Goal: Task Accomplishment & Management: Manage account settings

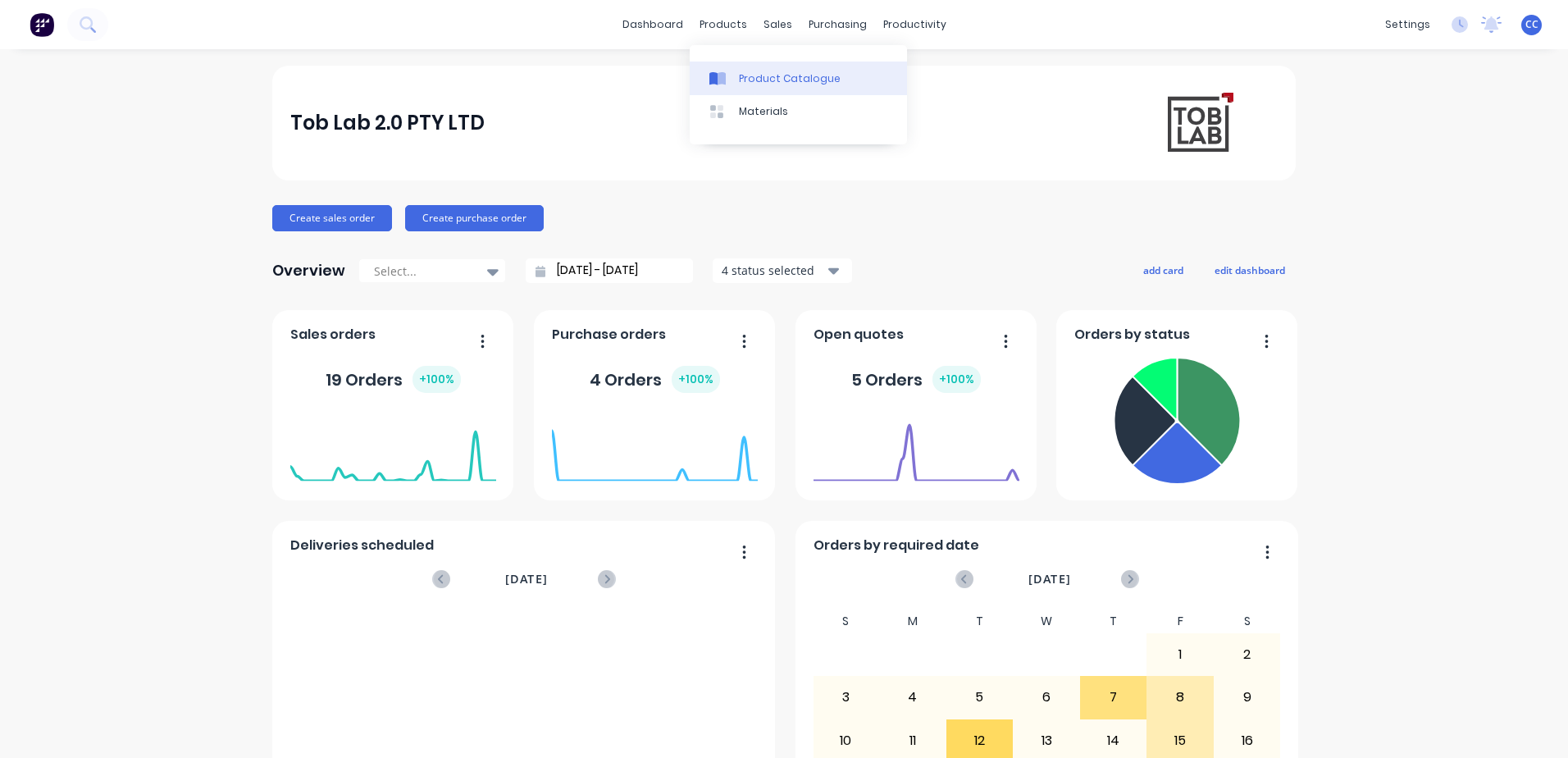
click at [788, 80] on div "Product Catalogue" at bounding box center [789, 78] width 101 height 15
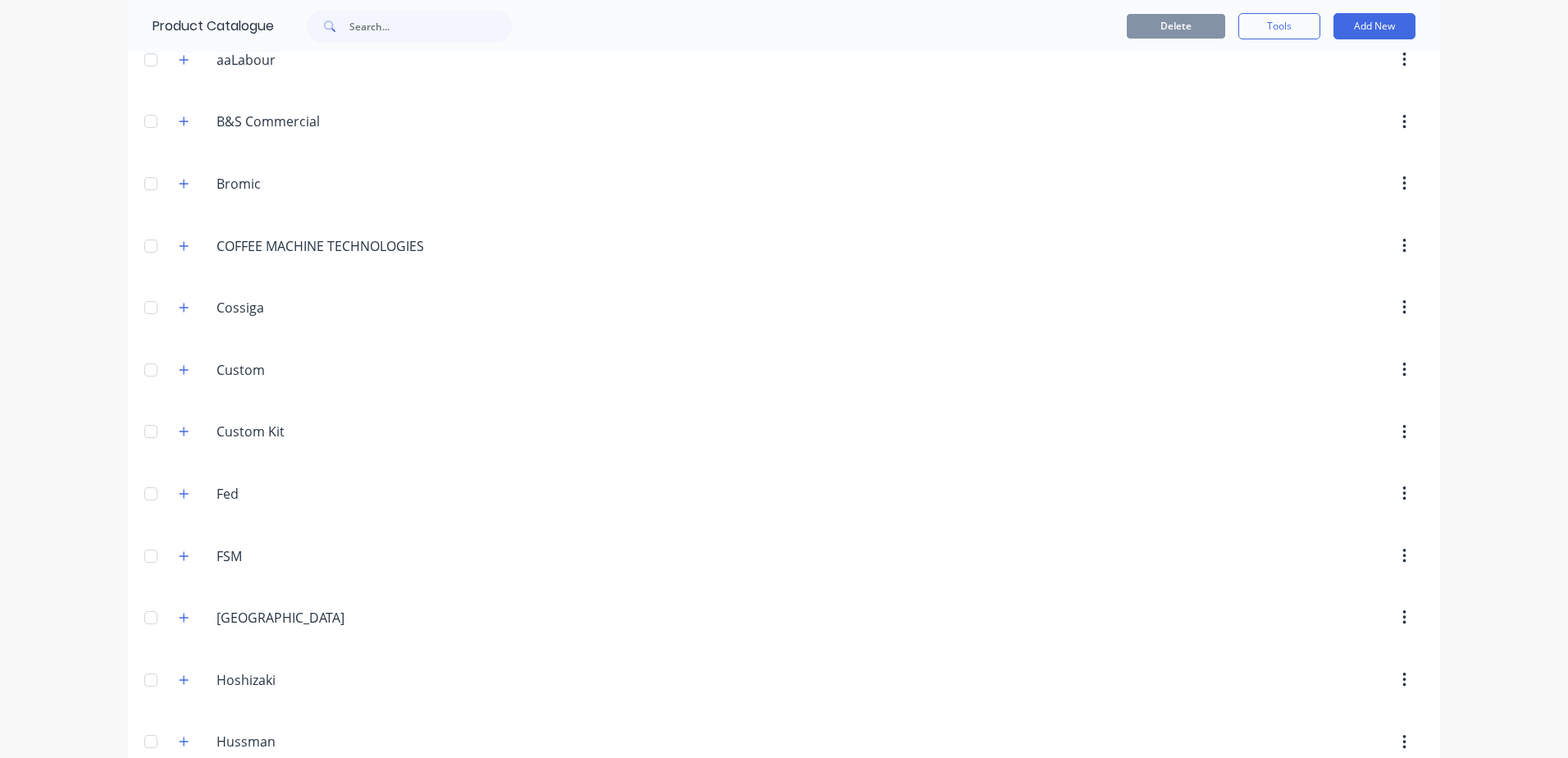
scroll to position [492, 0]
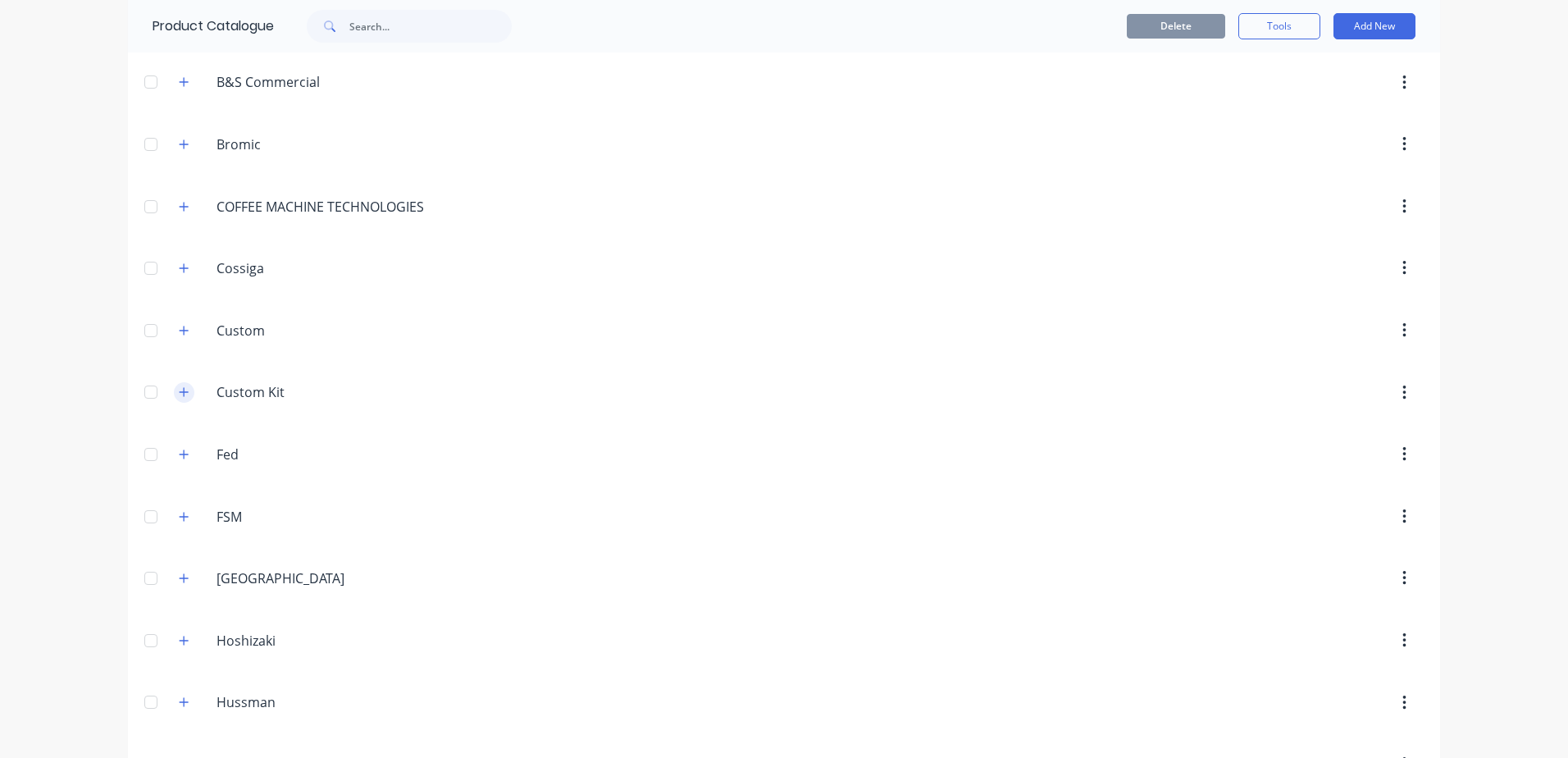
click at [179, 395] on icon "button" at bounding box center [183, 392] width 9 height 9
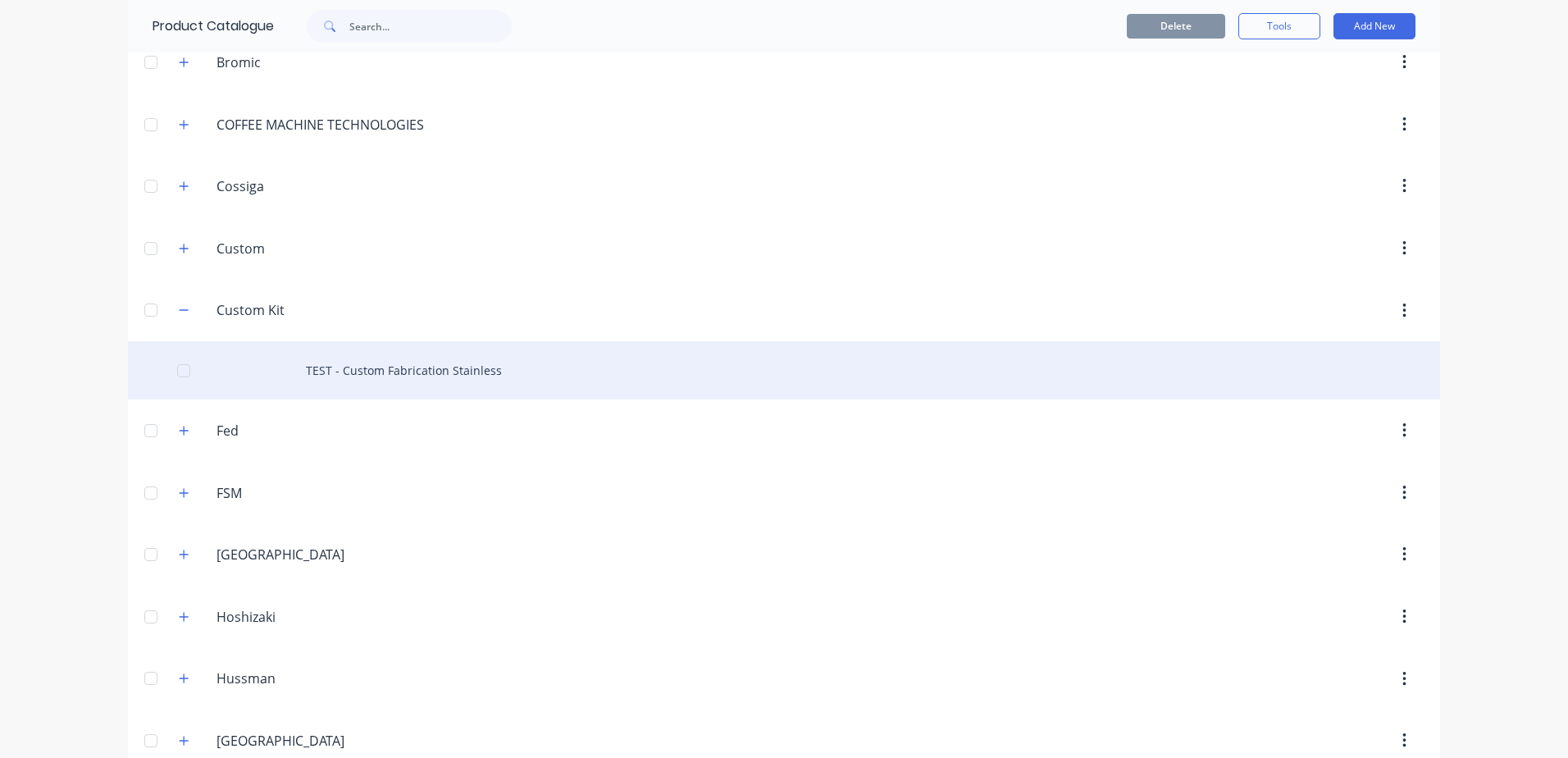
click at [435, 388] on div "TEST - Custom Fabrication Stainless" at bounding box center [784, 370] width 1313 height 58
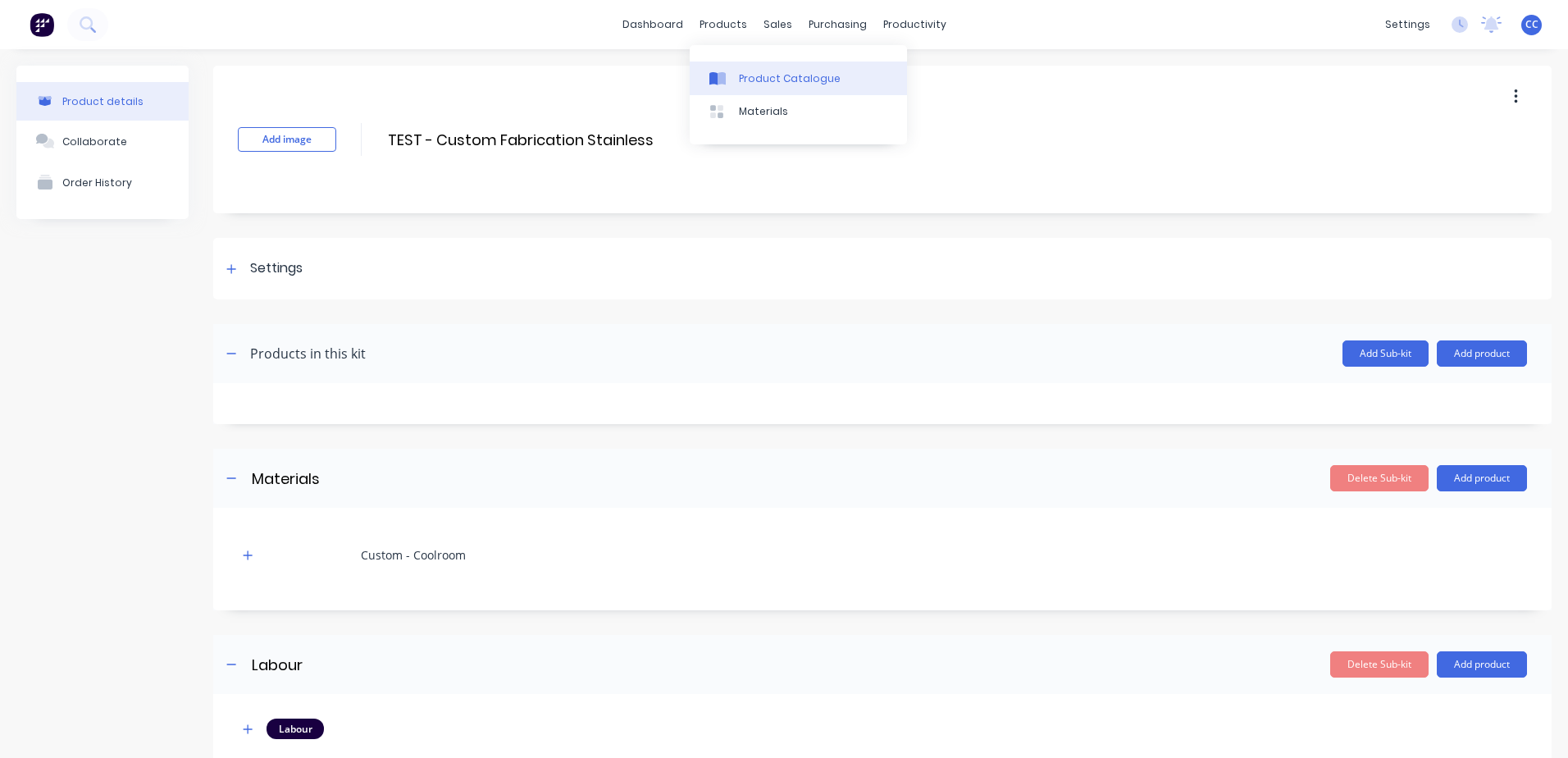
click at [801, 78] on div "Product Catalogue" at bounding box center [789, 78] width 101 height 15
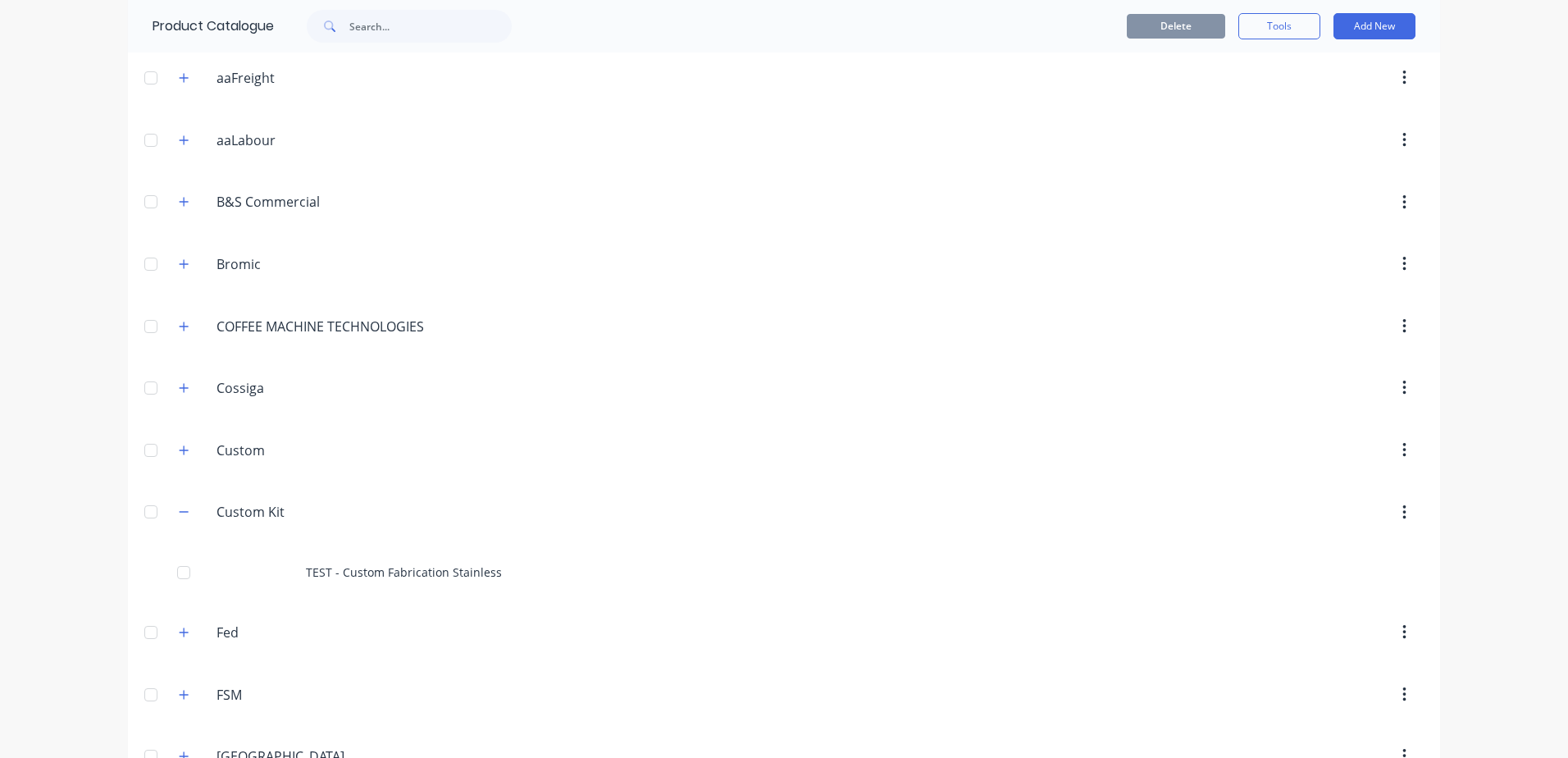
scroll to position [410, 0]
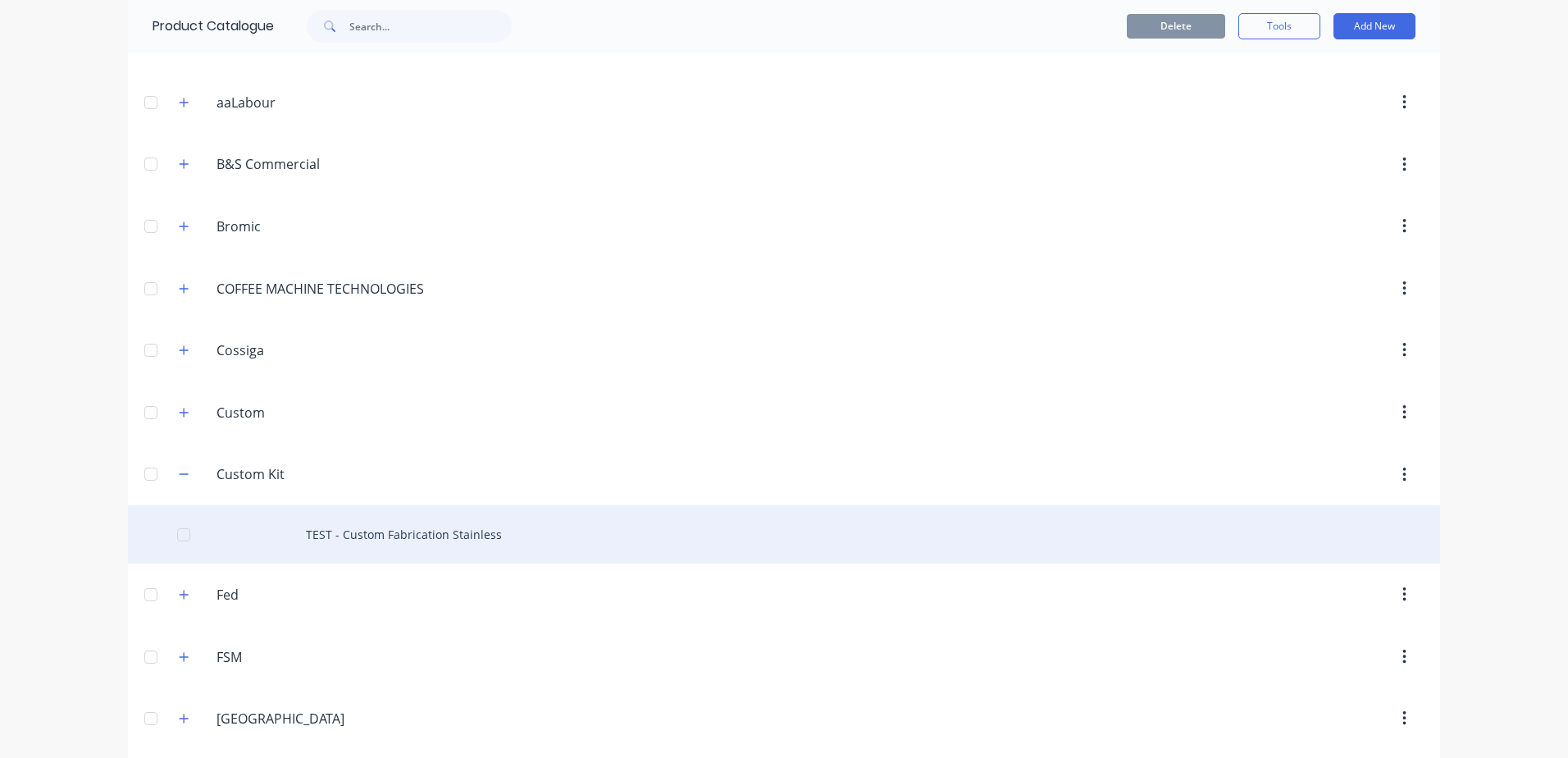
click at [584, 550] on div "TEST - Custom Fabrication Stainless" at bounding box center [784, 535] width 1313 height 58
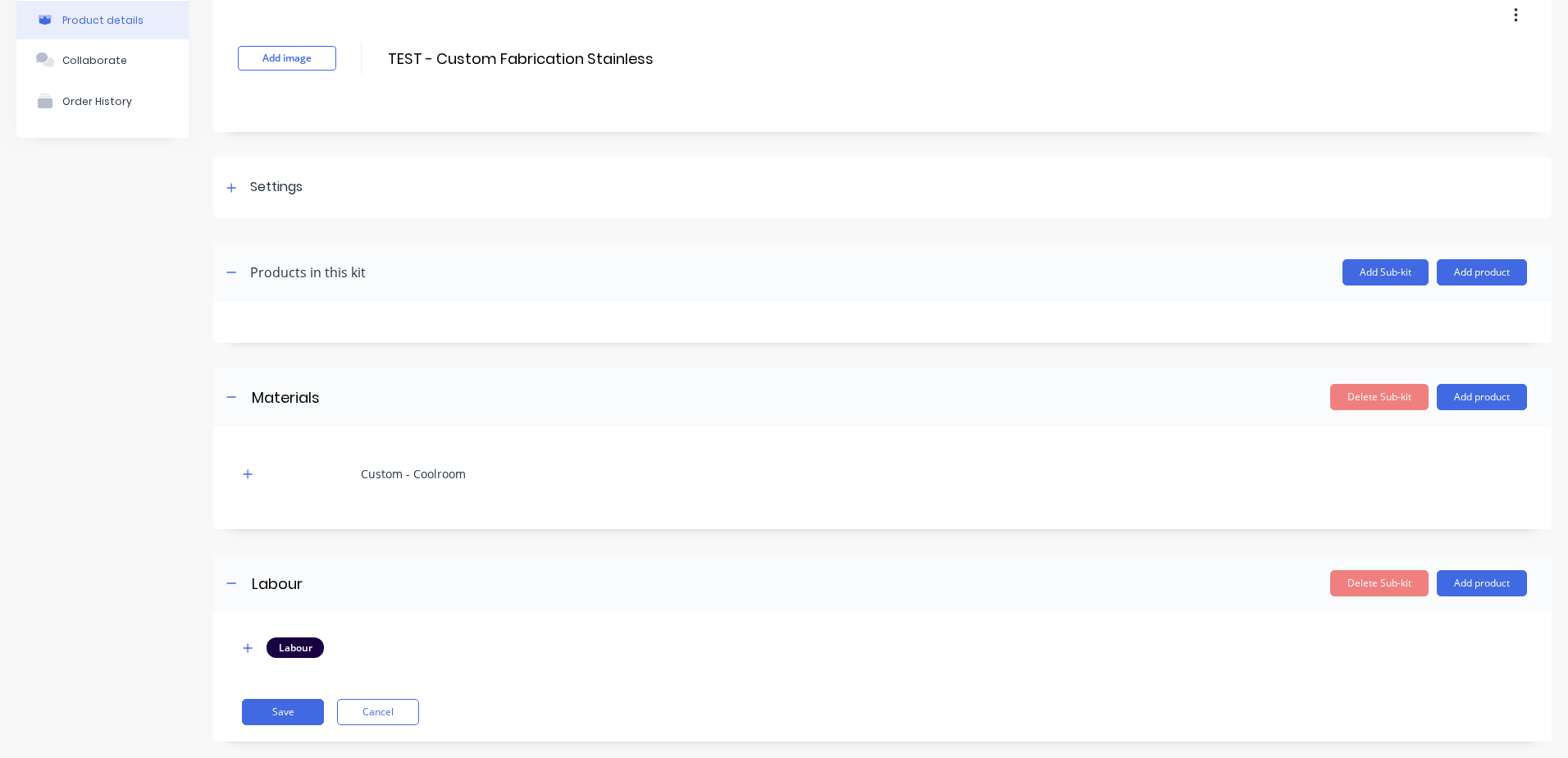
scroll to position [106, 0]
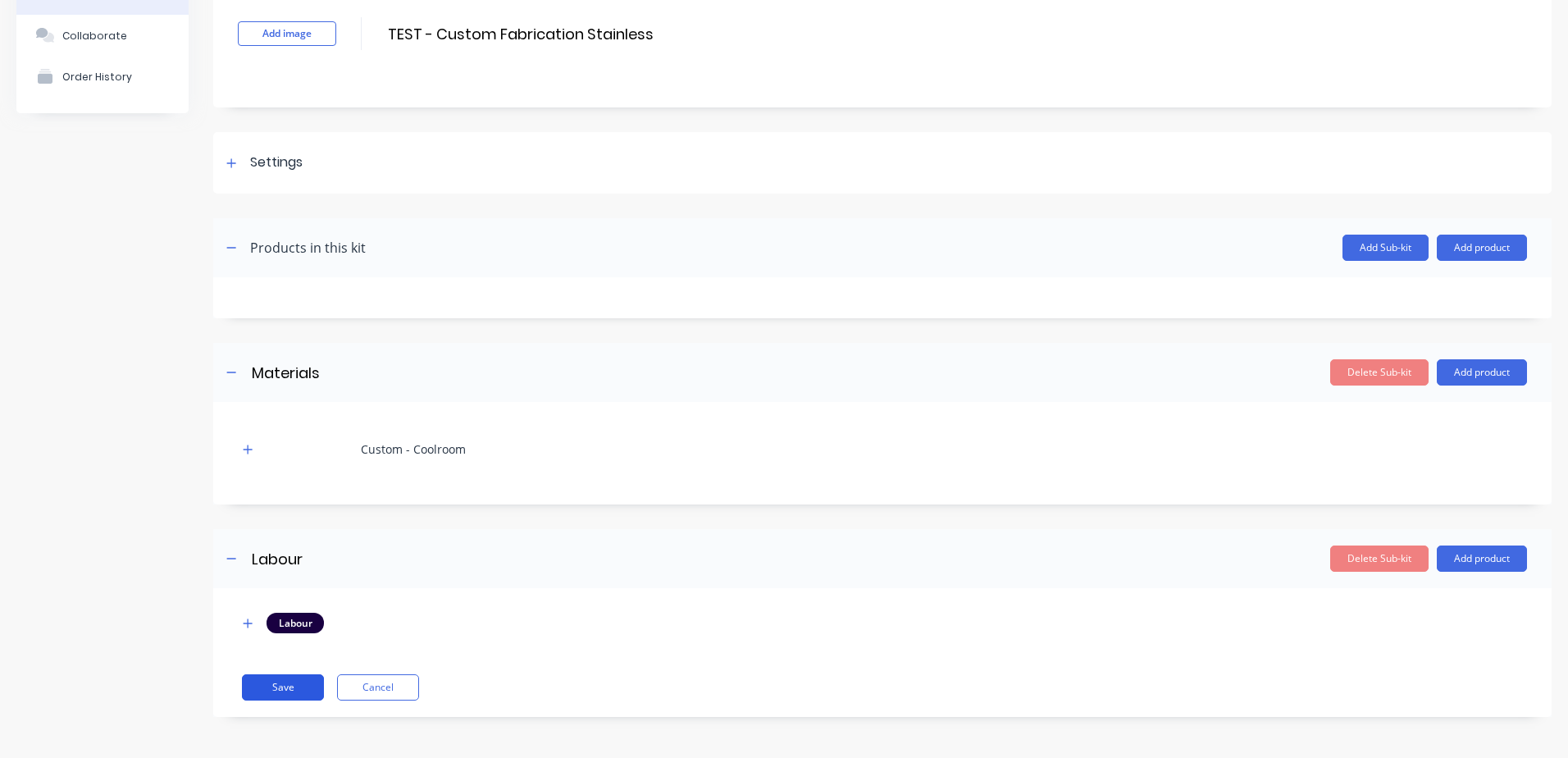
click at [283, 688] on button "Save" at bounding box center [283, 687] width 82 height 26
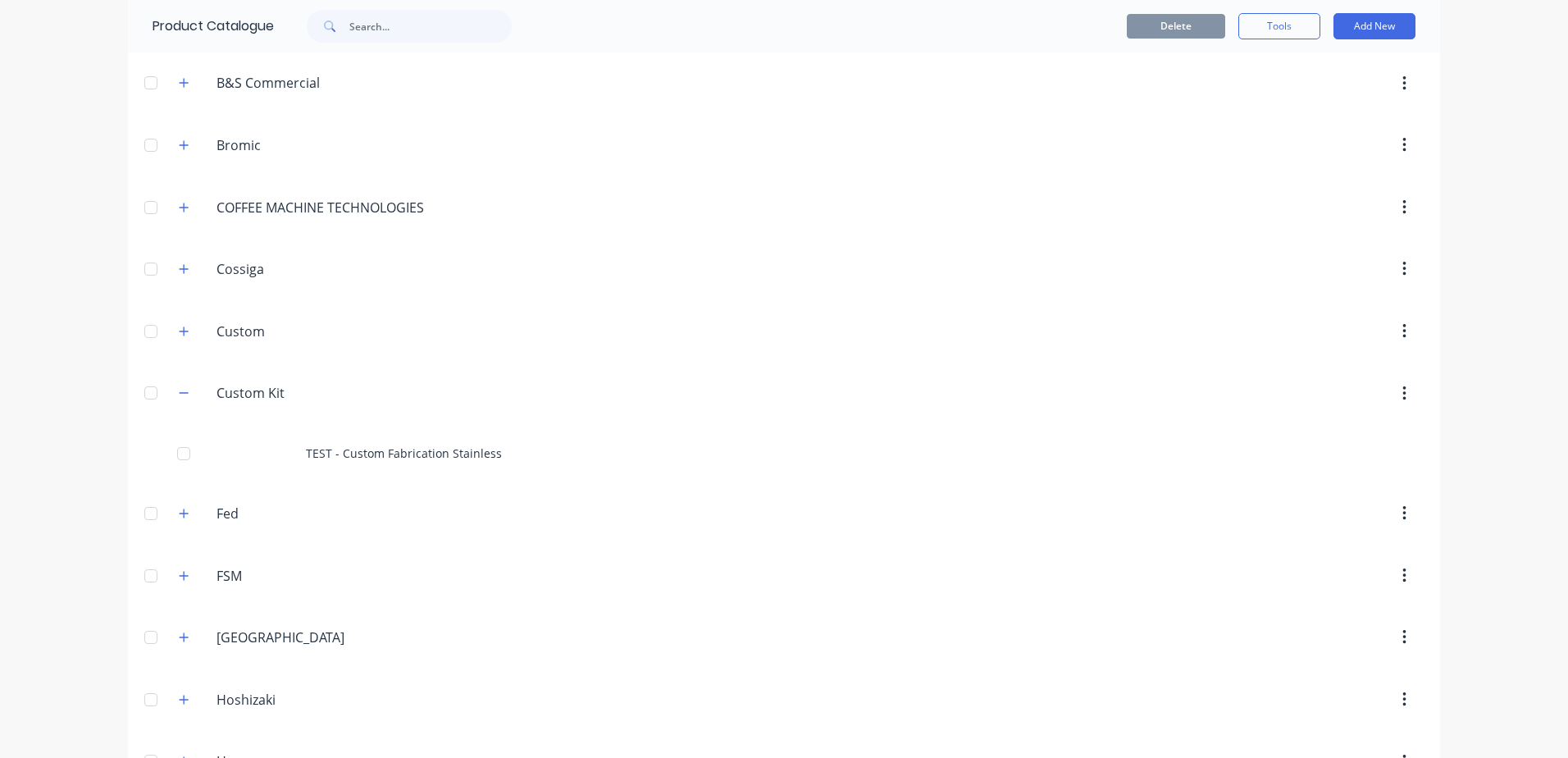
scroll to position [492, 0]
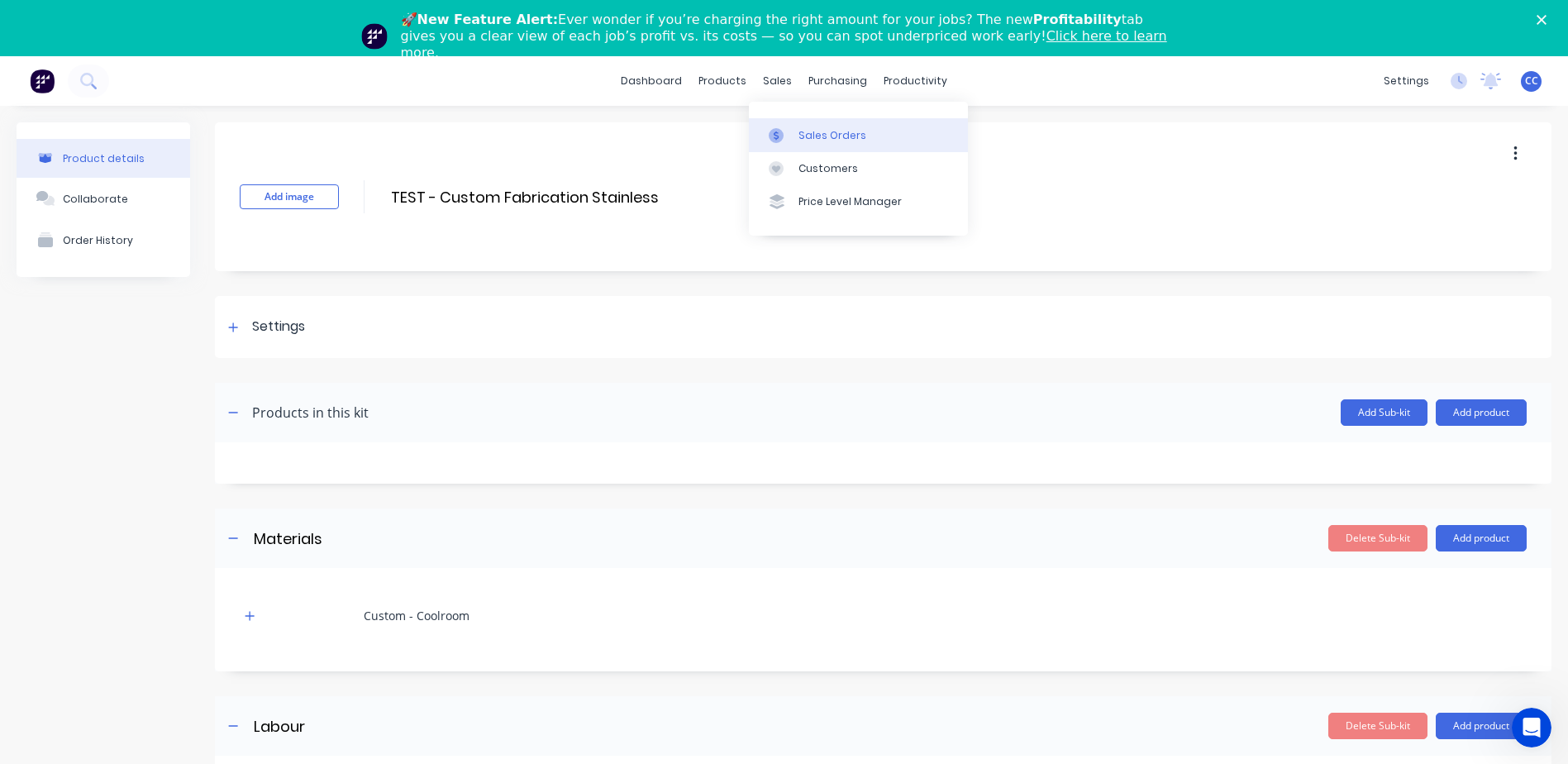
click at [833, 133] on div "Sales Orders" at bounding box center [832, 135] width 68 height 15
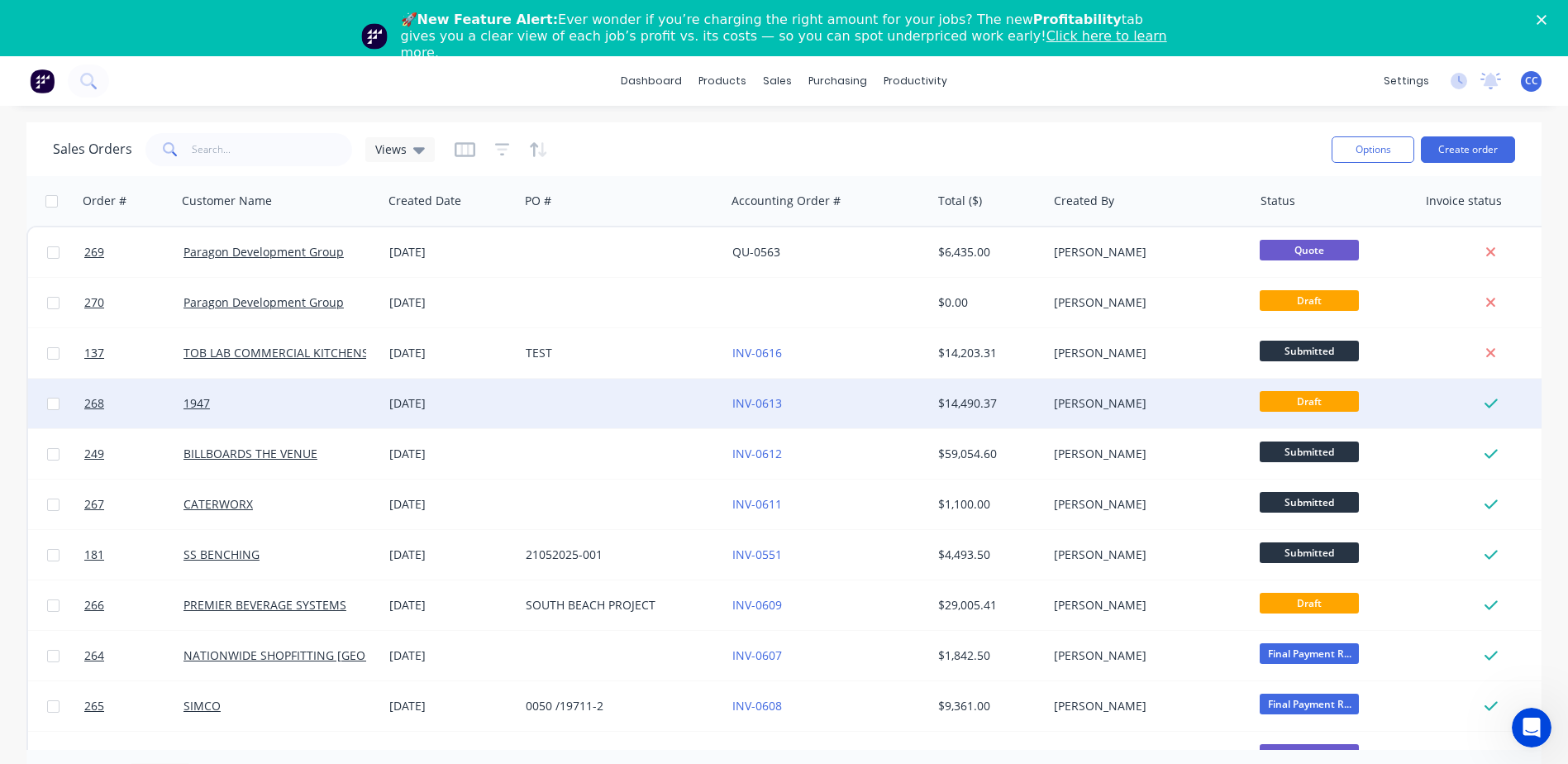
click at [602, 415] on div at bounding box center [622, 404] width 206 height 50
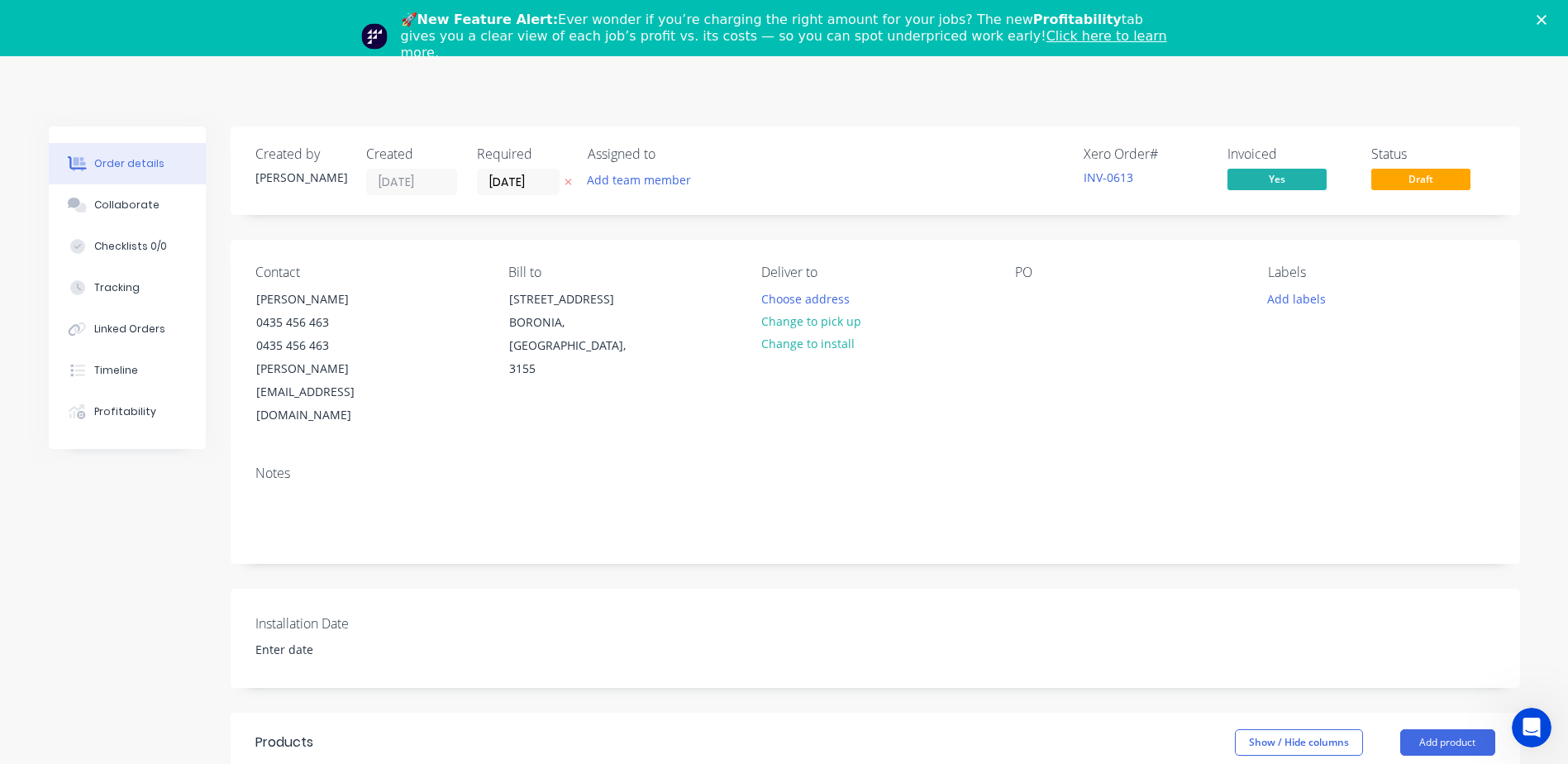
click at [1546, 20] on polygon "Close" at bounding box center [1541, 20] width 10 height 10
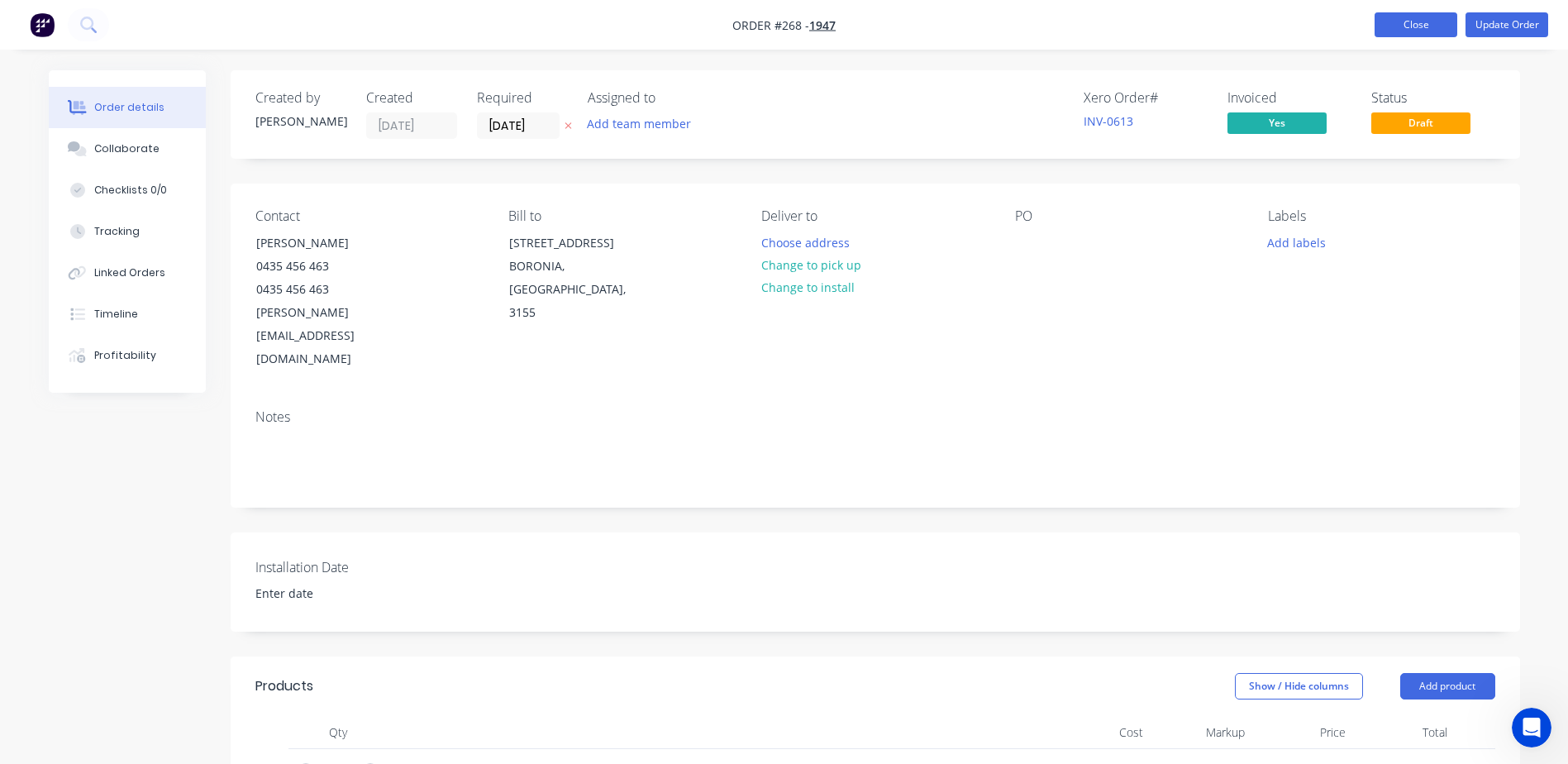
click at [1413, 20] on button "Close" at bounding box center [1416, 25] width 82 height 25
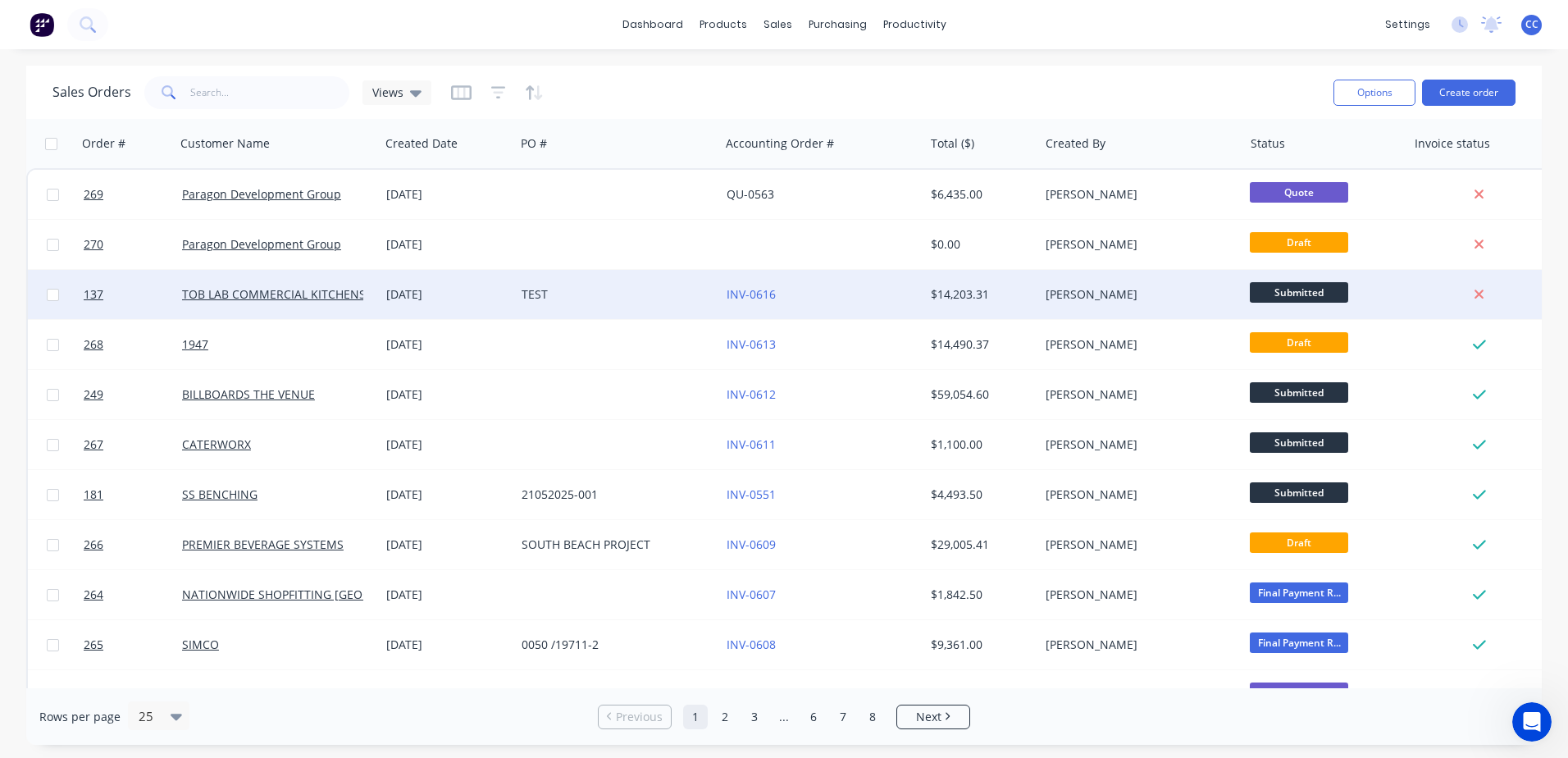
click at [630, 303] on div "TEST" at bounding box center [618, 294] width 205 height 50
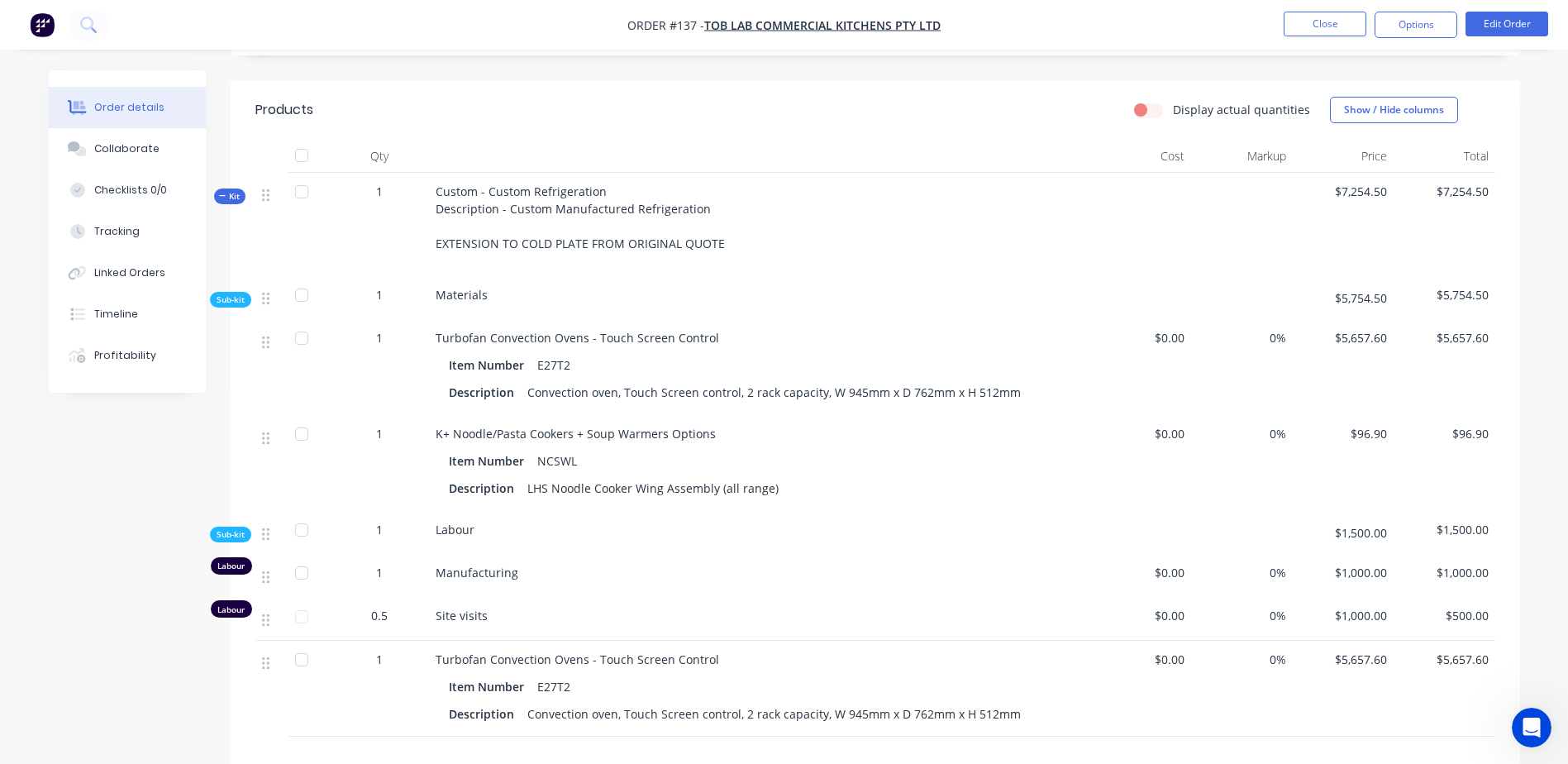
scroll to position [496, 0]
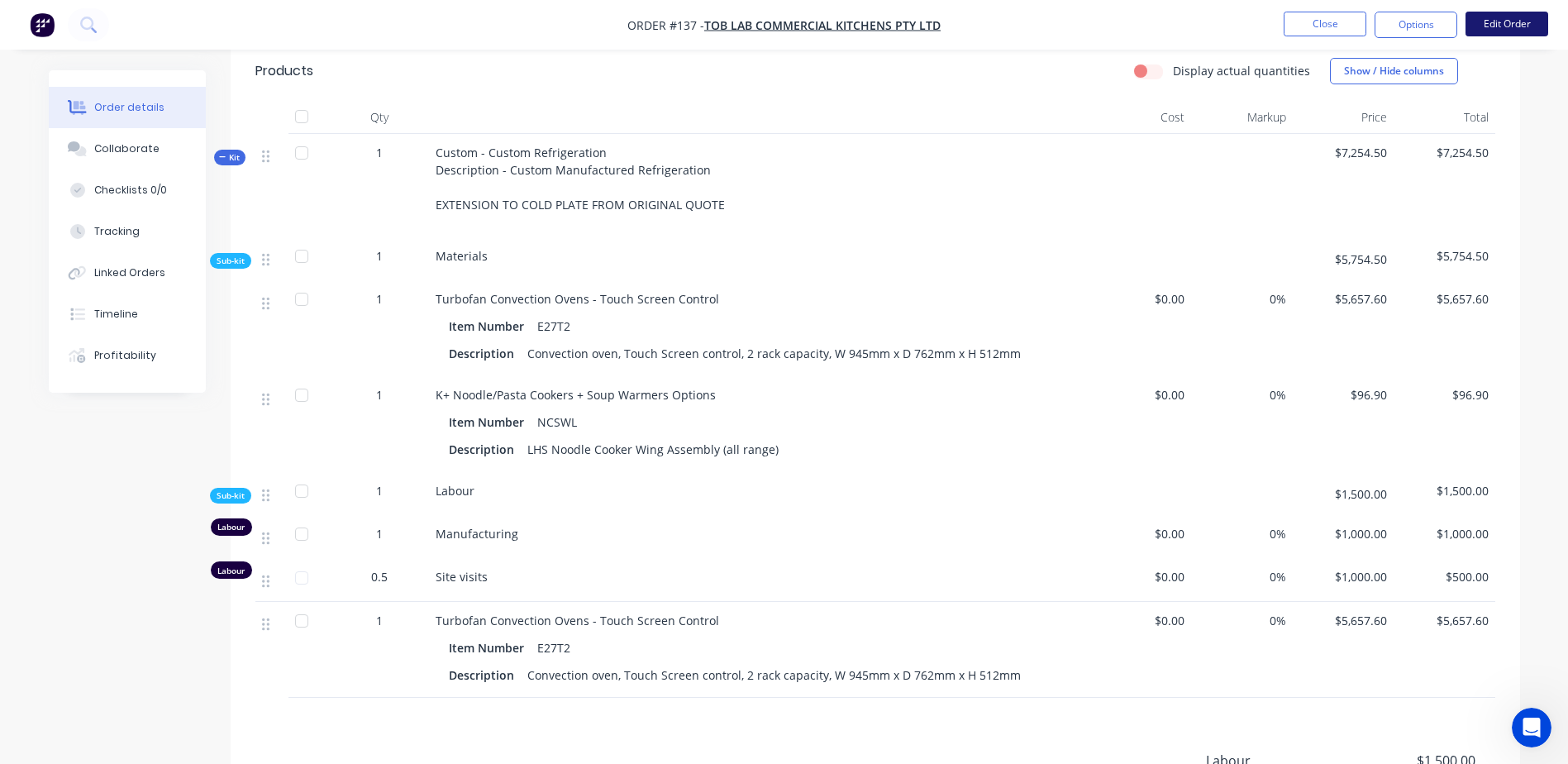
click at [1512, 24] on button "Edit Order" at bounding box center [1506, 24] width 82 height 25
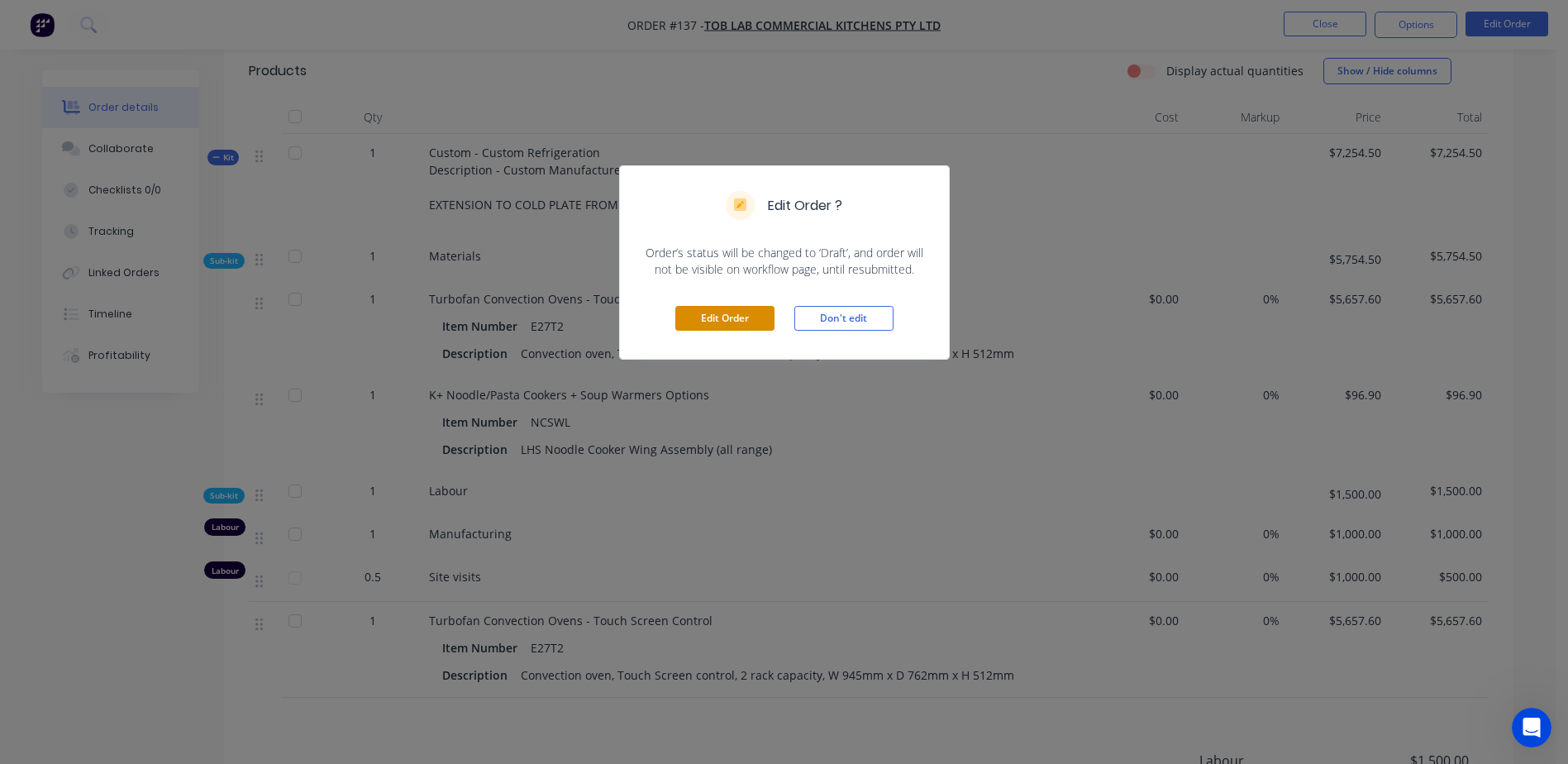
click at [741, 316] on button "Edit Order" at bounding box center [725, 317] width 99 height 25
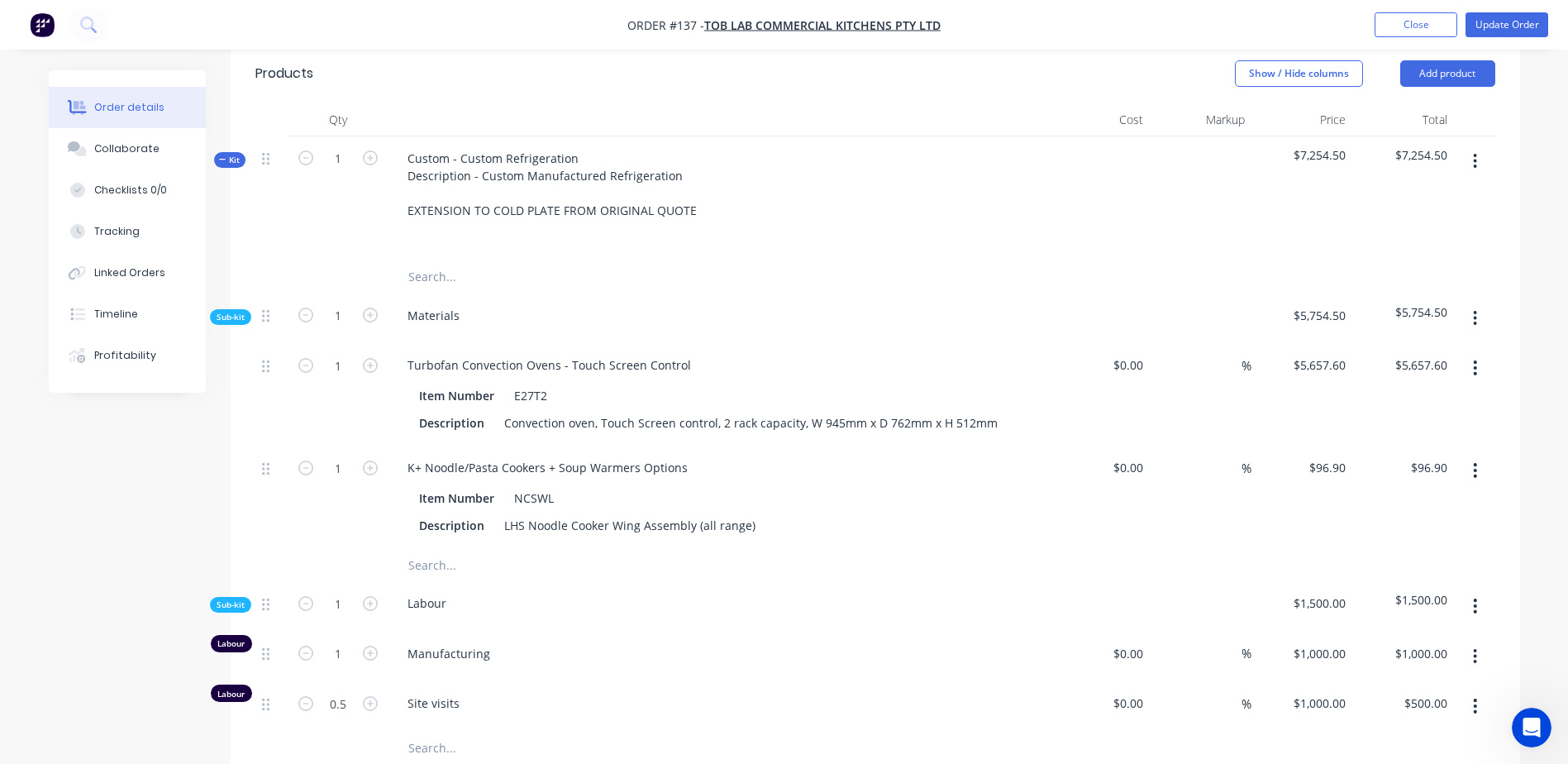
click at [1467, 313] on button "button" at bounding box center [1475, 318] width 39 height 29
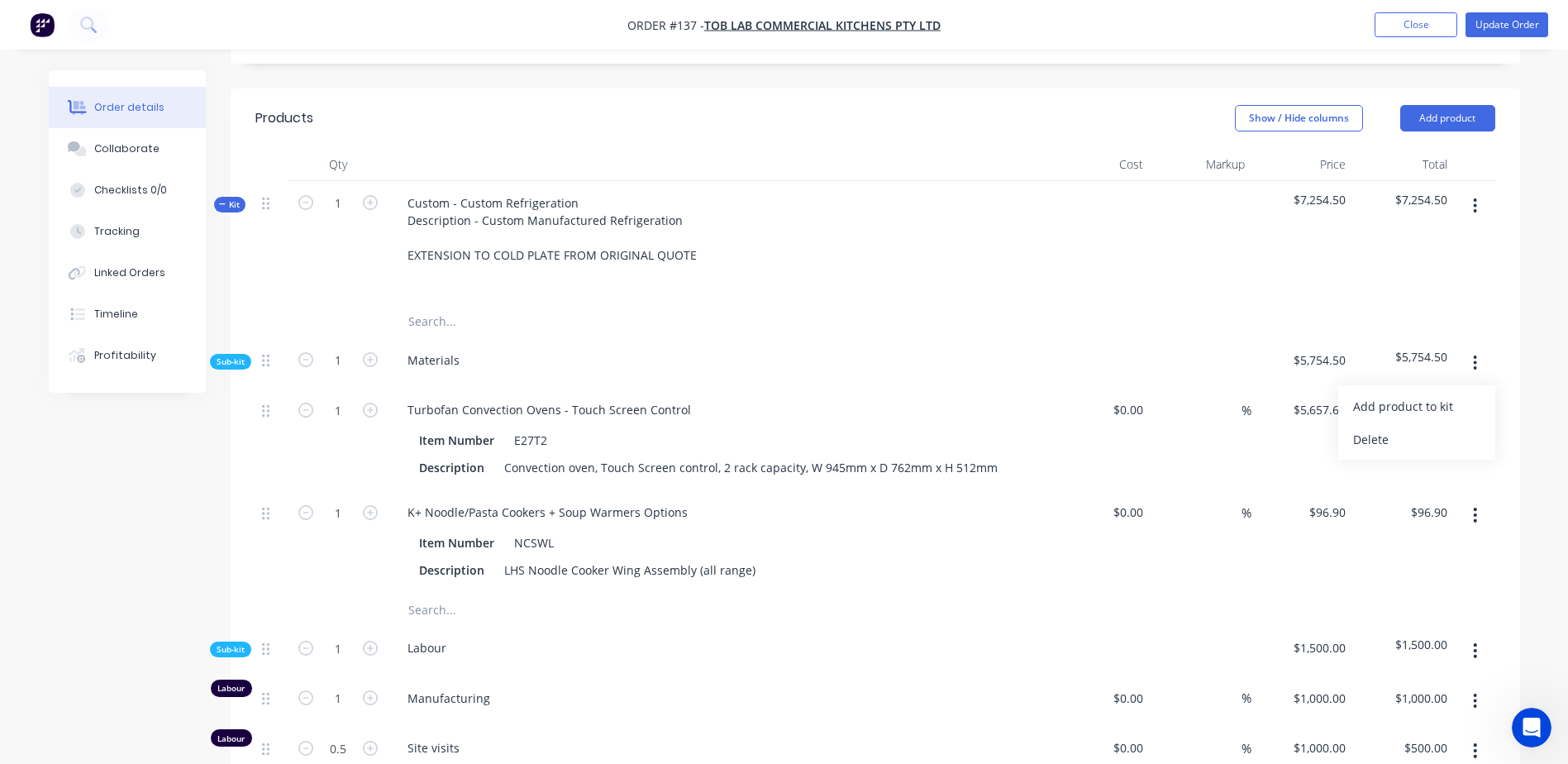
scroll to position [413, 0]
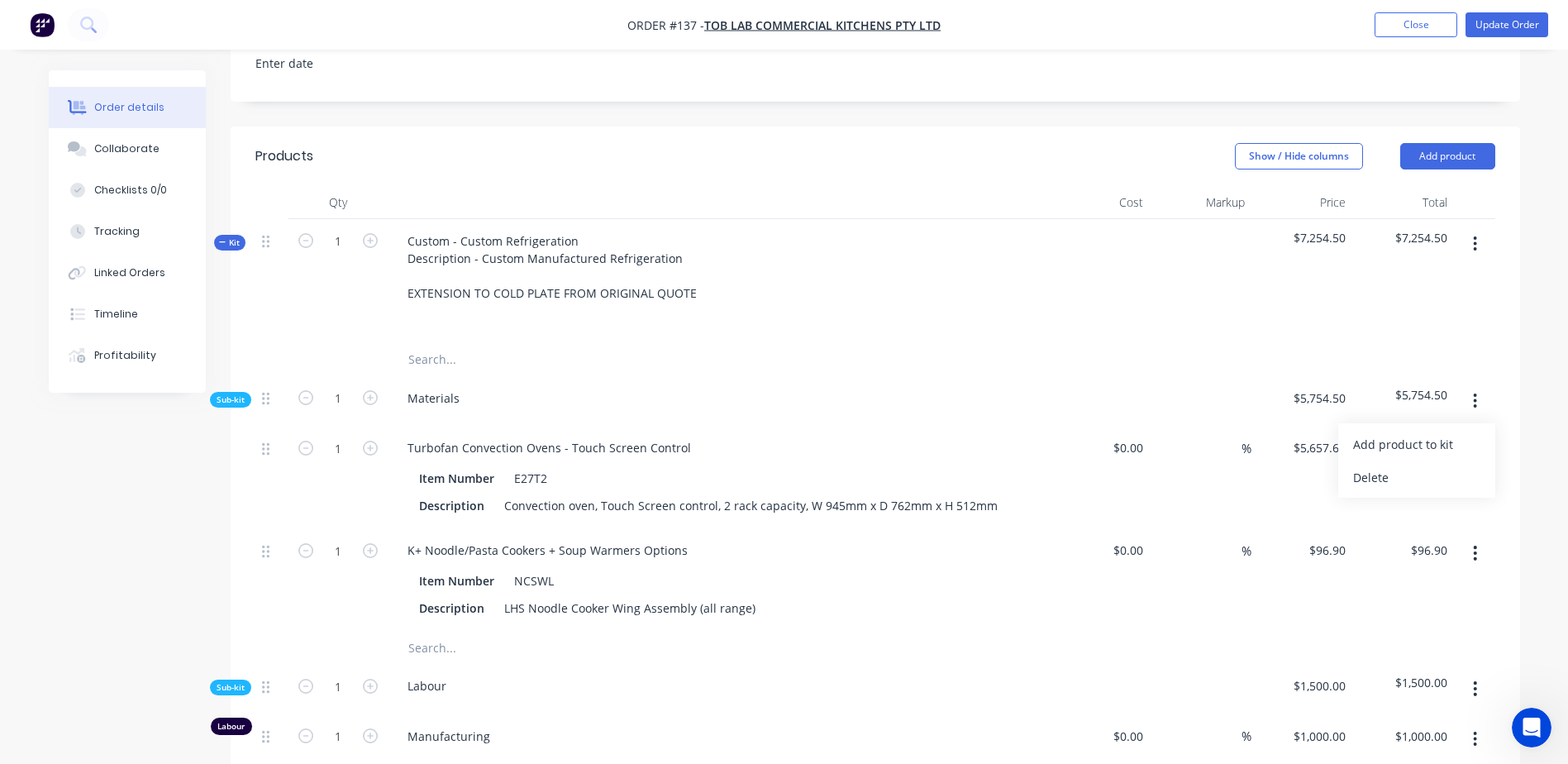
click at [1475, 249] on icon "button" at bounding box center [1475, 244] width 3 height 15
click at [1035, 345] on div at bounding box center [875, 359] width 1240 height 33
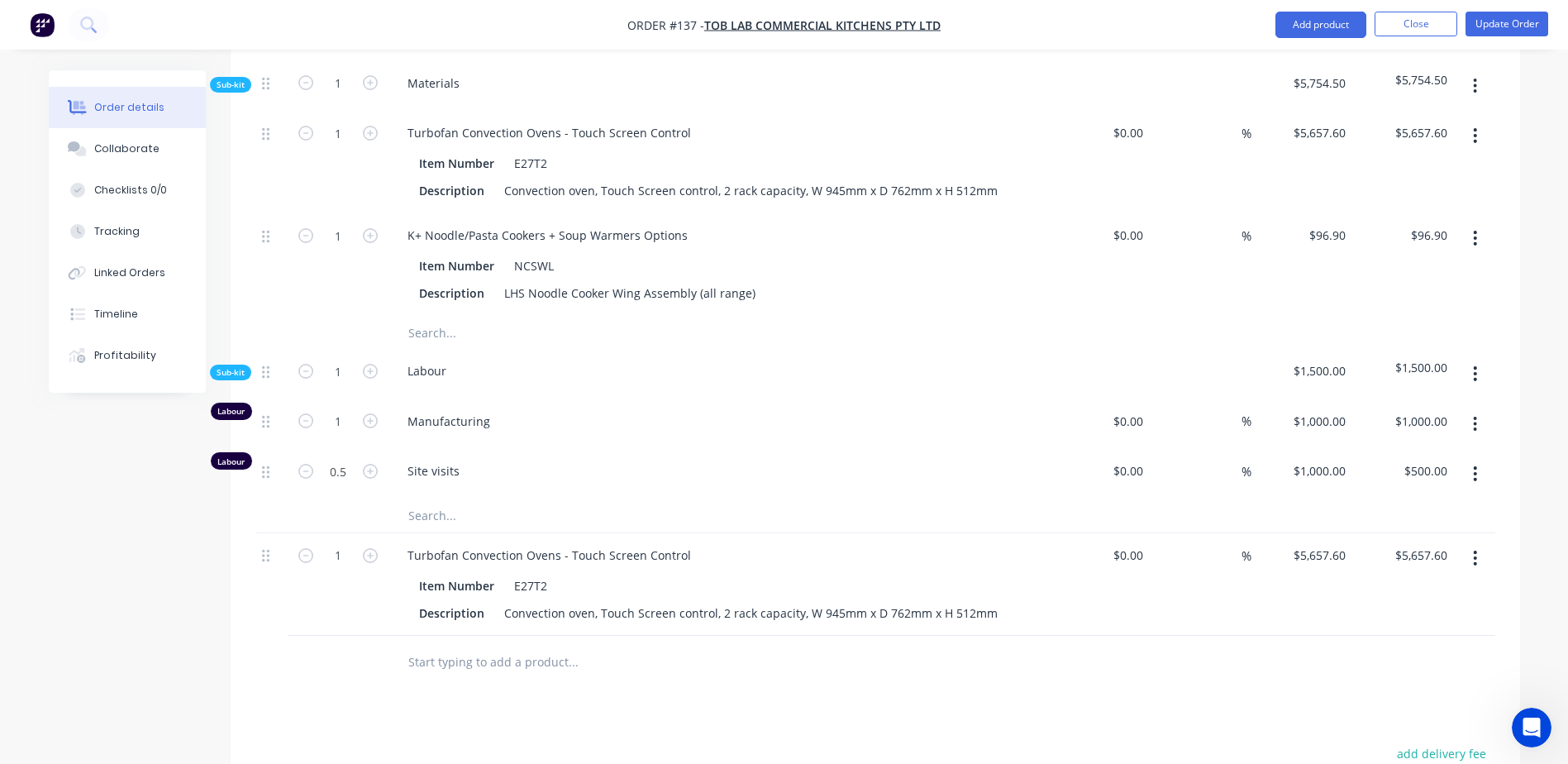
scroll to position [744, 0]
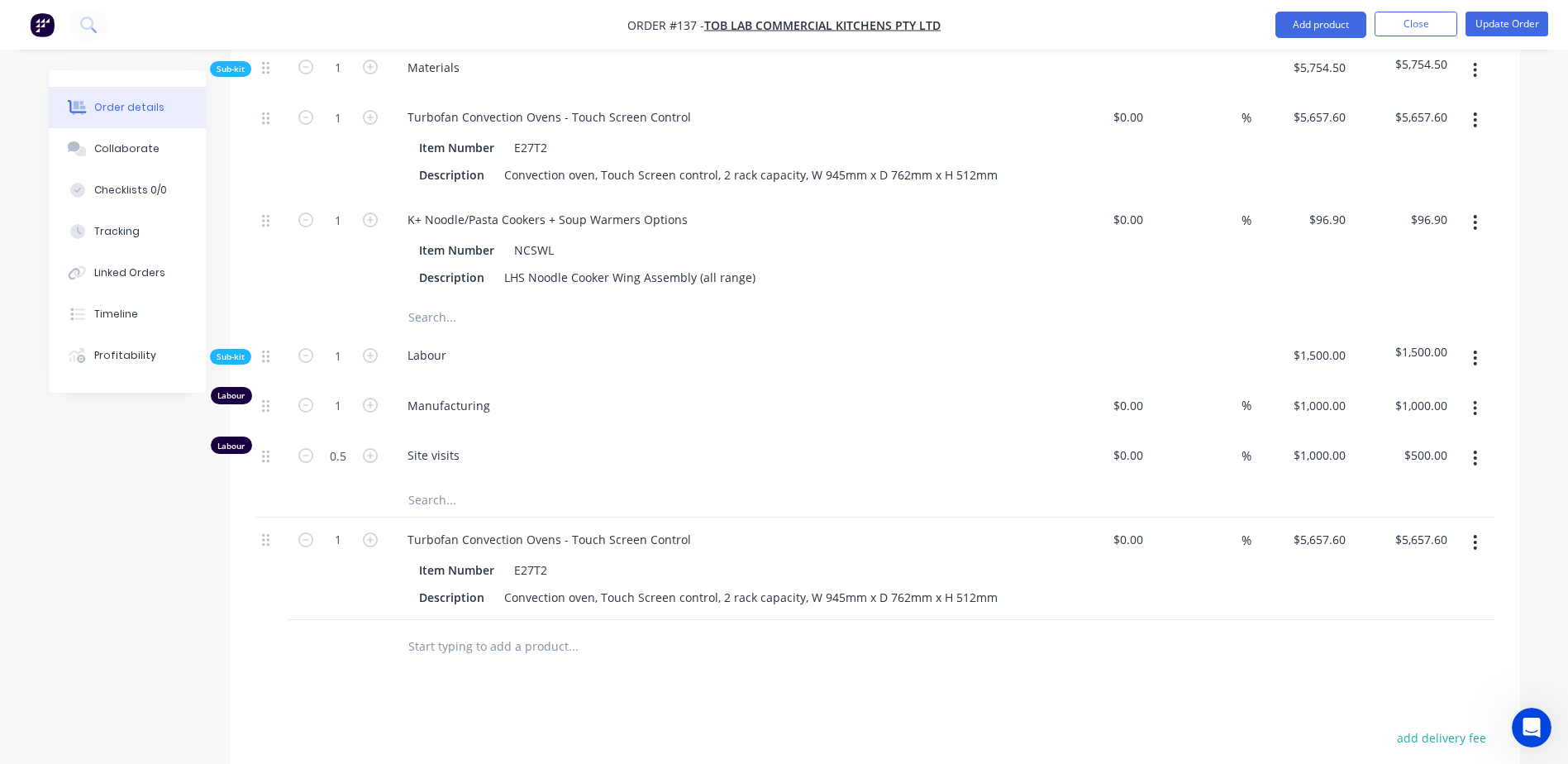
click at [1469, 546] on button "button" at bounding box center [1475, 542] width 39 height 29
click at [1422, 692] on div "Delete" at bounding box center [1417, 684] width 128 height 24
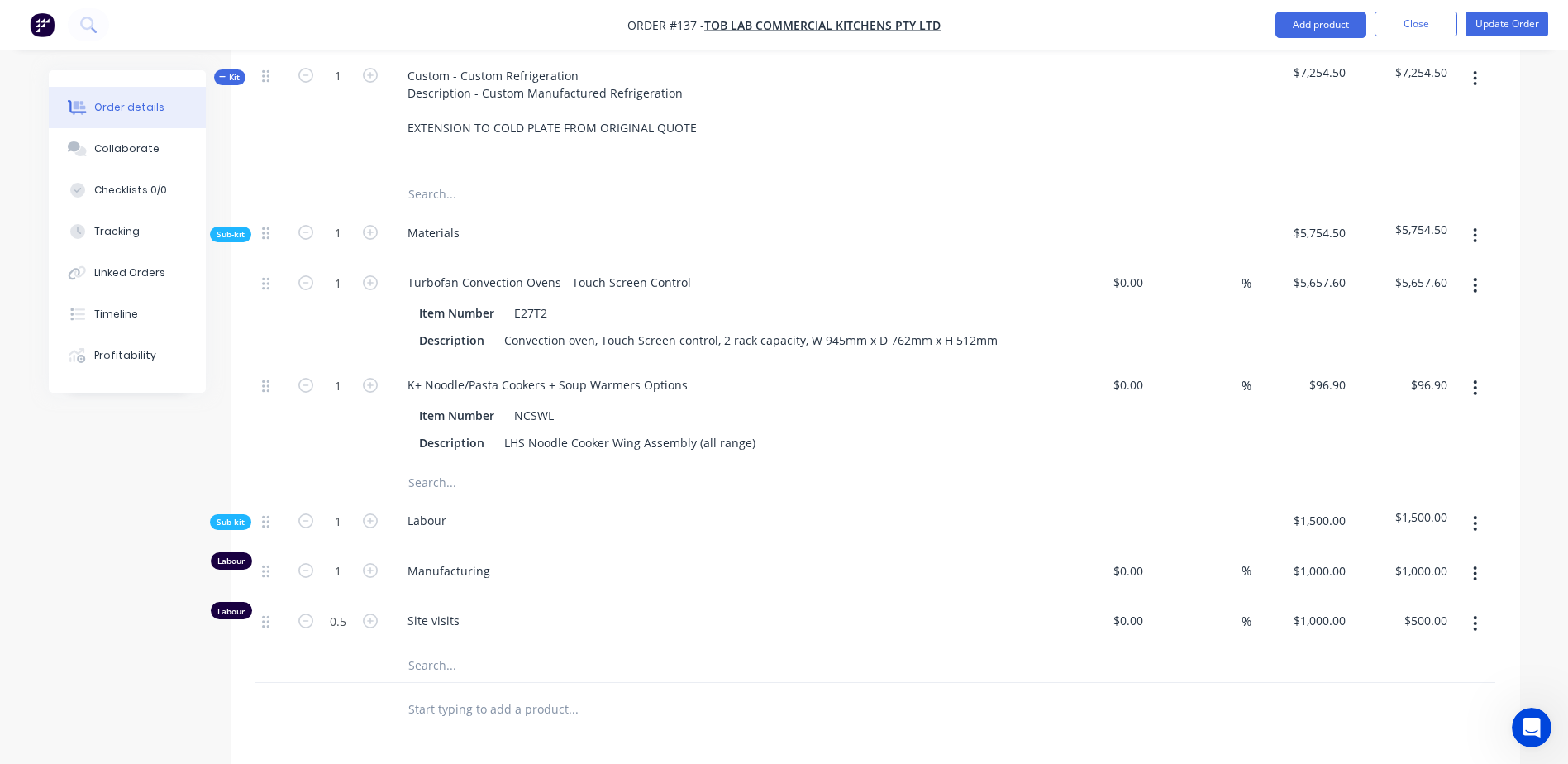
scroll to position [413, 0]
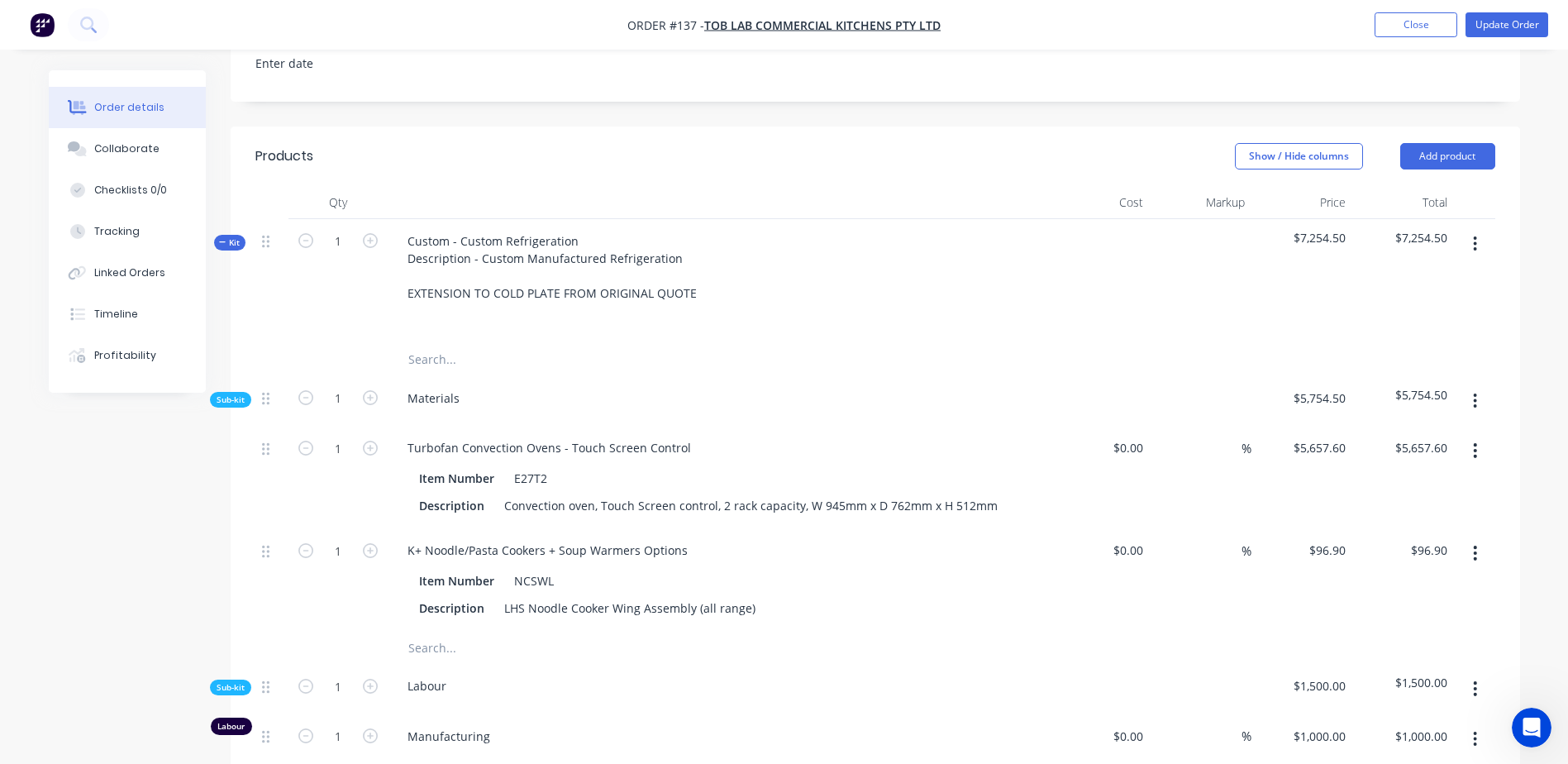
click at [1480, 238] on button "button" at bounding box center [1475, 244] width 39 height 29
click at [1426, 400] on button "Delete" at bounding box center [1417, 386] width 157 height 33
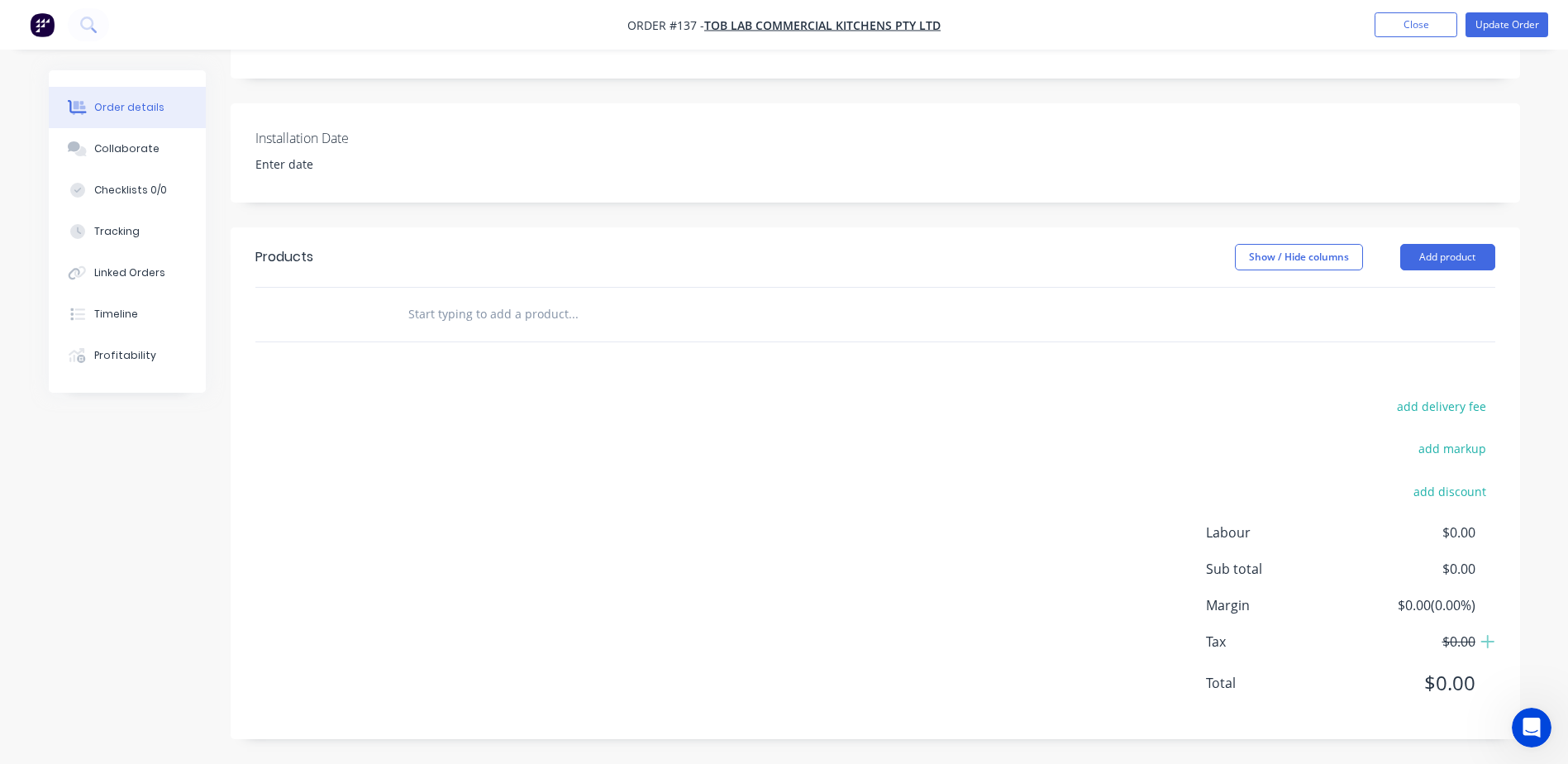
scroll to position [312, 0]
click at [1427, 265] on button "Add product" at bounding box center [1447, 256] width 95 height 27
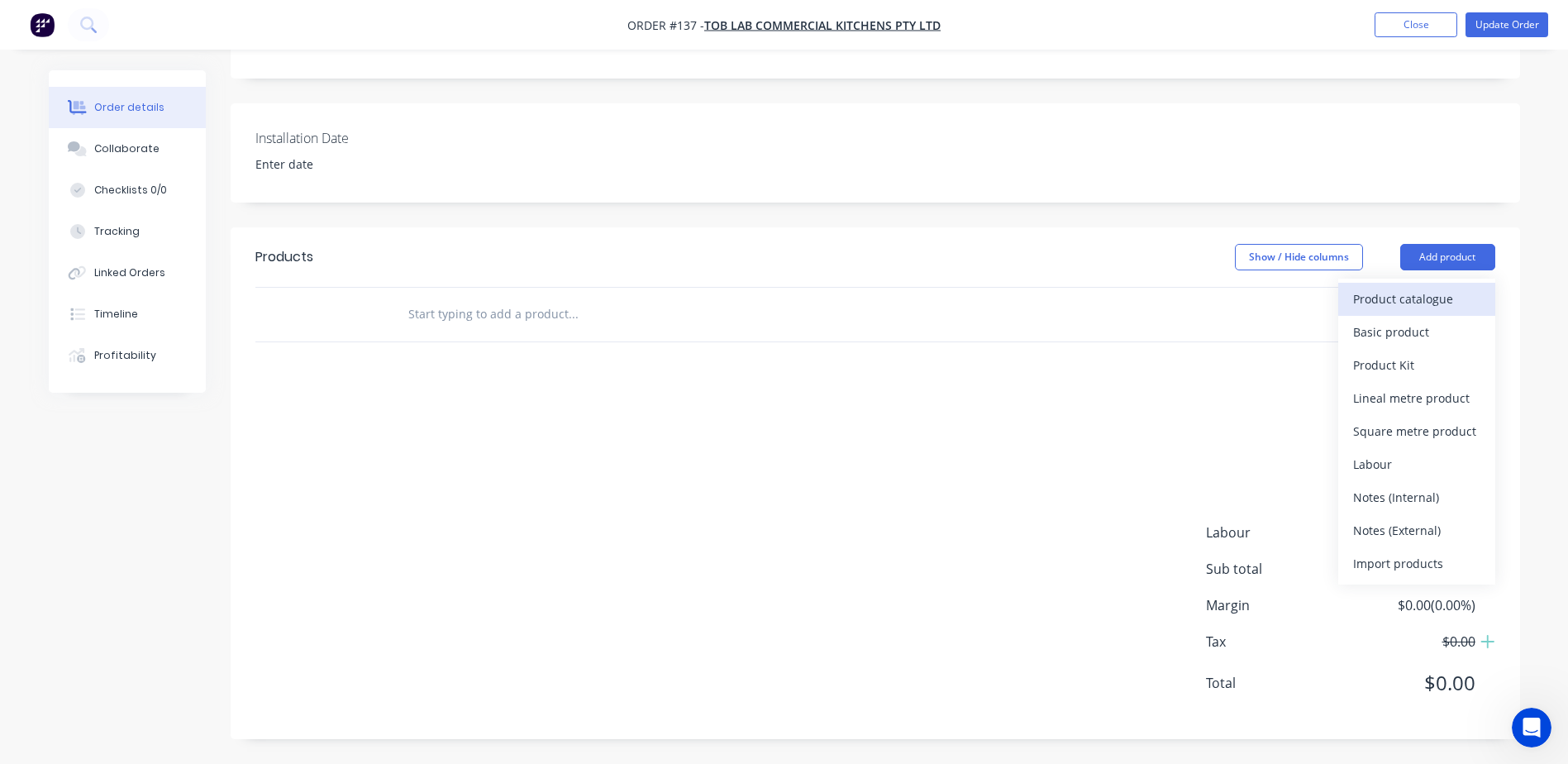
click at [1445, 298] on div "Product catalogue" at bounding box center [1417, 299] width 128 height 24
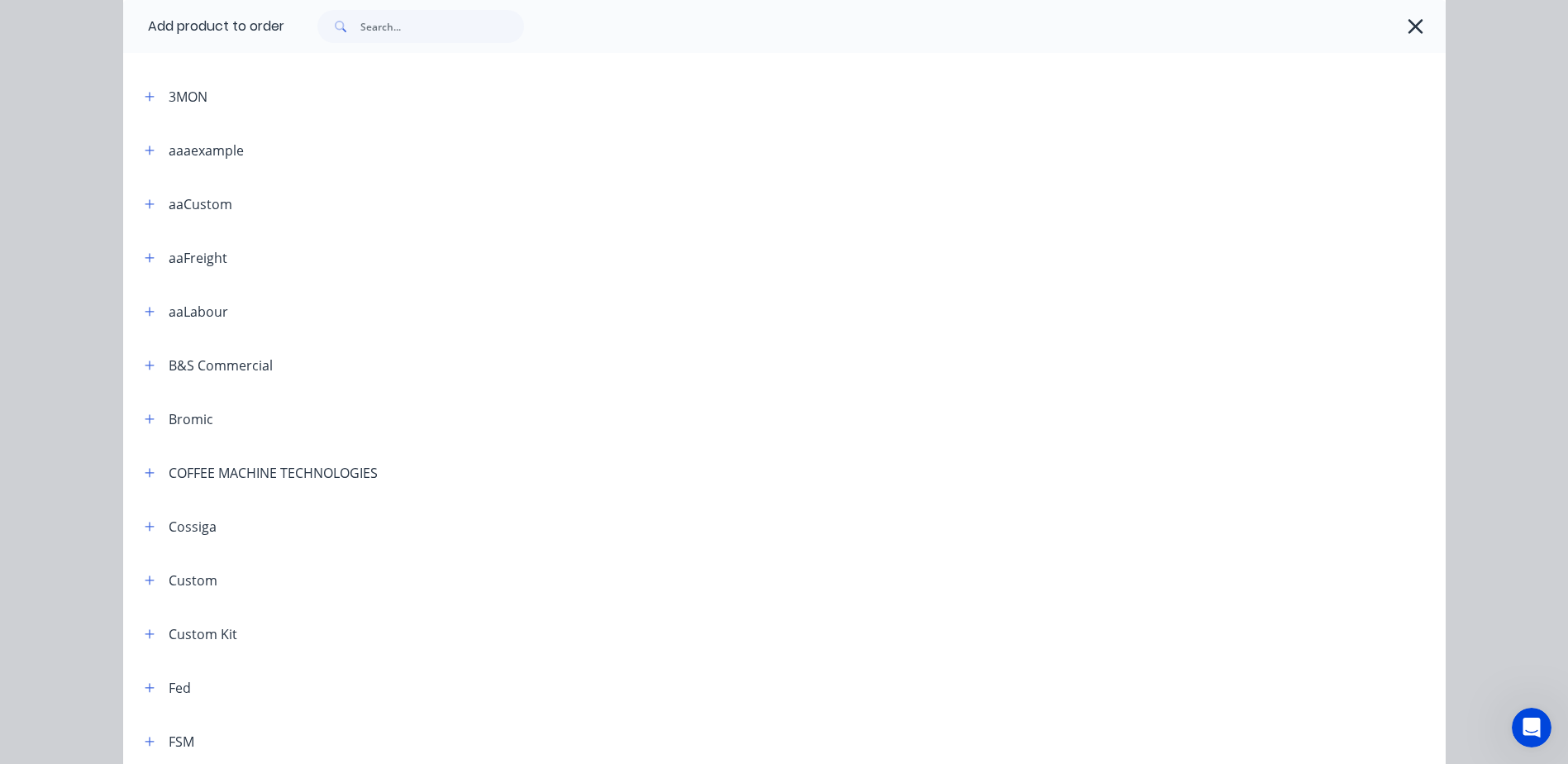
scroll to position [413, 0]
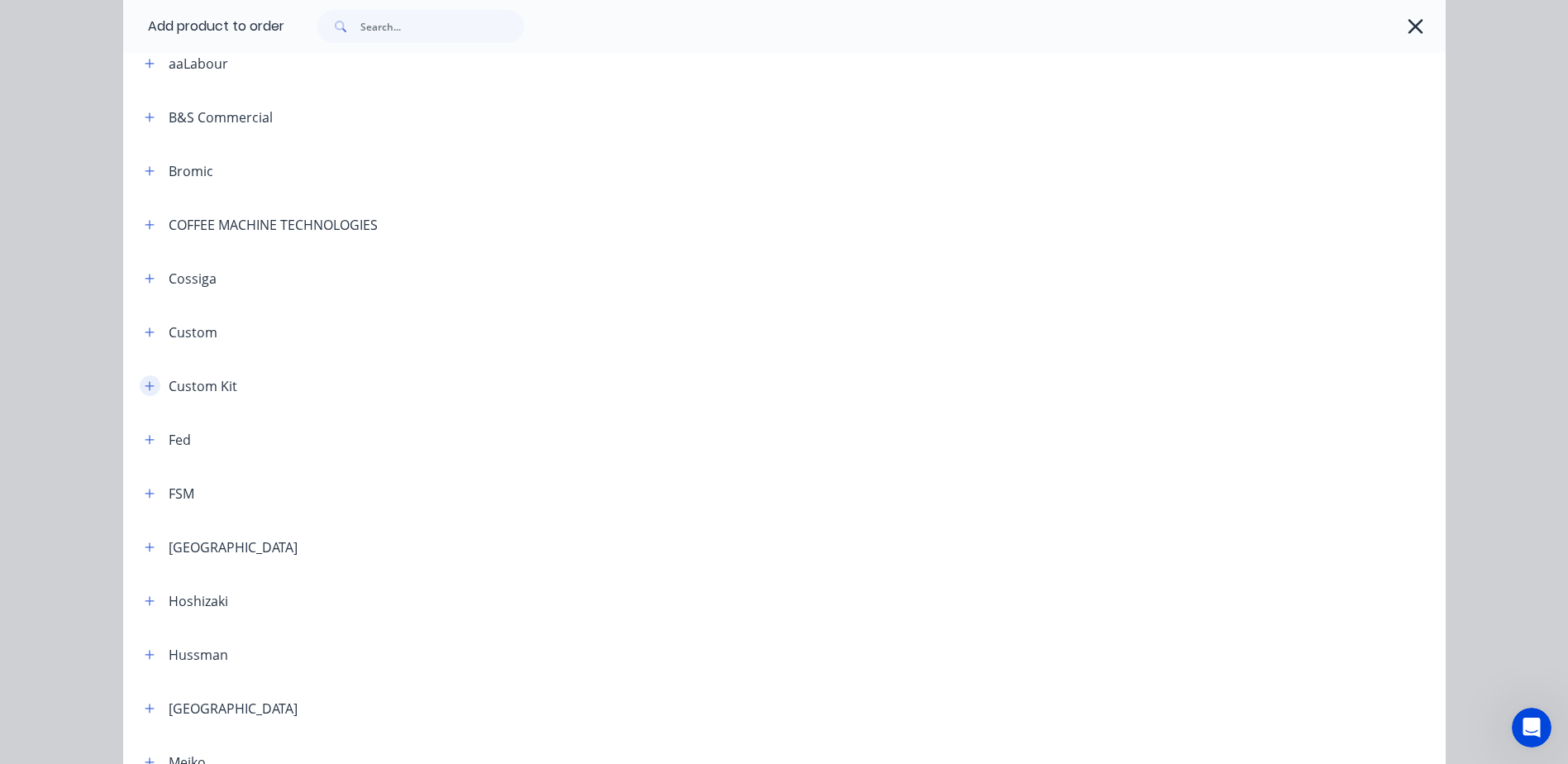
click at [139, 392] on button "button" at bounding box center [149, 385] width 21 height 21
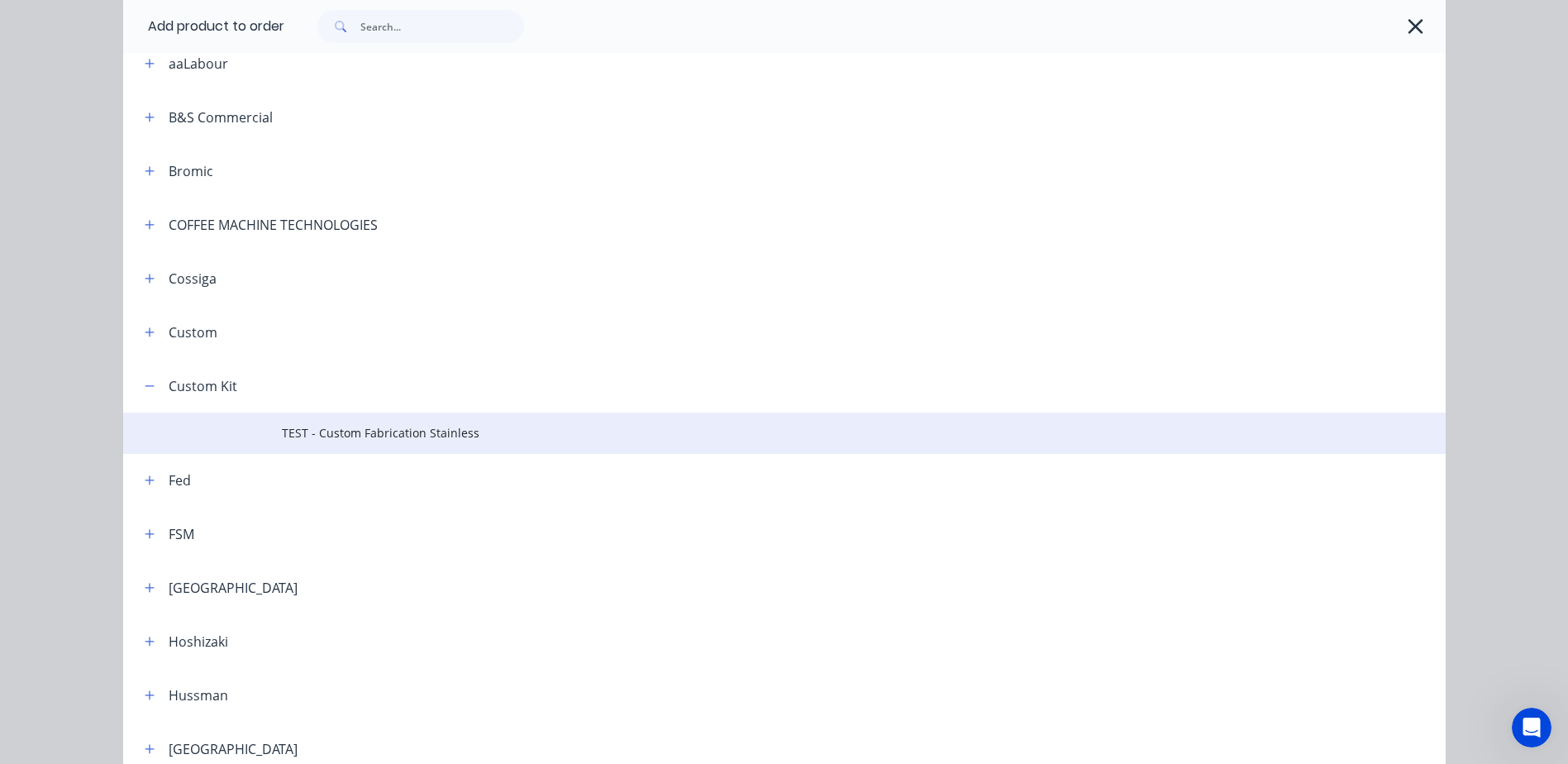
click at [373, 436] on span "TEST - Custom Fabrication Stainless" at bounding box center [747, 433] width 931 height 18
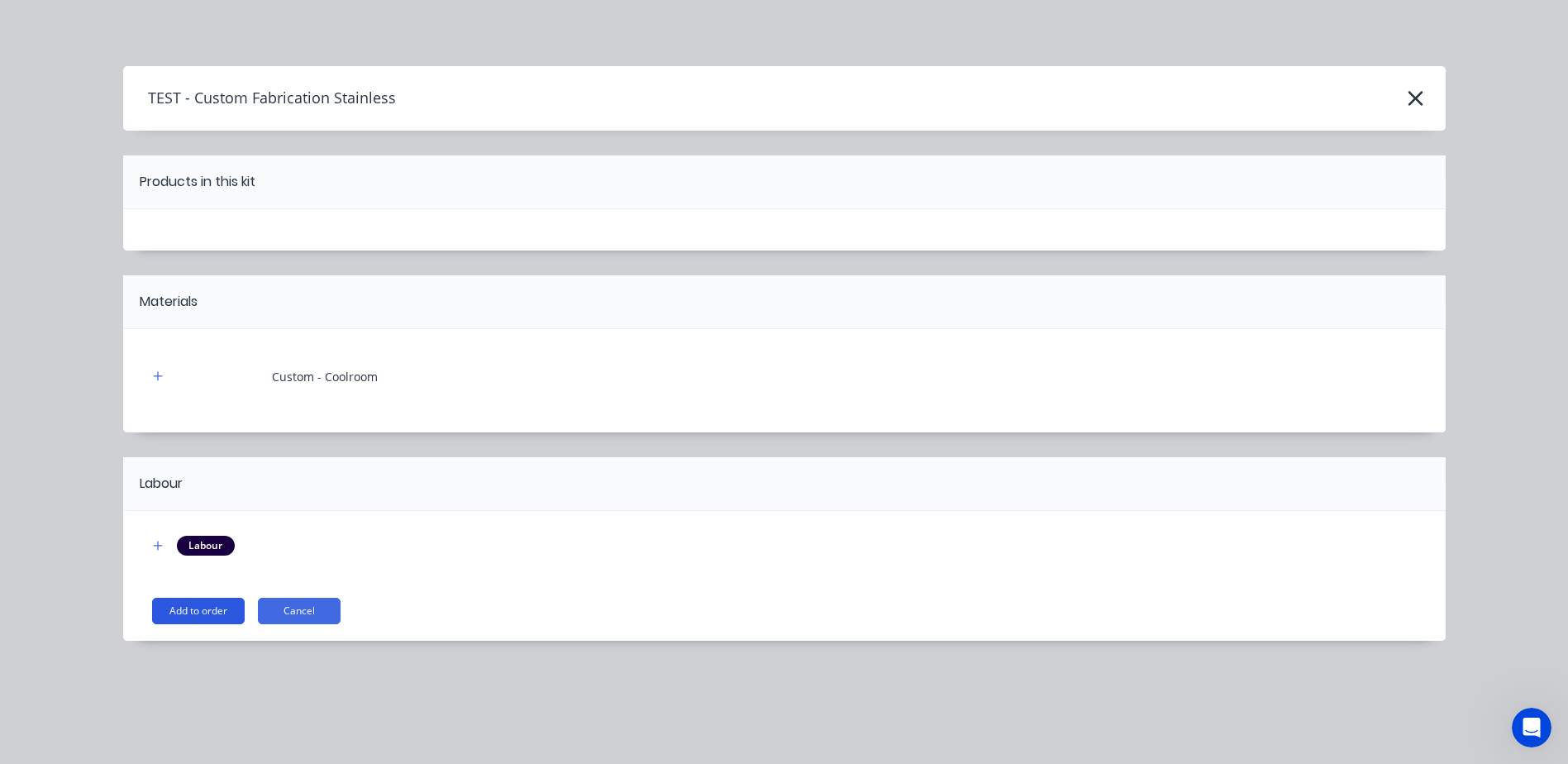
click at [204, 607] on button "Add to order" at bounding box center [198, 611] width 92 height 27
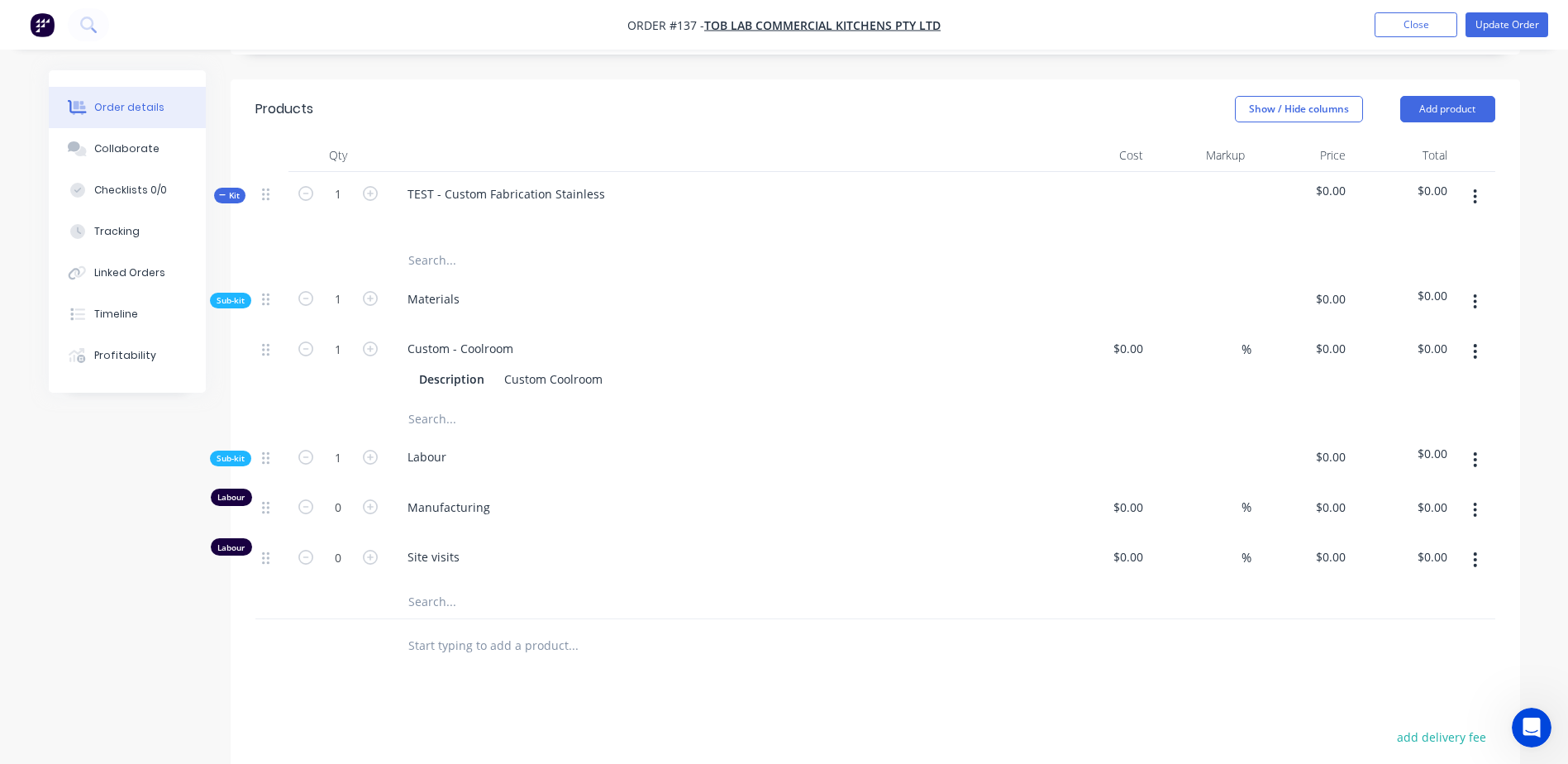
scroll to position [478, 0]
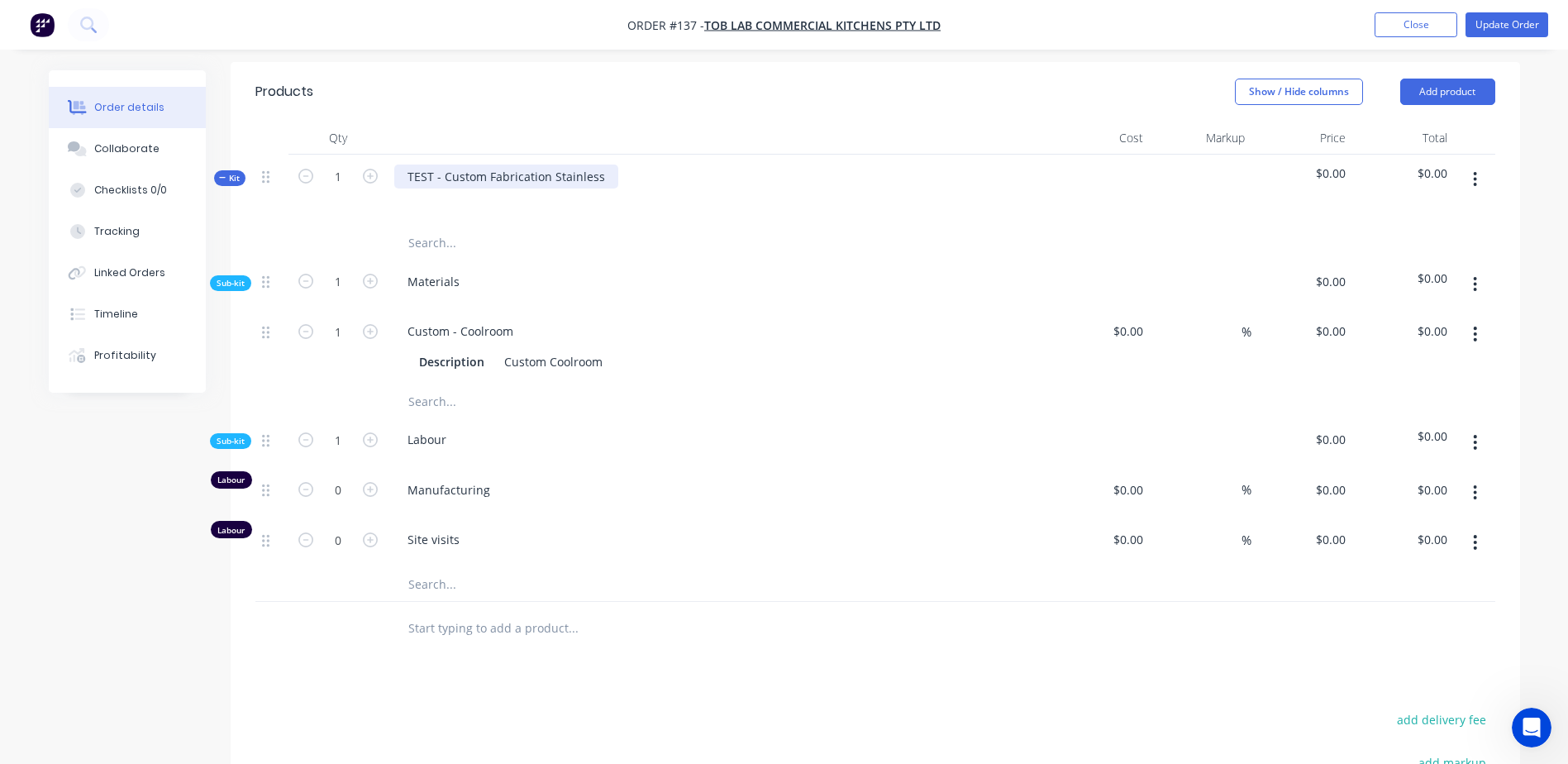
click at [496, 181] on div "TEST - Custom Fabrication Stainless" at bounding box center [507, 177] width 224 height 24
drag, startPoint x: 442, startPoint y: 178, endPoint x: 389, endPoint y: 169, distance: 53.8
click at [389, 169] on div "TEST - Custom Fabrication Stainless" at bounding box center [718, 190] width 661 height 72
click at [647, 277] on div "Materials" at bounding box center [718, 284] width 661 height 50
click at [549, 196] on div at bounding box center [719, 200] width 648 height 24
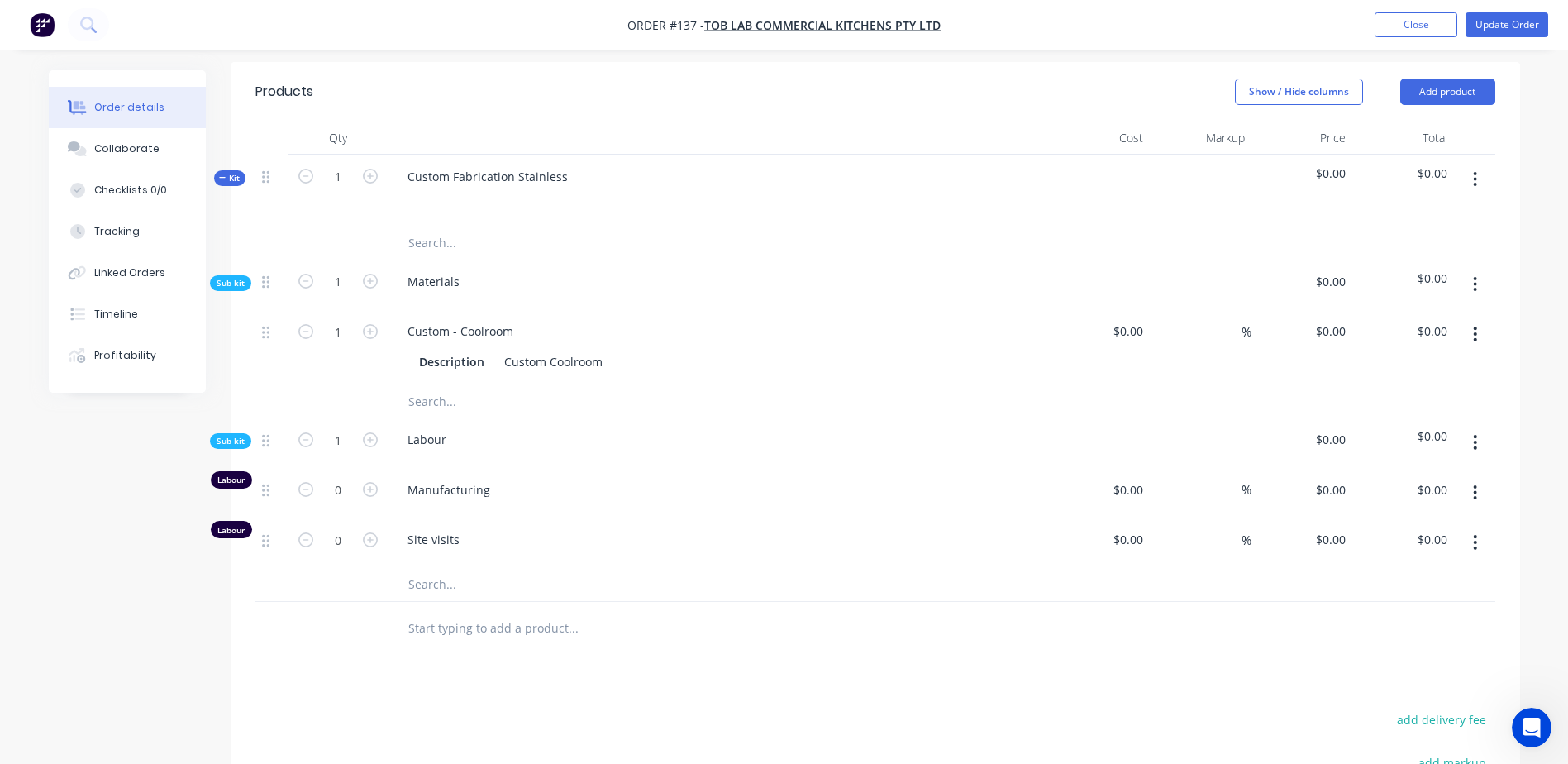
click at [473, 248] on input "text" at bounding box center [572, 244] width 331 height 33
click at [467, 338] on div "Custom - Coolroom" at bounding box center [460, 331] width 133 height 24
click at [508, 446] on div "Labour" at bounding box center [718, 442] width 661 height 50
click at [493, 334] on div "Custom - Coolroom" at bounding box center [460, 331] width 133 height 24
drag, startPoint x: 518, startPoint y: 331, endPoint x: 379, endPoint y: 316, distance: 139.8
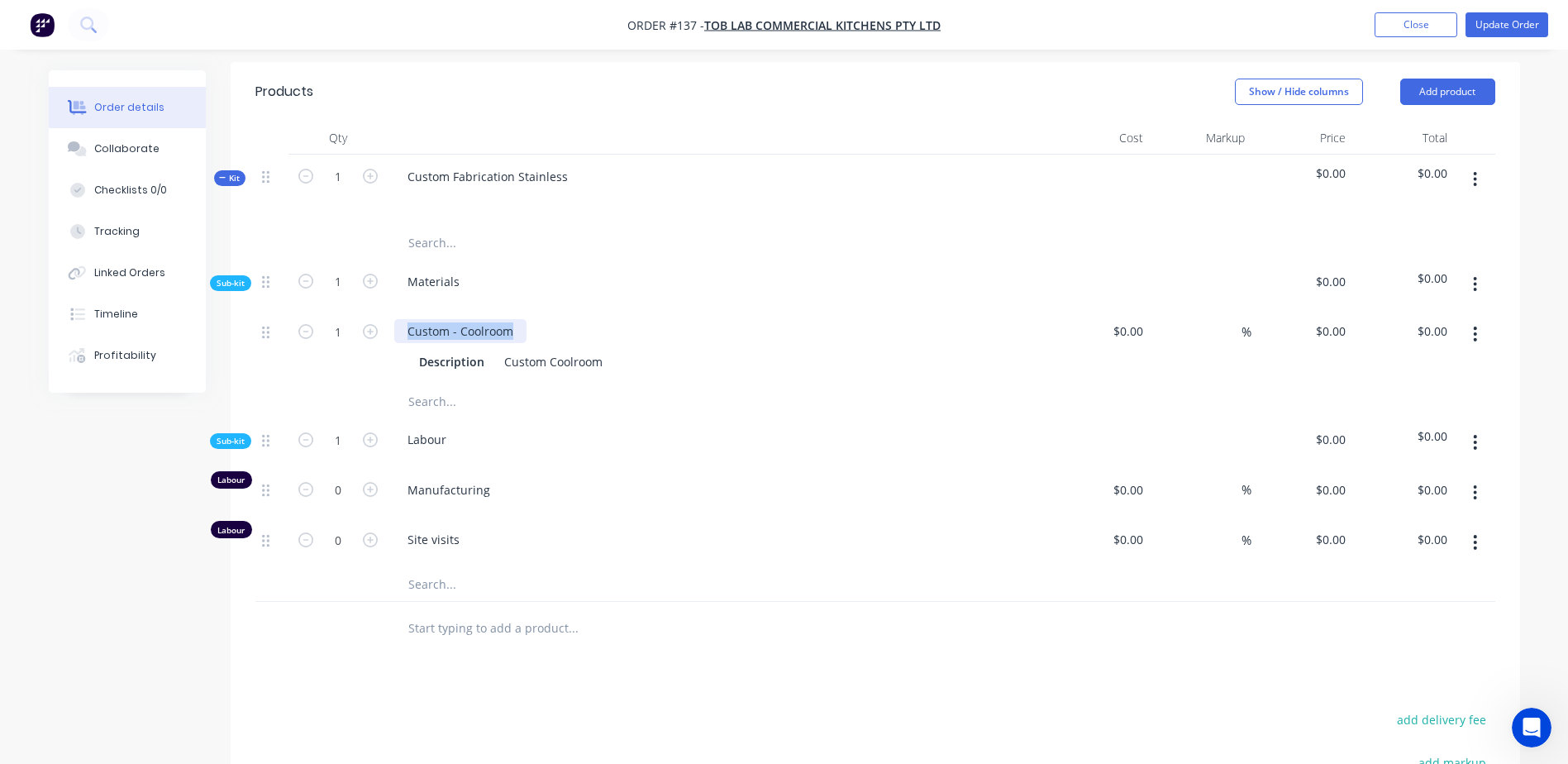
click at [379, 316] on div "1 Custom - Coolroom Description Custom Coolroom $0.00 $0.00 % $0.00 $0.00 $0.00…" at bounding box center [875, 347] width 1240 height 76
click at [449, 357] on div "Description" at bounding box center [452, 361] width 79 height 24
click at [539, 360] on div "Custom Coolroom" at bounding box center [554, 361] width 112 height 24
drag, startPoint x: 603, startPoint y: 366, endPoint x: 458, endPoint y: 363, distance: 145.0
click at [460, 363] on div "Description Custom Coolroom" at bounding box center [715, 361] width 605 height 24
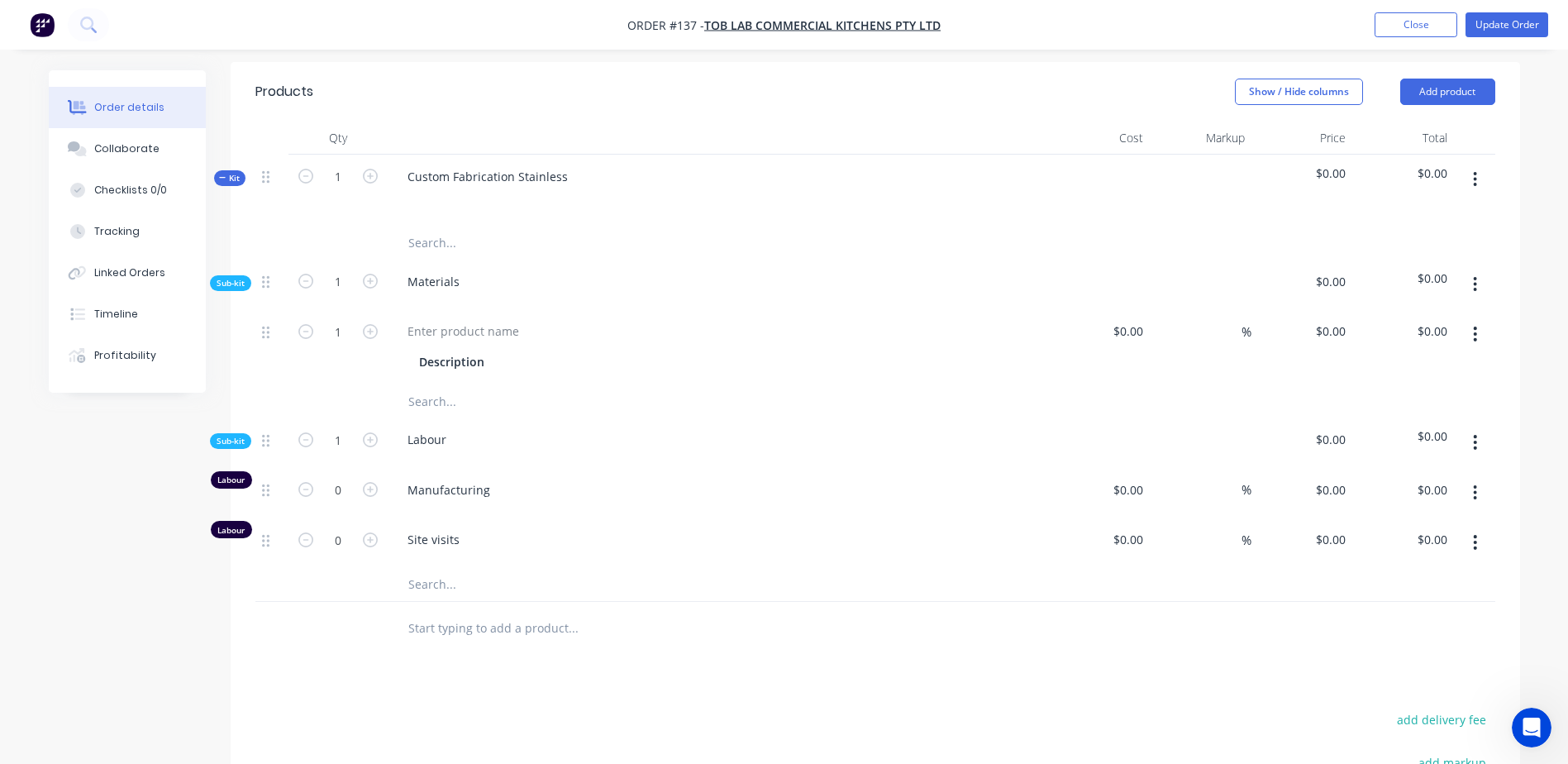
click at [1475, 332] on icon "button" at bounding box center [1475, 334] width 4 height 19
click at [1415, 438] on div "Delete" at bounding box center [1417, 443] width 128 height 24
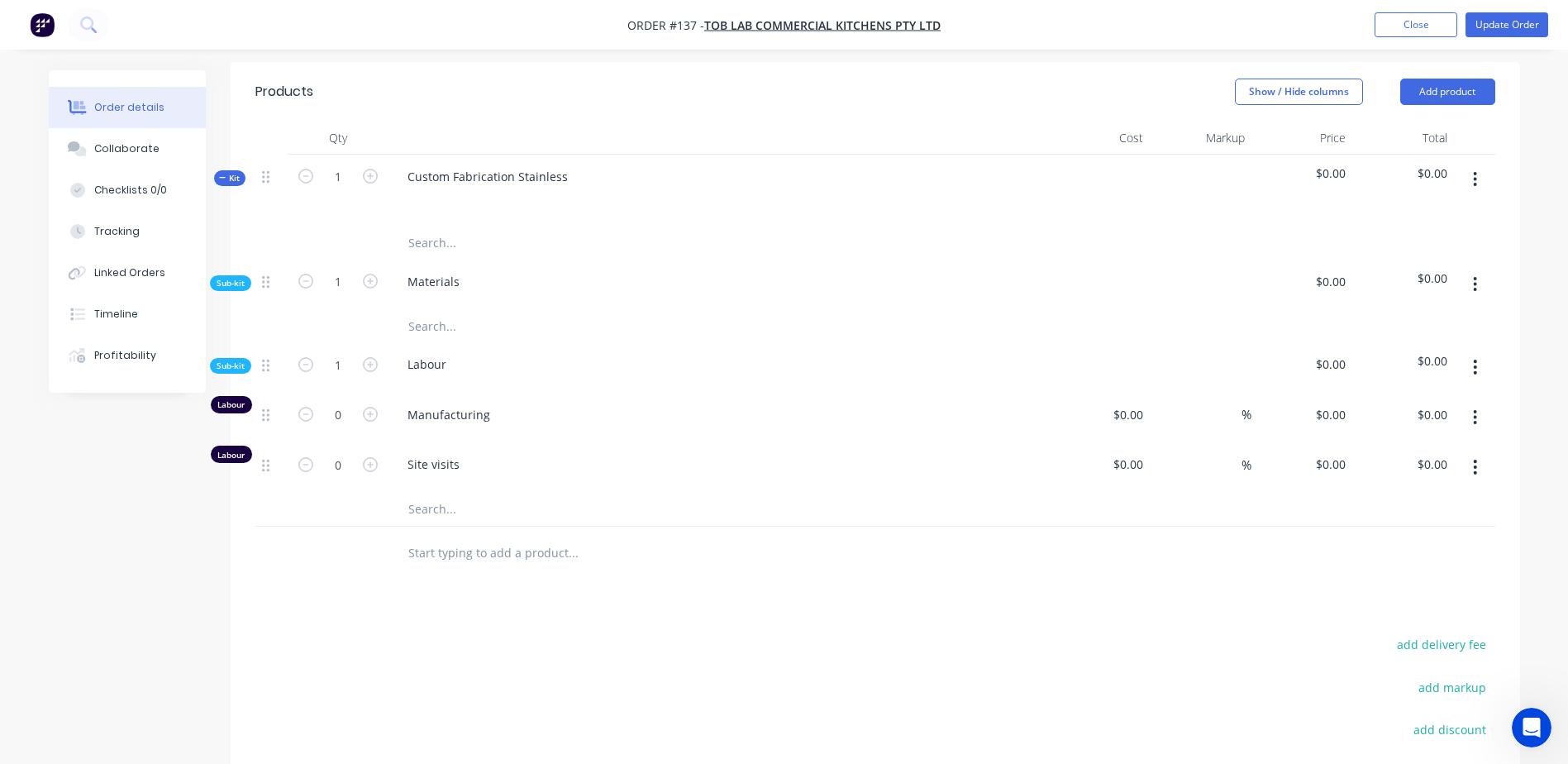
click at [421, 331] on input "text" at bounding box center [572, 326] width 331 height 33
click at [1479, 286] on button "button" at bounding box center [1475, 284] width 39 height 29
click at [1428, 330] on div "Add product to kit" at bounding box center [1417, 328] width 128 height 24
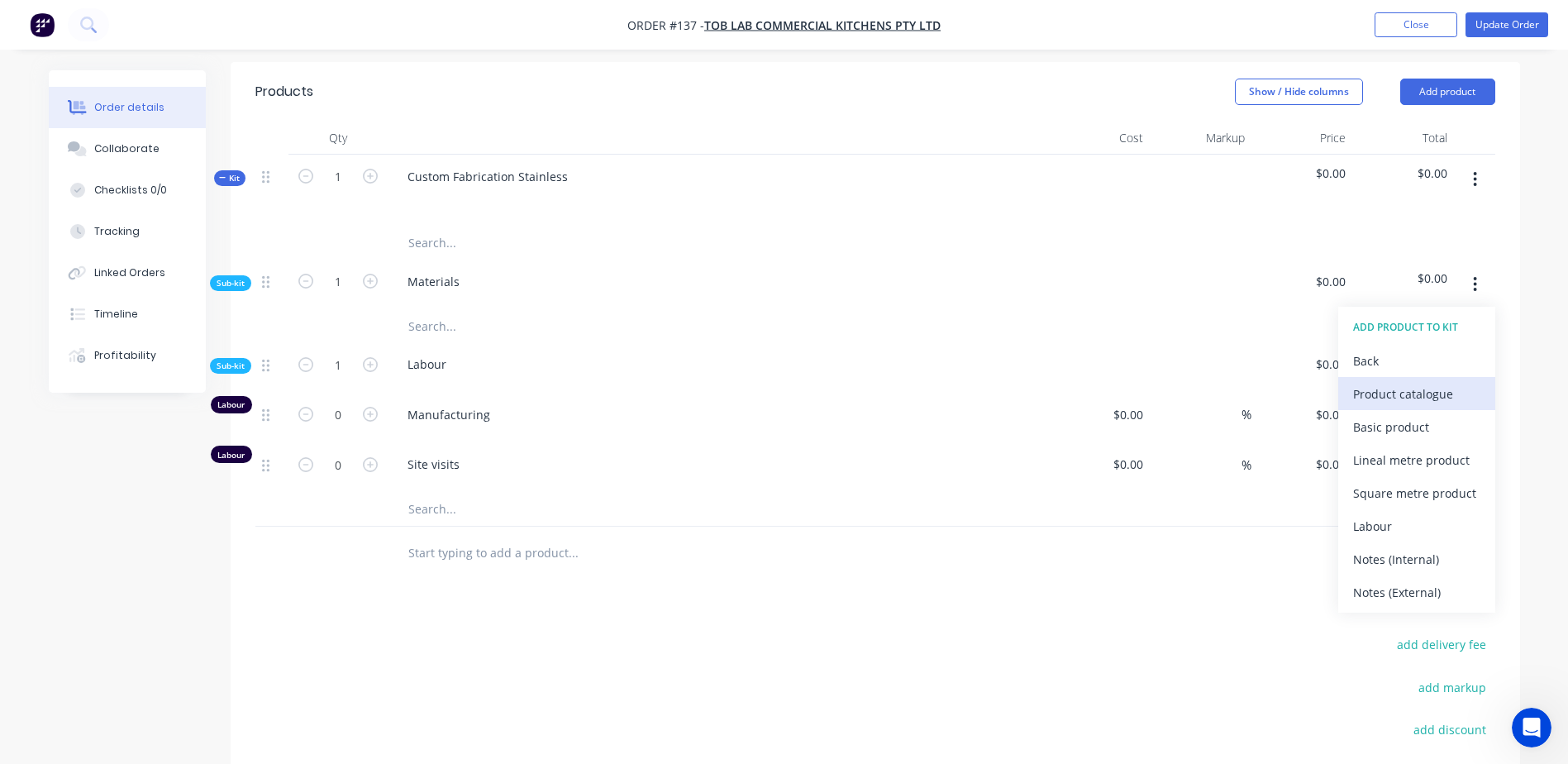
click at [1430, 396] on div "Product catalogue" at bounding box center [1417, 394] width 128 height 24
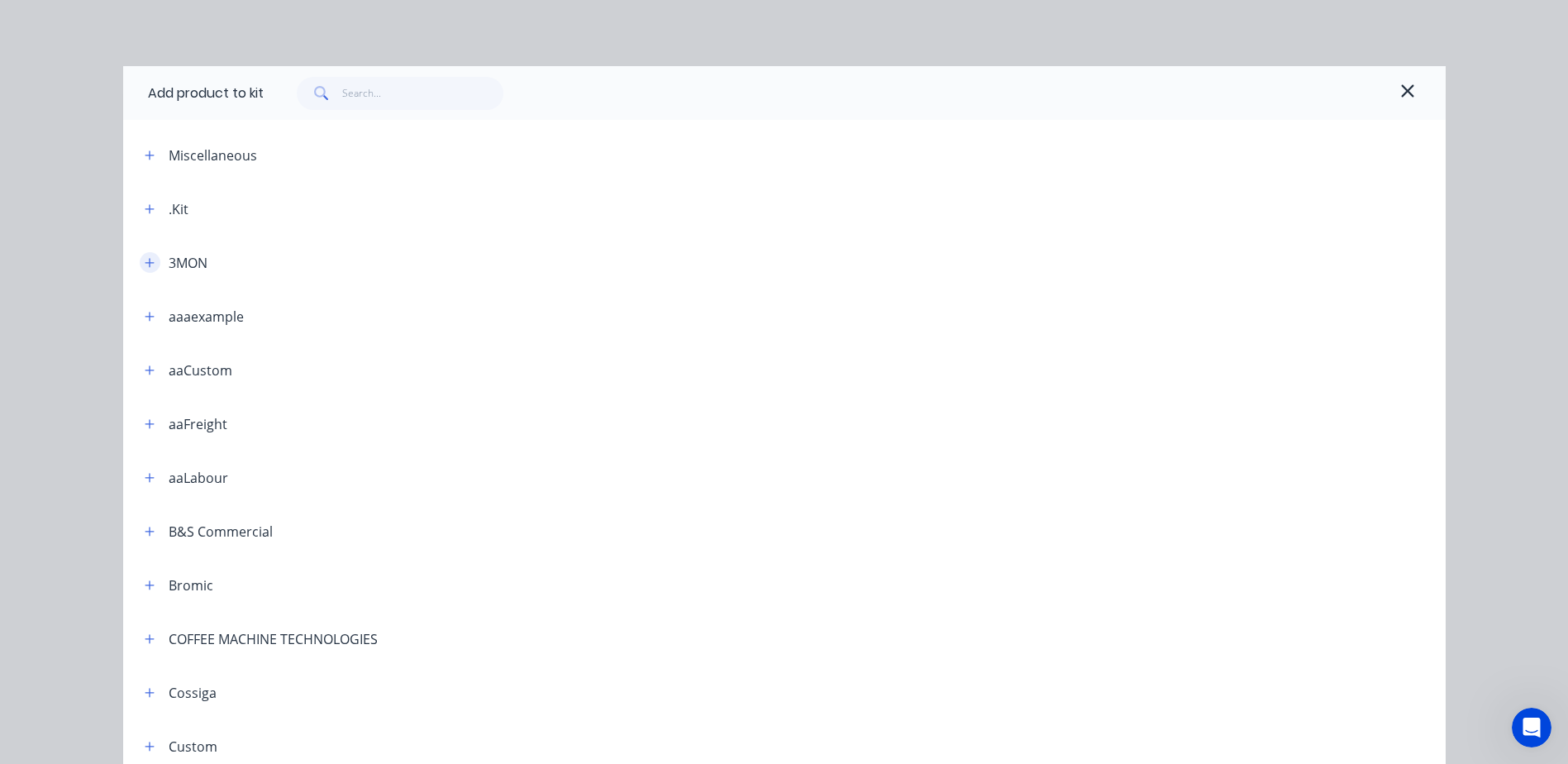
click at [145, 258] on icon "button" at bounding box center [149, 263] width 10 height 12
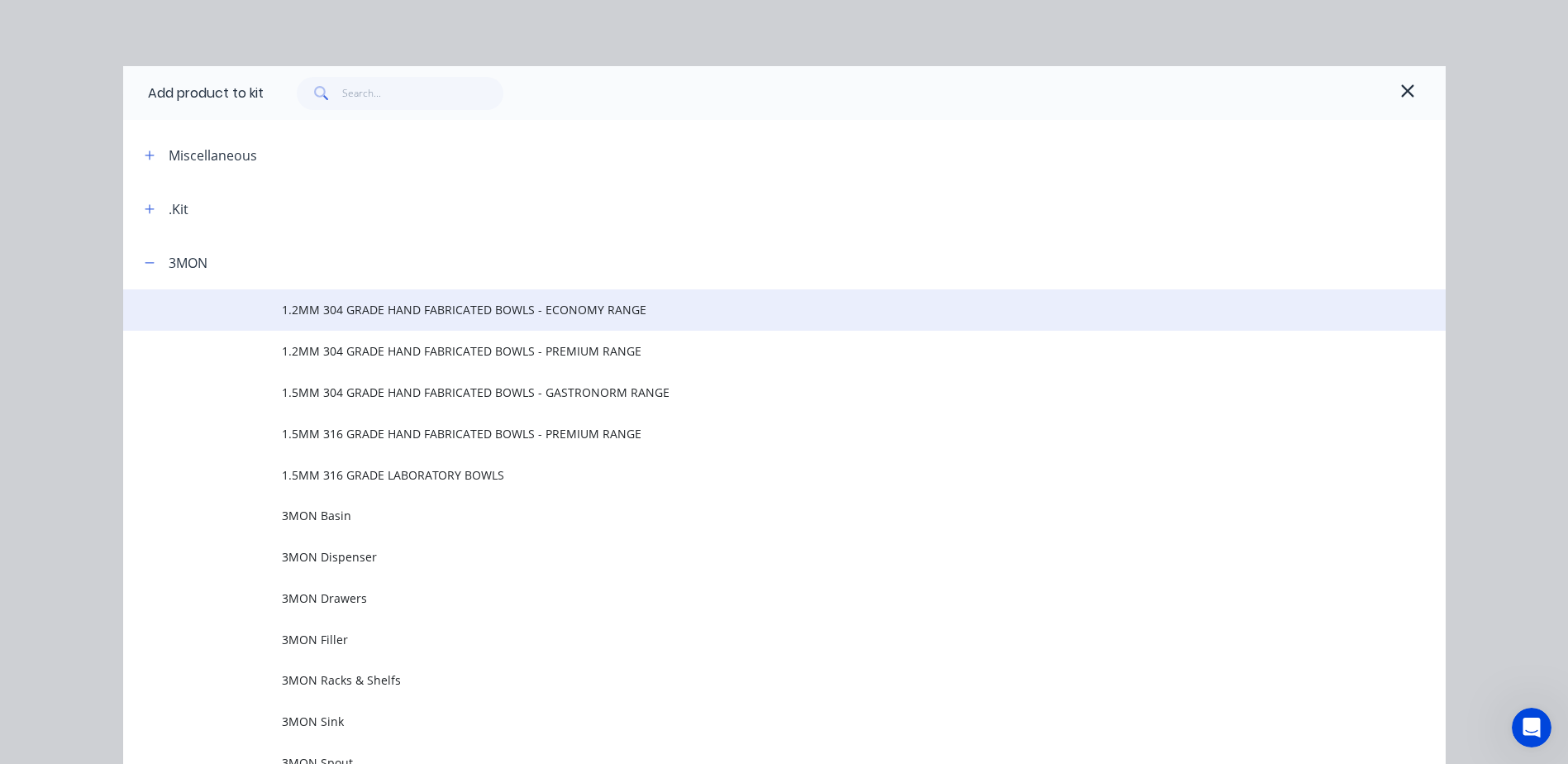
click at [397, 321] on td "1.2MM 304 GRADE HAND FABRICATED BOWLS - ECONOMY RANGE" at bounding box center [863, 310] width 1163 height 41
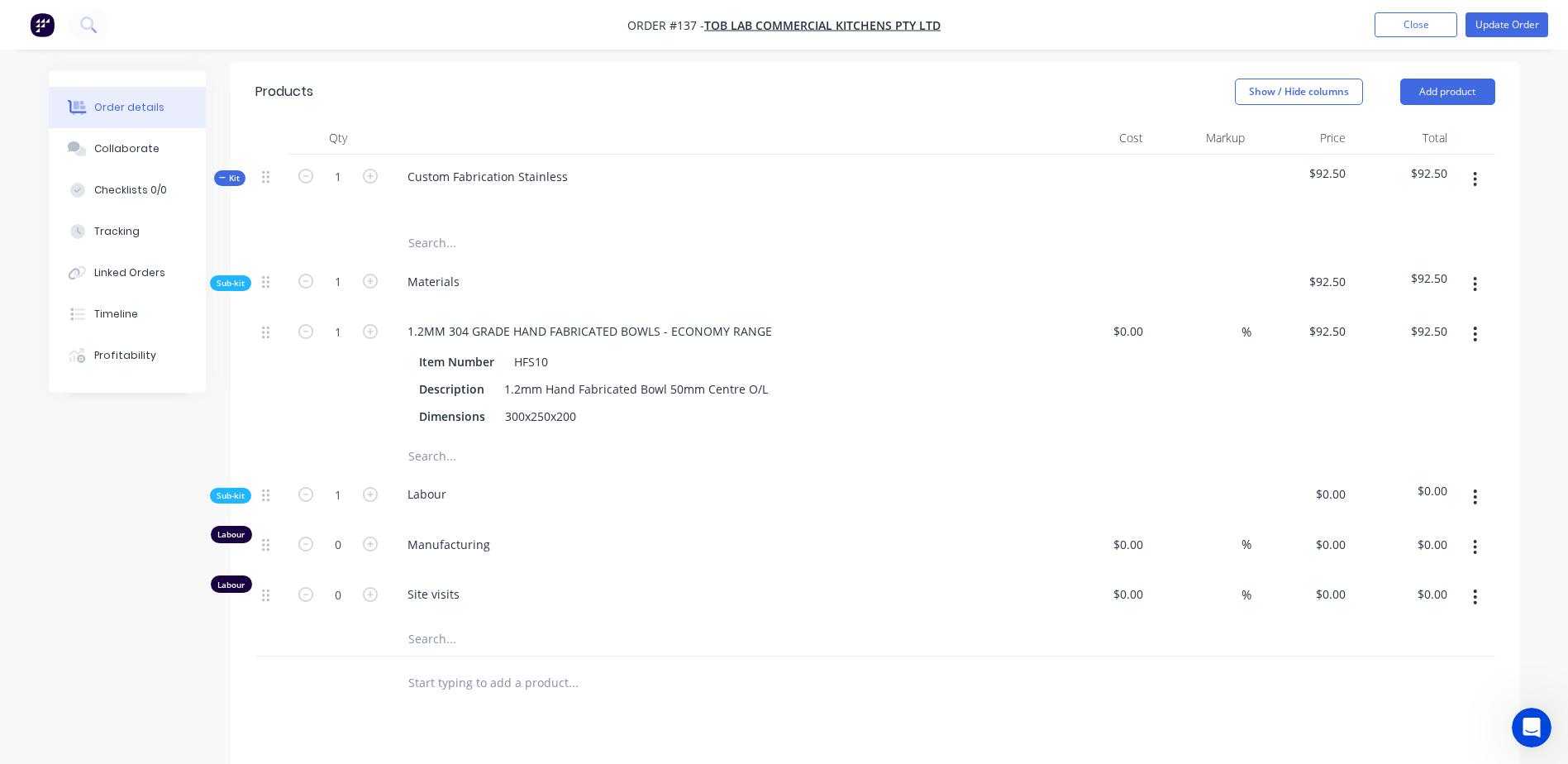
click at [1471, 285] on button "button" at bounding box center [1475, 284] width 39 height 29
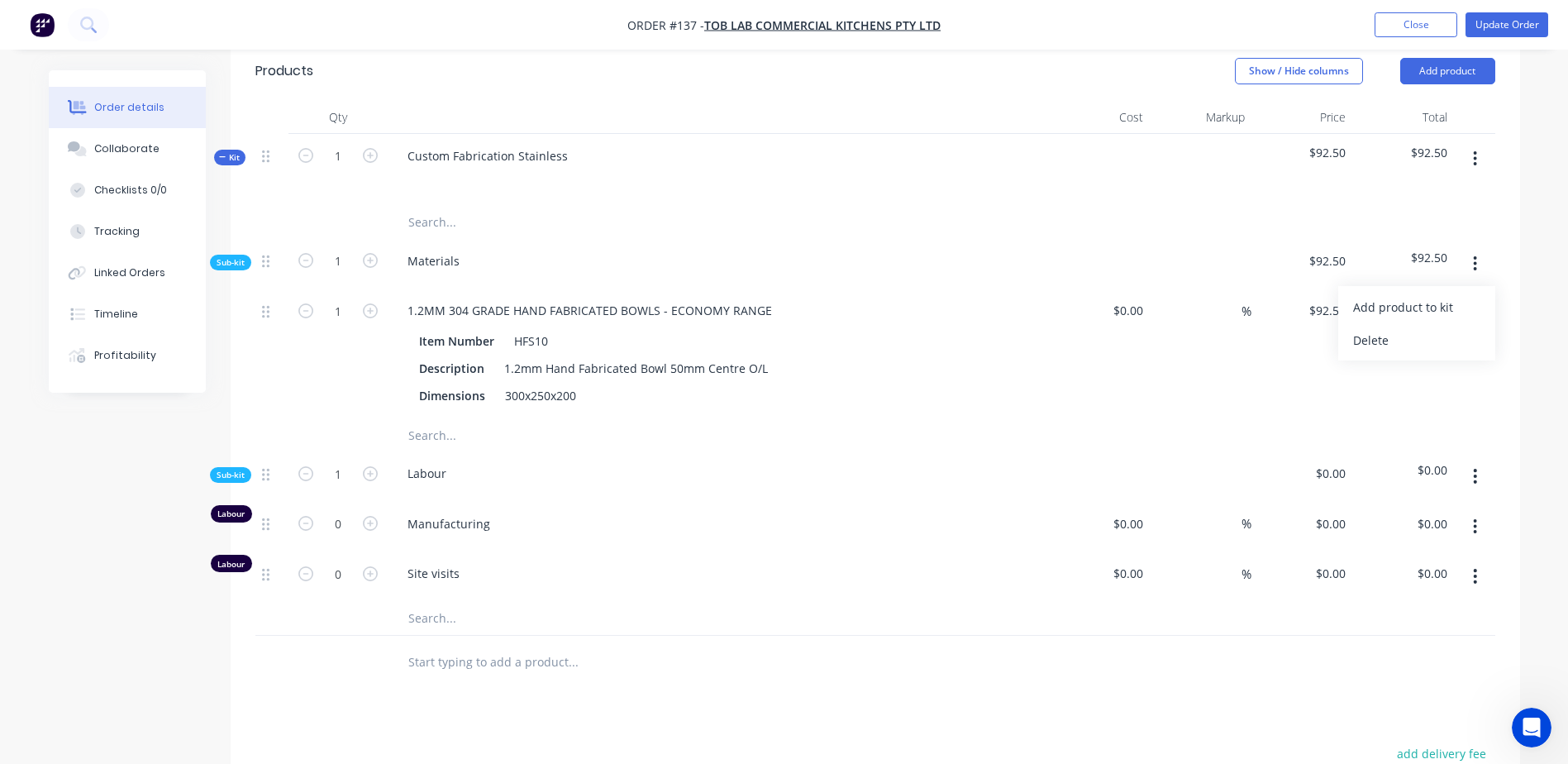
scroll to position [561, 0]
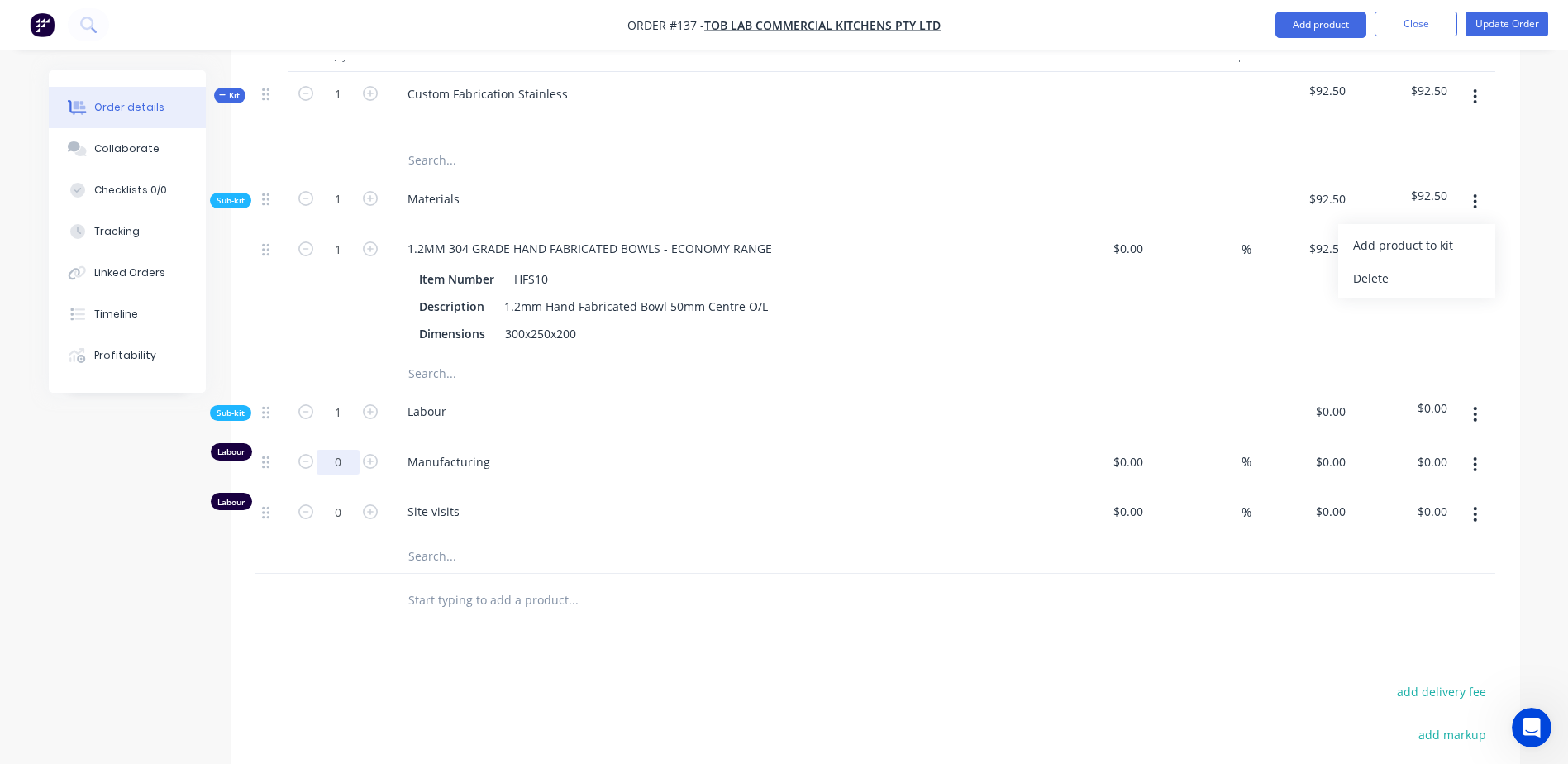
click at [349, 261] on input "0" at bounding box center [338, 248] width 43 height 25
type input "1"
click at [346, 261] on input "0" at bounding box center [338, 248] width 43 height 25
drag, startPoint x: 736, startPoint y: 646, endPoint x: 1162, endPoint y: 600, distance: 428.5
click at [738, 647] on div "Products Show / Hide columns Add product Qty Cost Markup Price Total Kit 1 Cust…" at bounding box center [875, 502] width 1289 height 1046
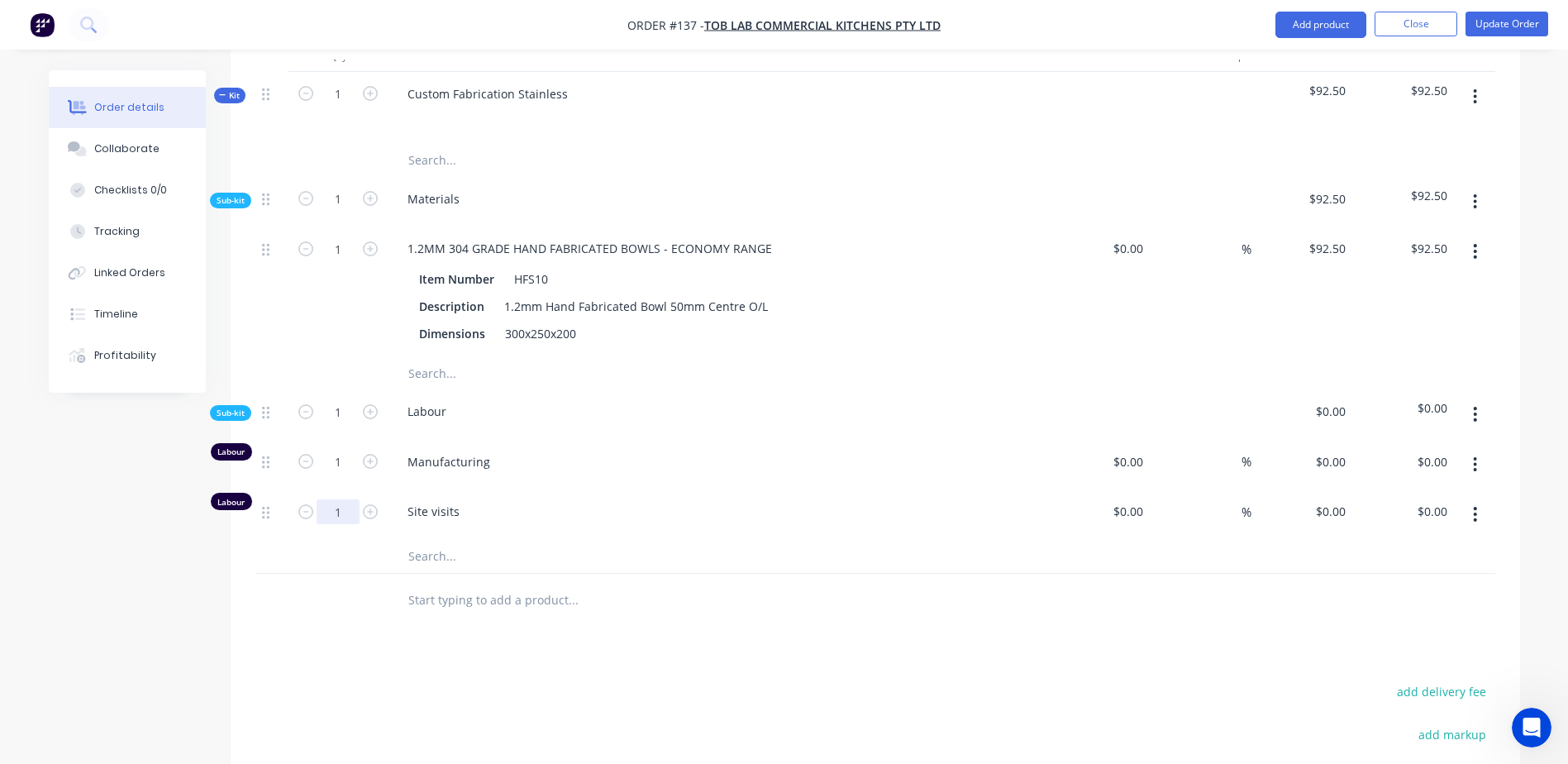
click at [338, 261] on input "1" at bounding box center [338, 248] width 43 height 25
type input "0.5"
click at [1129, 649] on div "Products Show / Hide columns Add product Qty Cost Markup Price Total Kit 1 Cust…" at bounding box center [875, 502] width 1289 height 1046
click at [1320, 458] on div "0 0" at bounding box center [1302, 464] width 102 height 50
type input "$1,000.00"
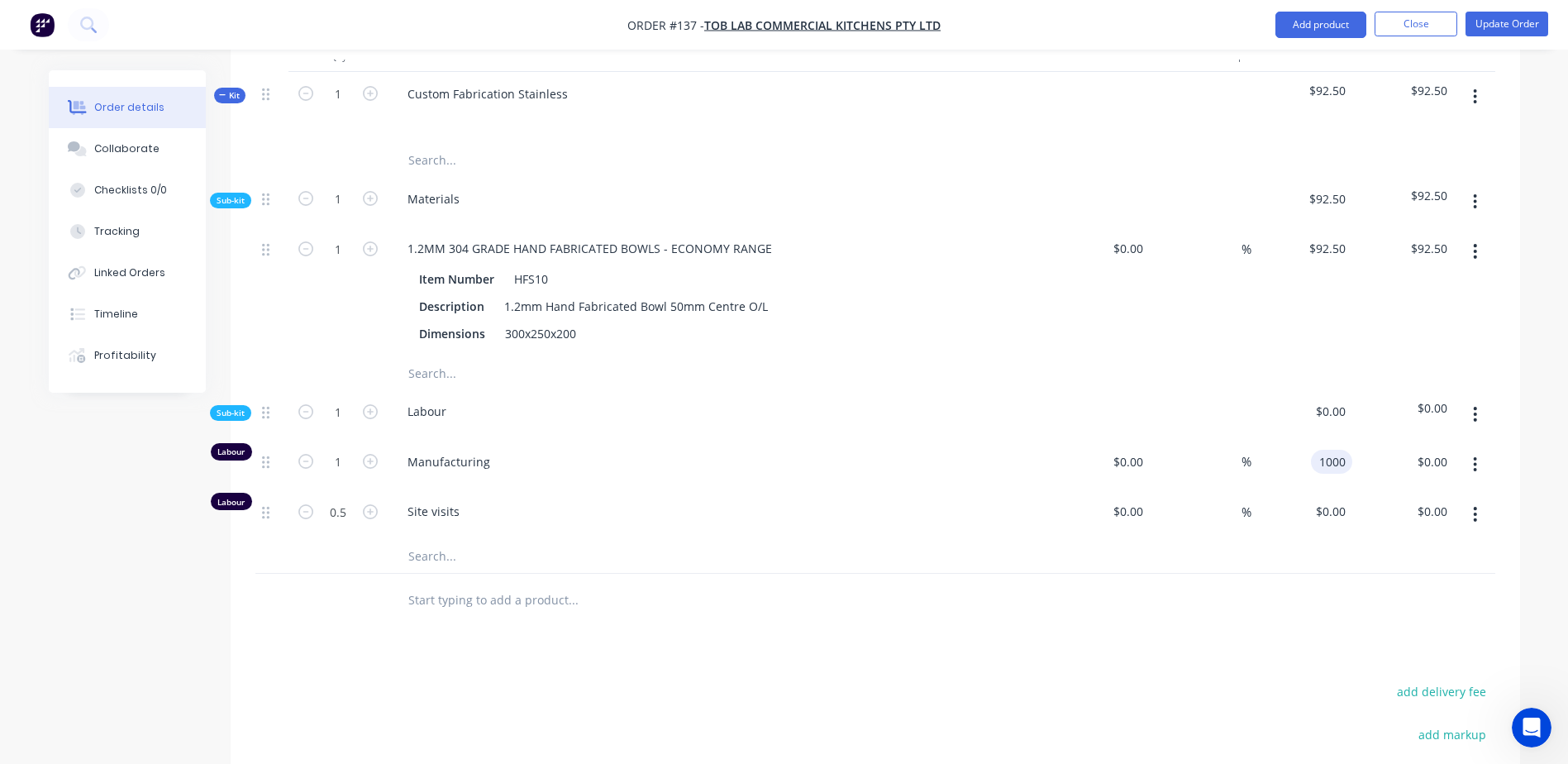
type input "$1,000.00"
click at [1288, 612] on div at bounding box center [875, 600] width 1240 height 54
click at [1325, 523] on div "0 $0.00" at bounding box center [1302, 514] width 102 height 50
type input "$1,000.00"
type input "$500.00"
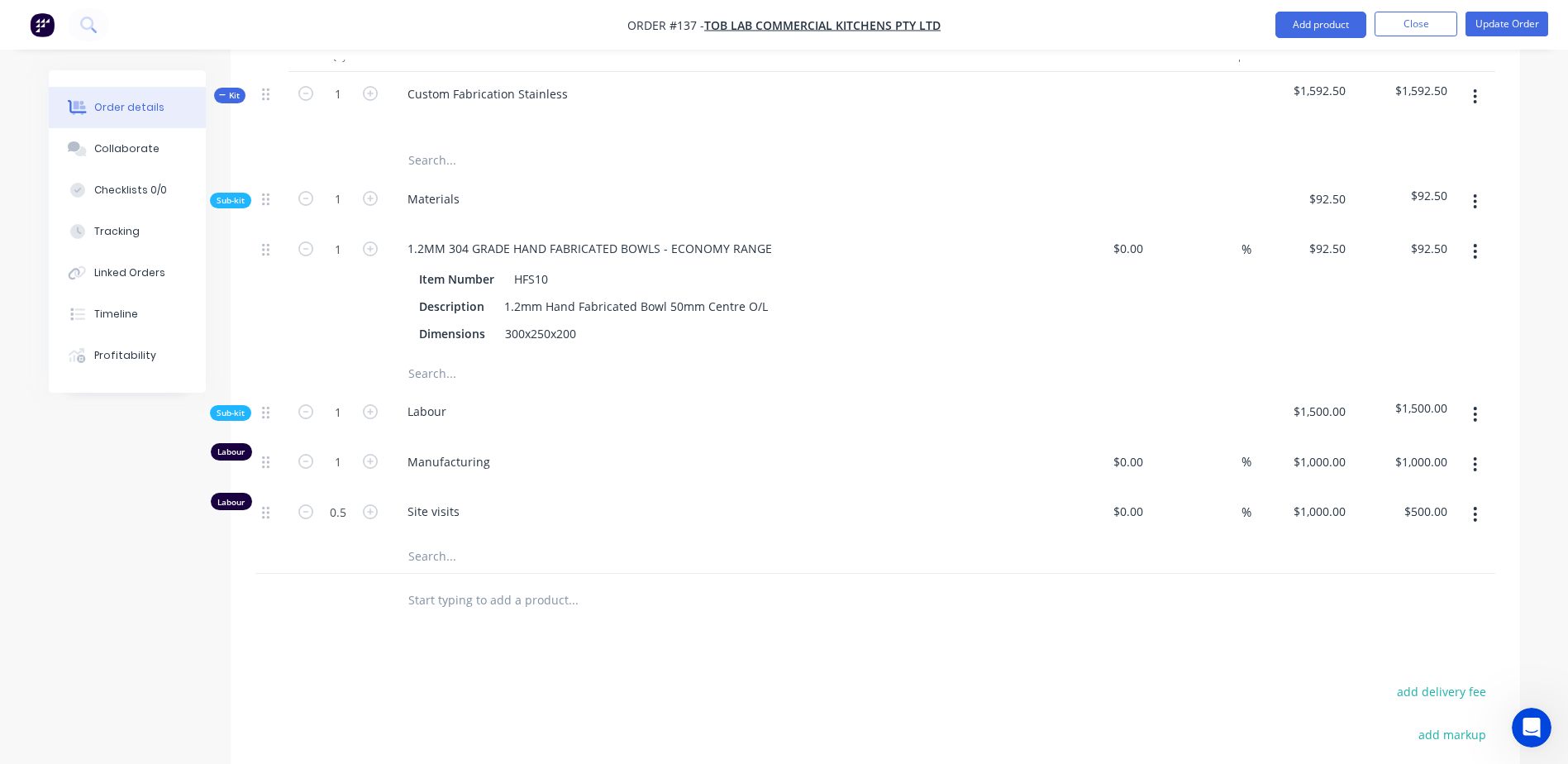
click at [1210, 625] on div at bounding box center [875, 600] width 1240 height 54
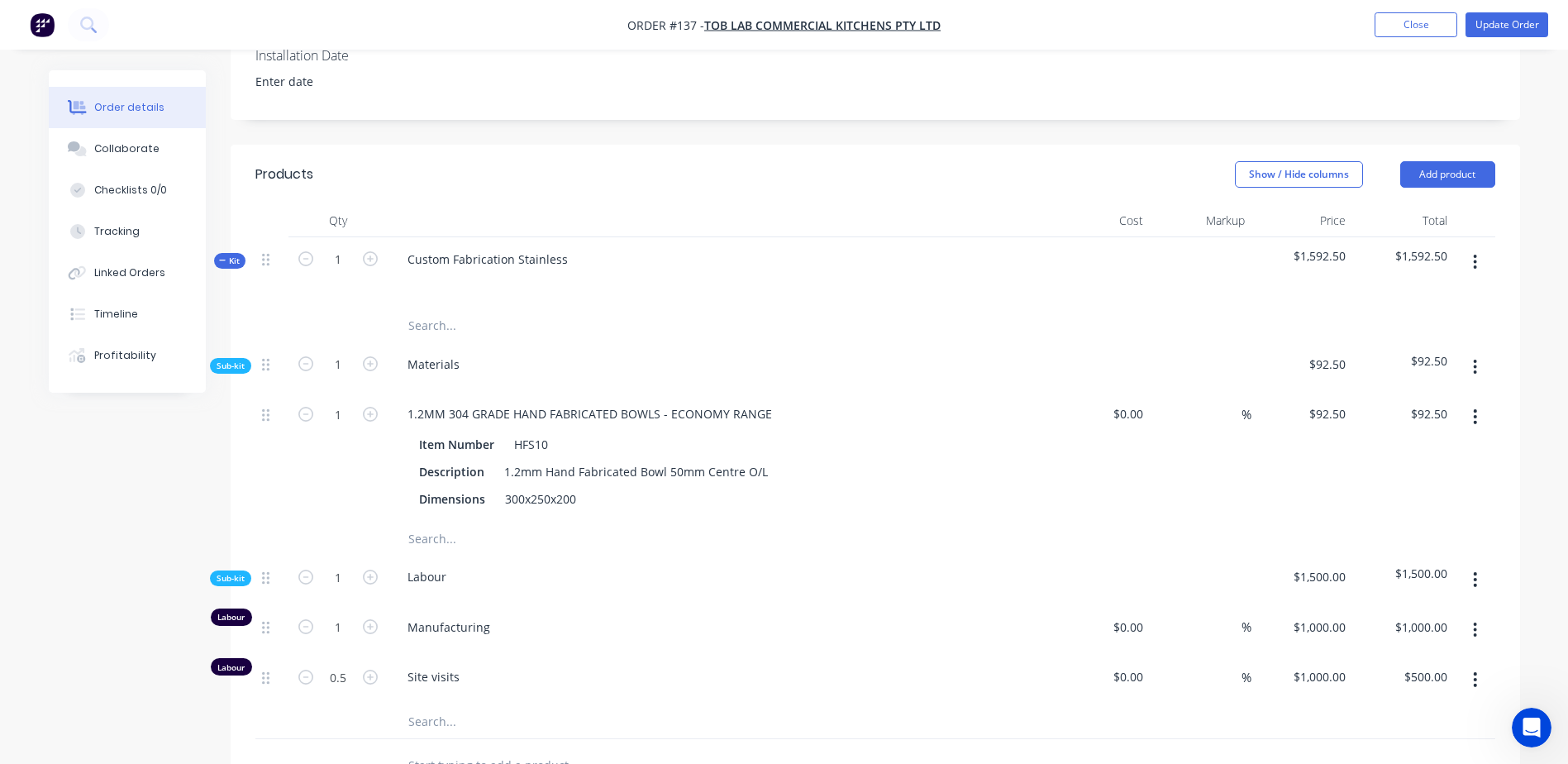
scroll to position [147, 0]
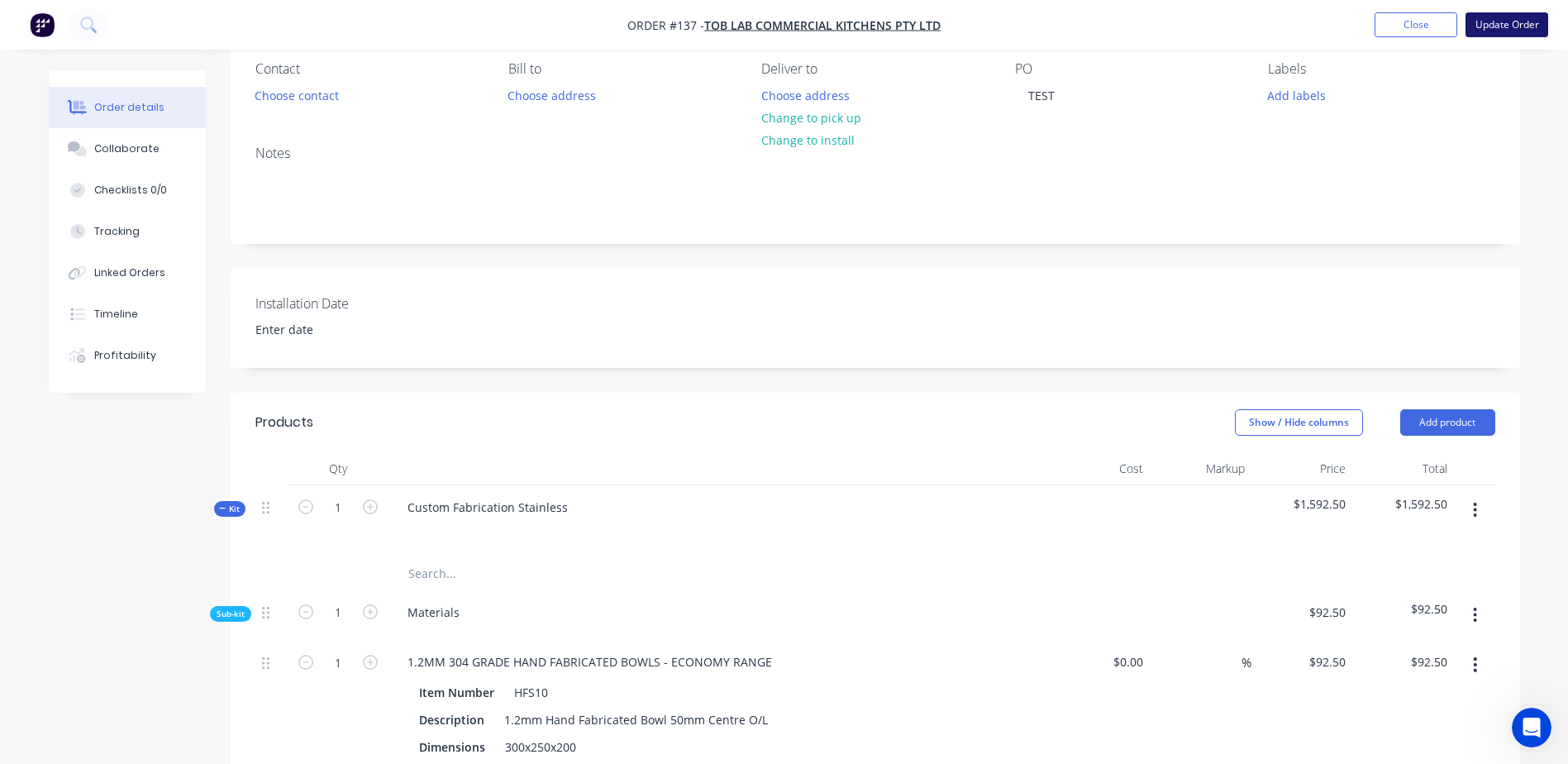
click at [1499, 24] on button "Update Order" at bounding box center [1506, 25] width 82 height 25
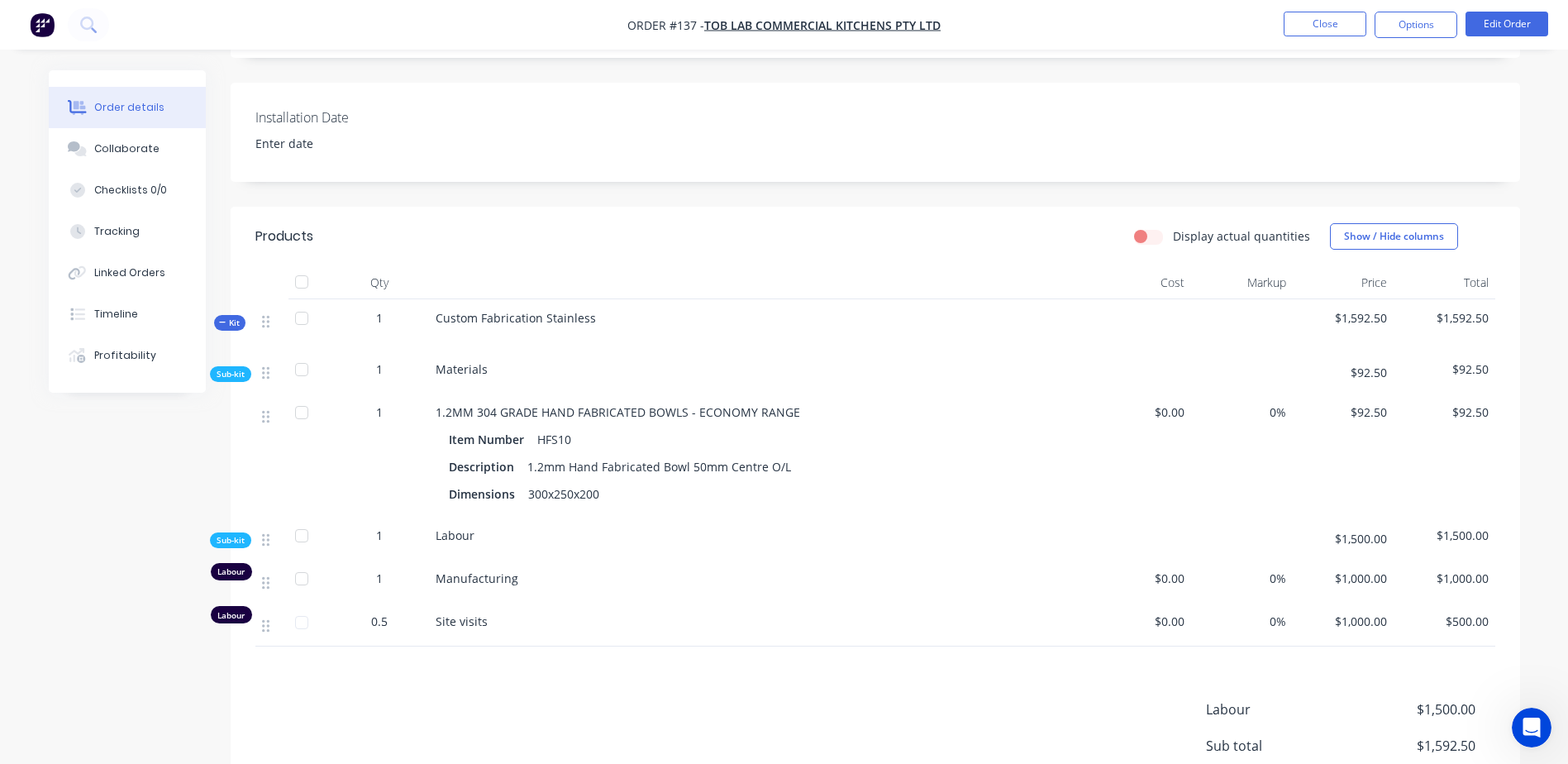
scroll to position [0, 0]
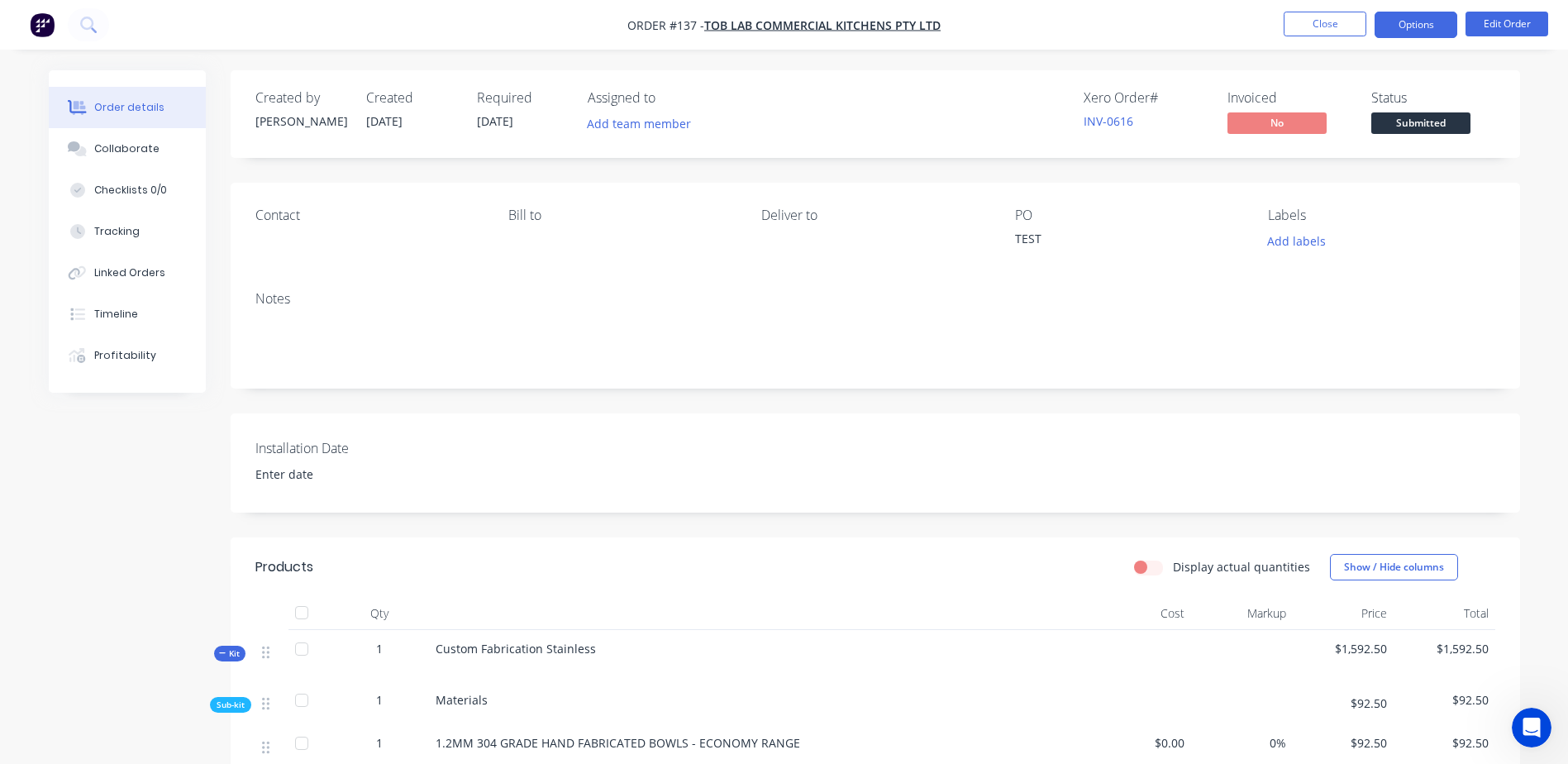
click at [1433, 26] on button "Options" at bounding box center [1416, 25] width 82 height 27
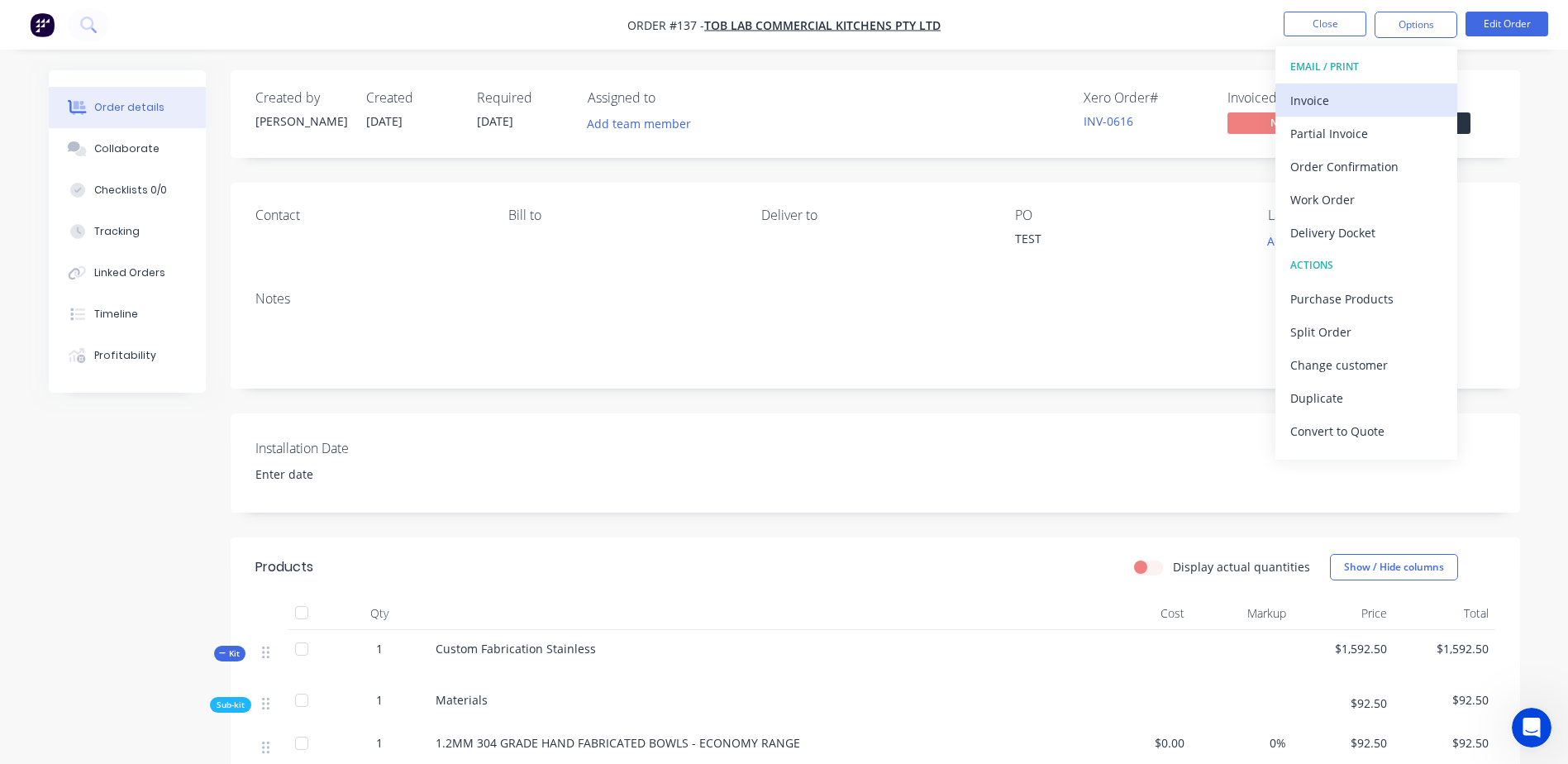
click at [1366, 96] on div "Invoice" at bounding box center [1366, 100] width 152 height 24
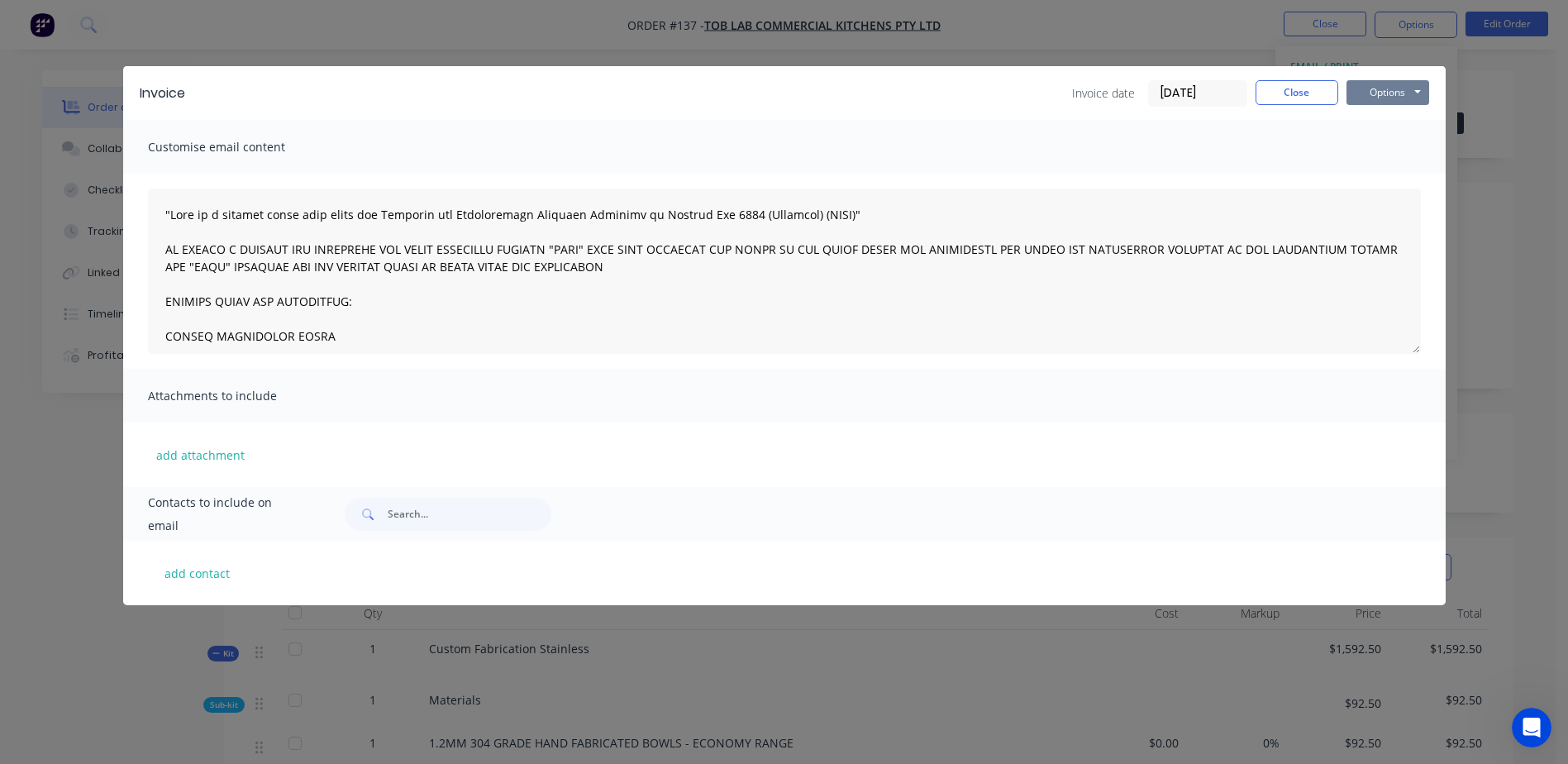
click at [1389, 90] on button "Options" at bounding box center [1387, 92] width 82 height 25
click at [1390, 115] on button "Preview" at bounding box center [1399, 122] width 106 height 27
click at [1293, 95] on button "Close" at bounding box center [1297, 92] width 82 height 25
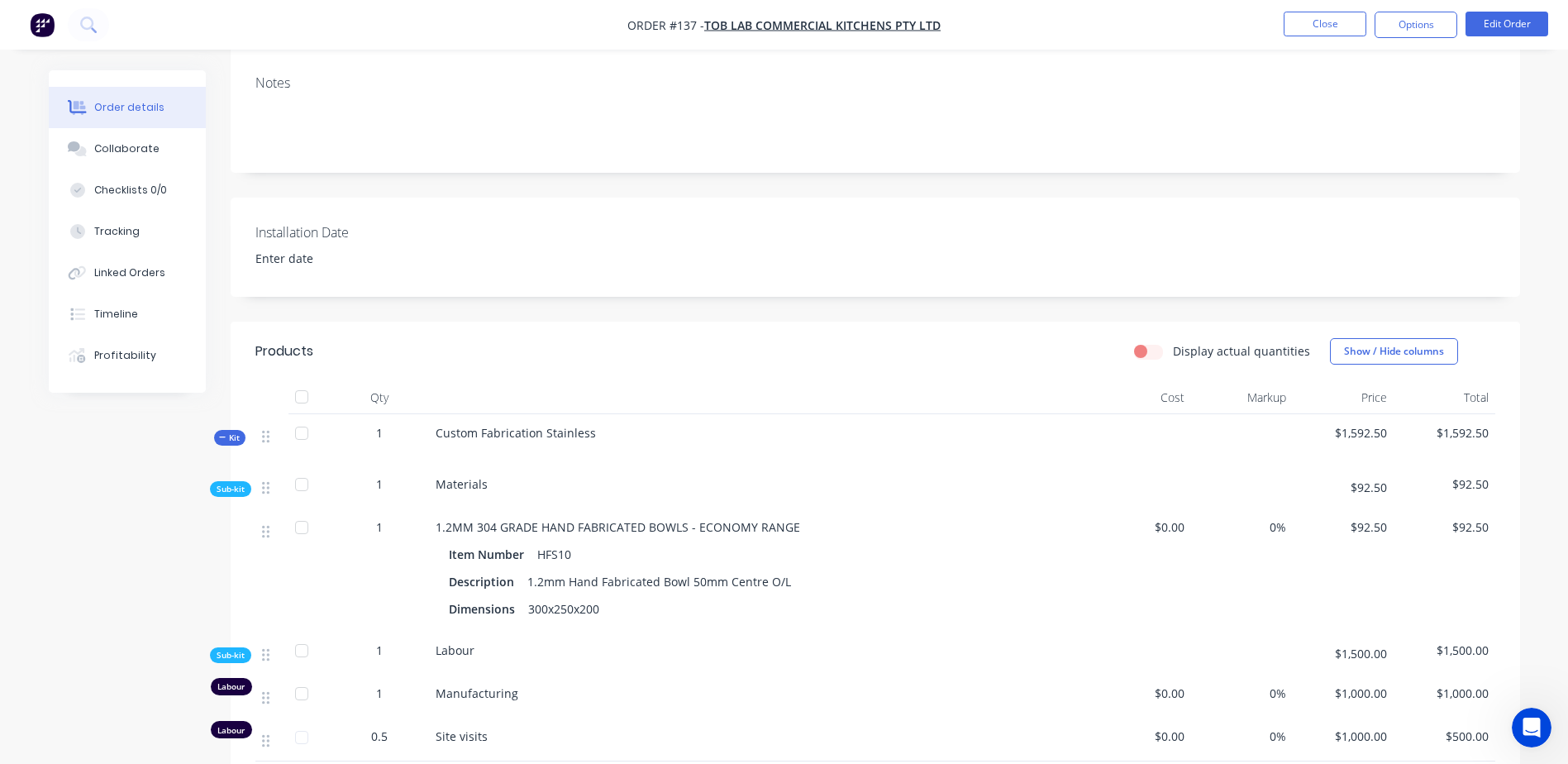
scroll to position [331, 0]
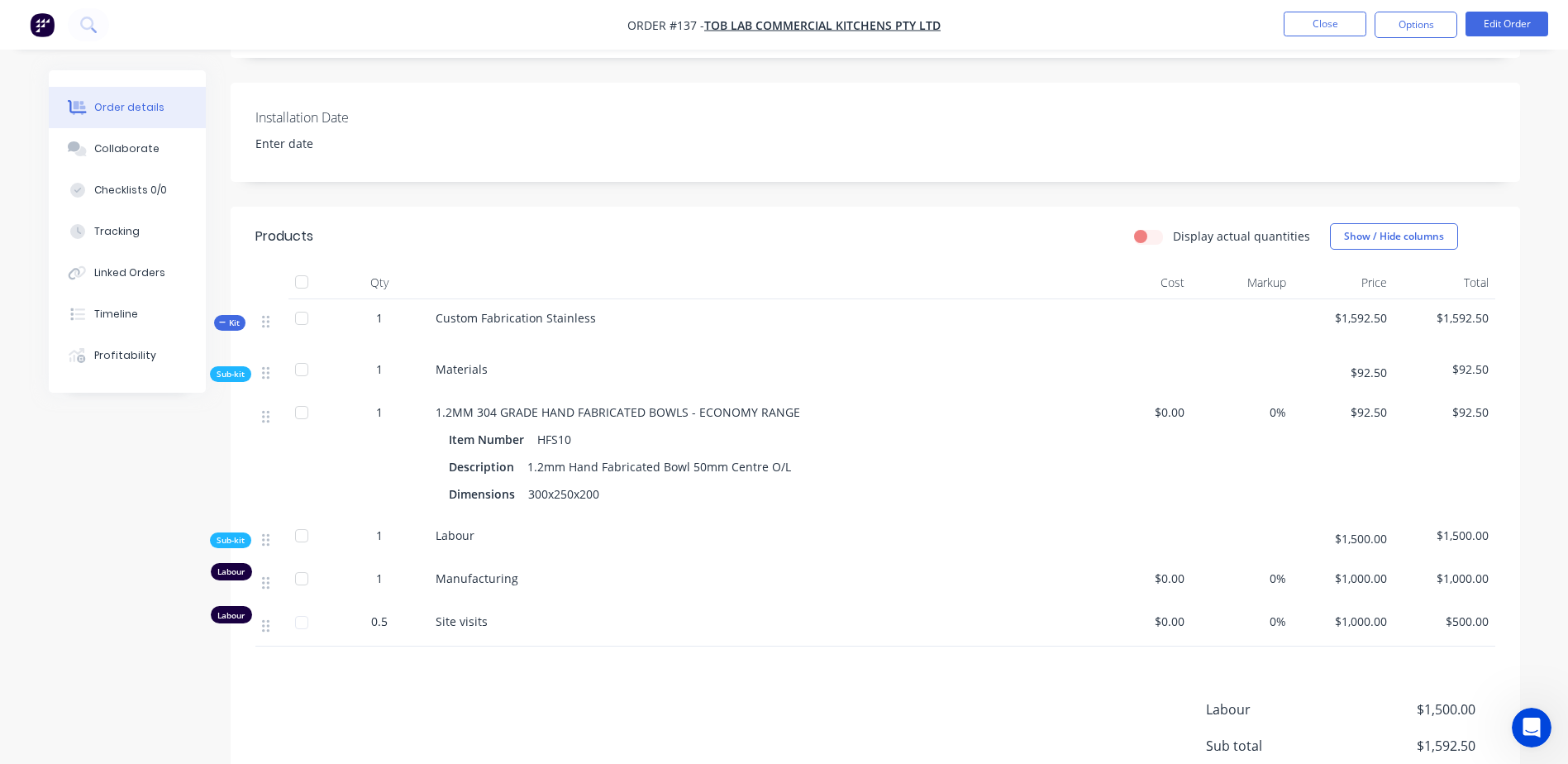
click at [596, 320] on div "Custom Fabrication Stainless" at bounding box center [759, 325] width 661 height 51
click at [593, 316] on div "Custom Fabrication Stainless" at bounding box center [759, 325] width 661 height 51
click at [1499, 19] on button "Edit Order" at bounding box center [1506, 24] width 82 height 25
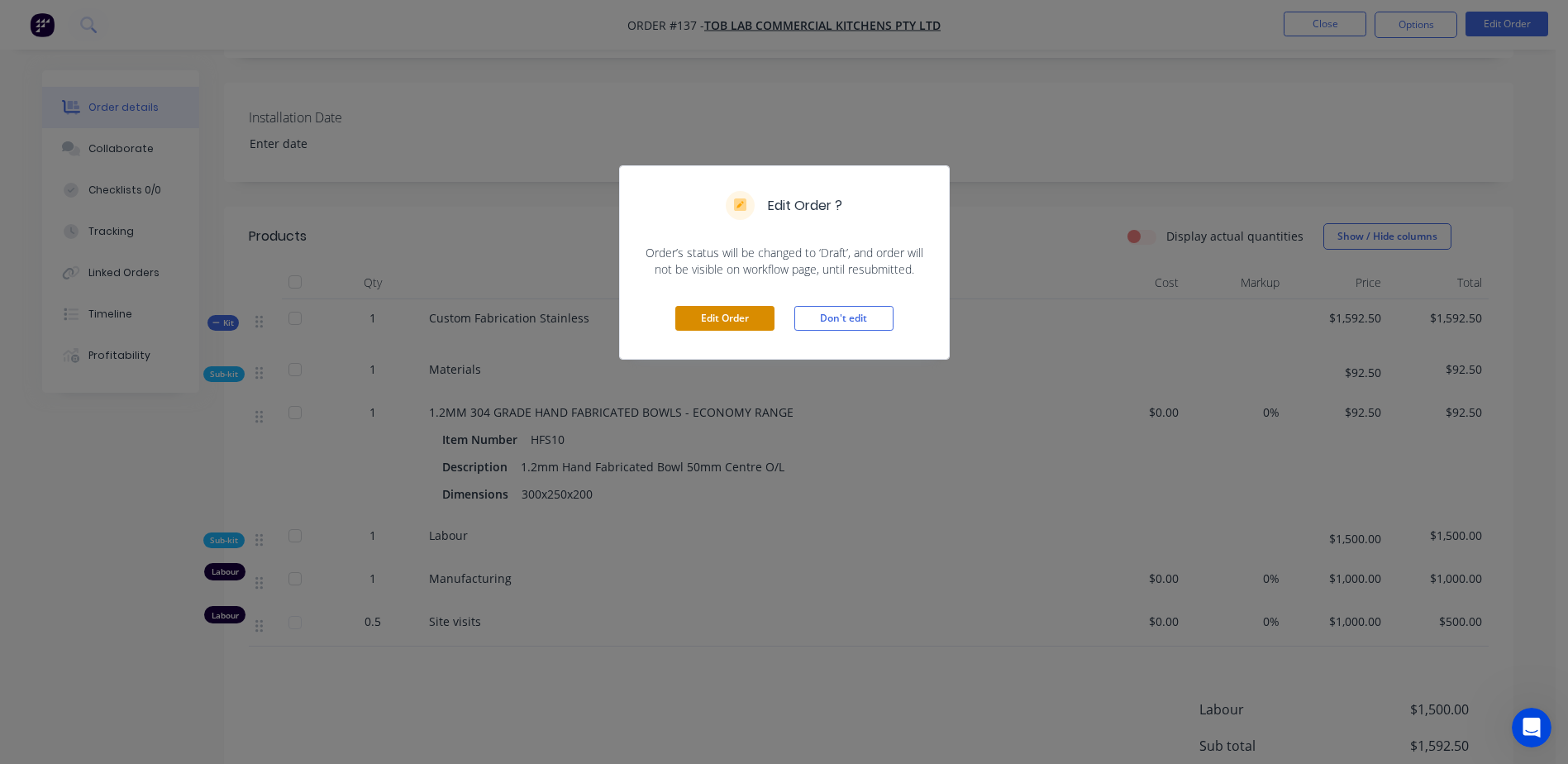
click at [750, 310] on button "Edit Order" at bounding box center [725, 317] width 99 height 25
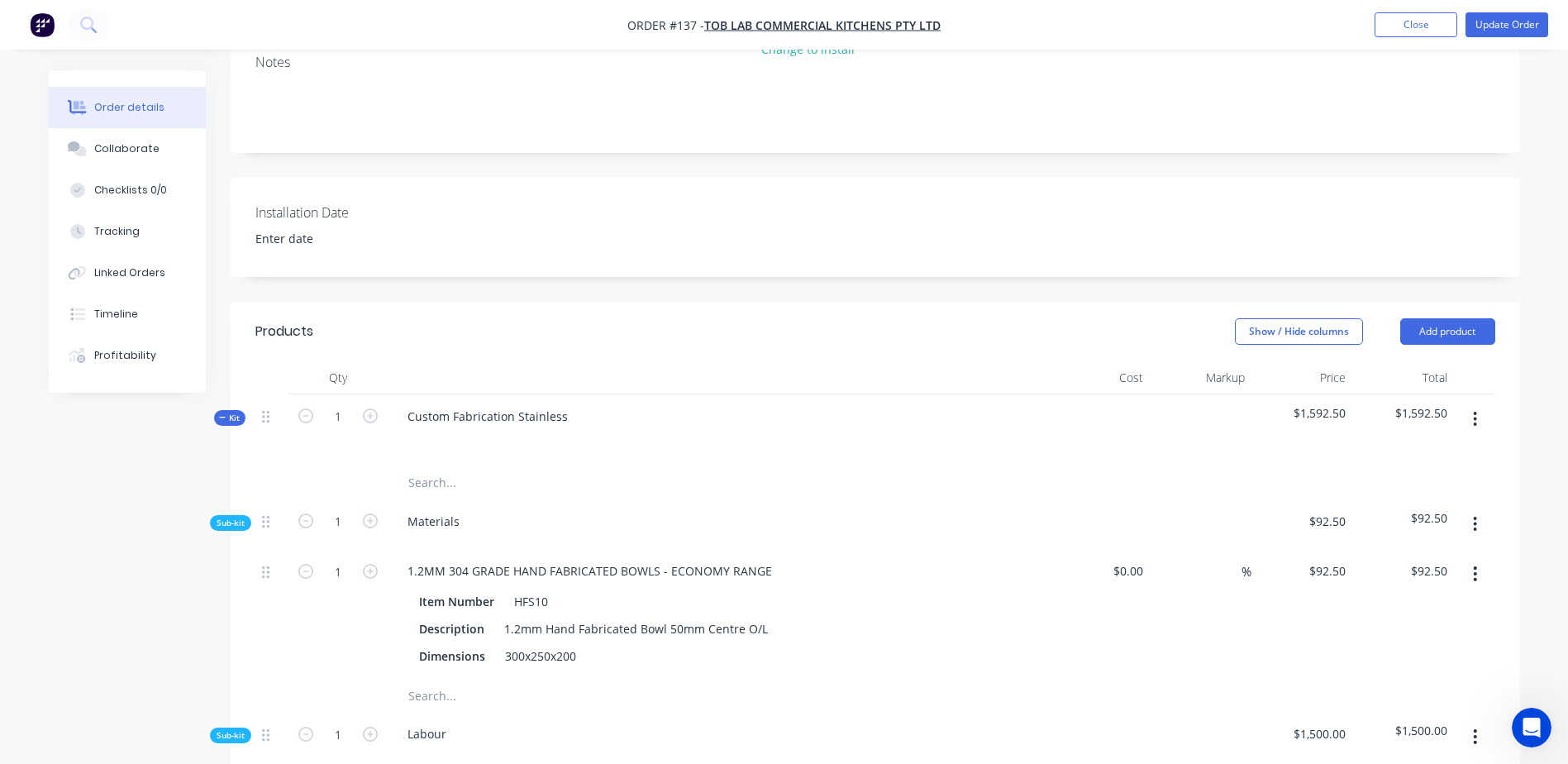
scroll to position [248, 0]
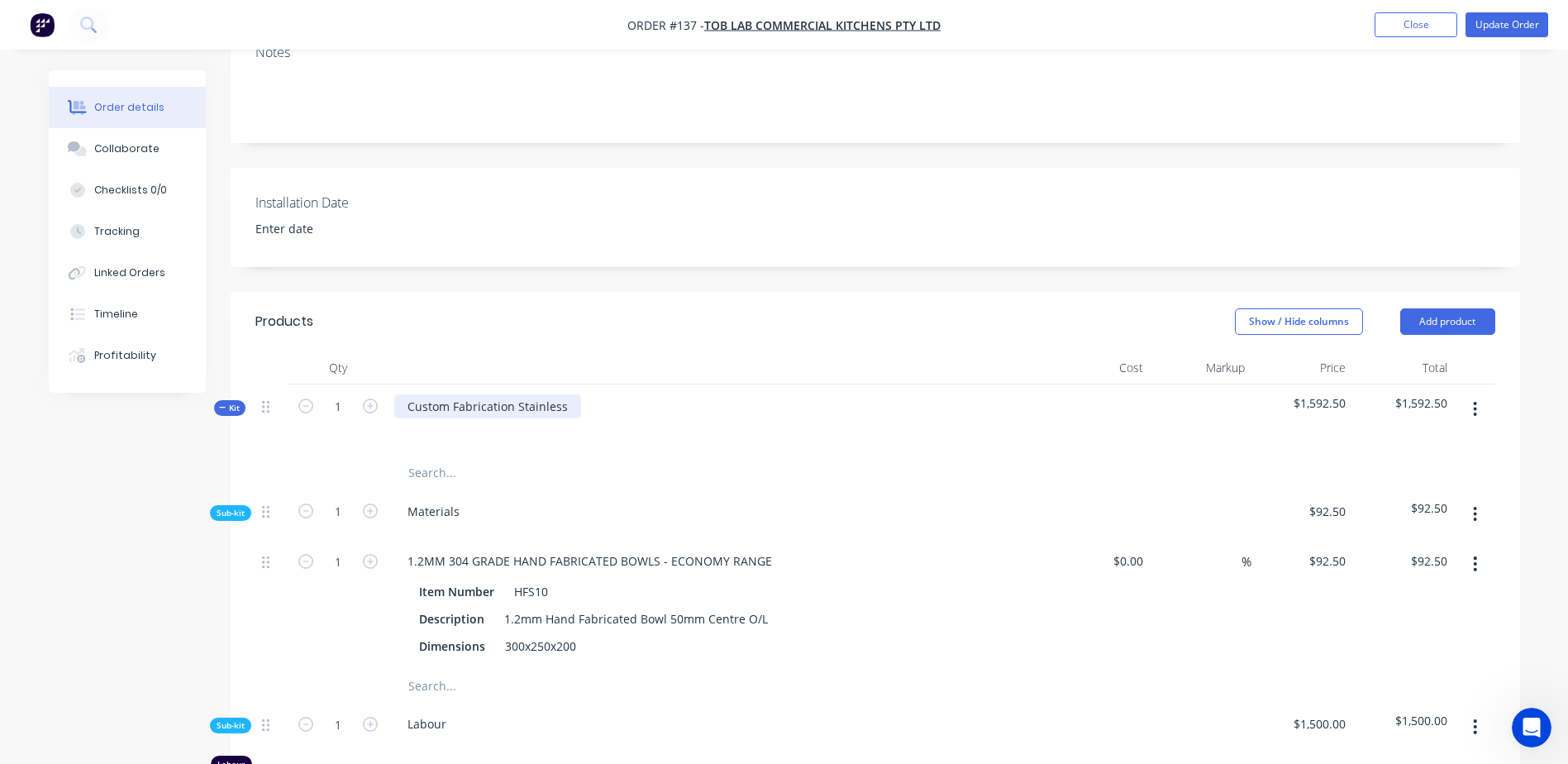
click at [540, 407] on div "Custom Fabrication Stainless" at bounding box center [488, 407] width 187 height 24
click at [575, 409] on div "Custom Fabrication Stainless" at bounding box center [488, 407] width 187 height 24
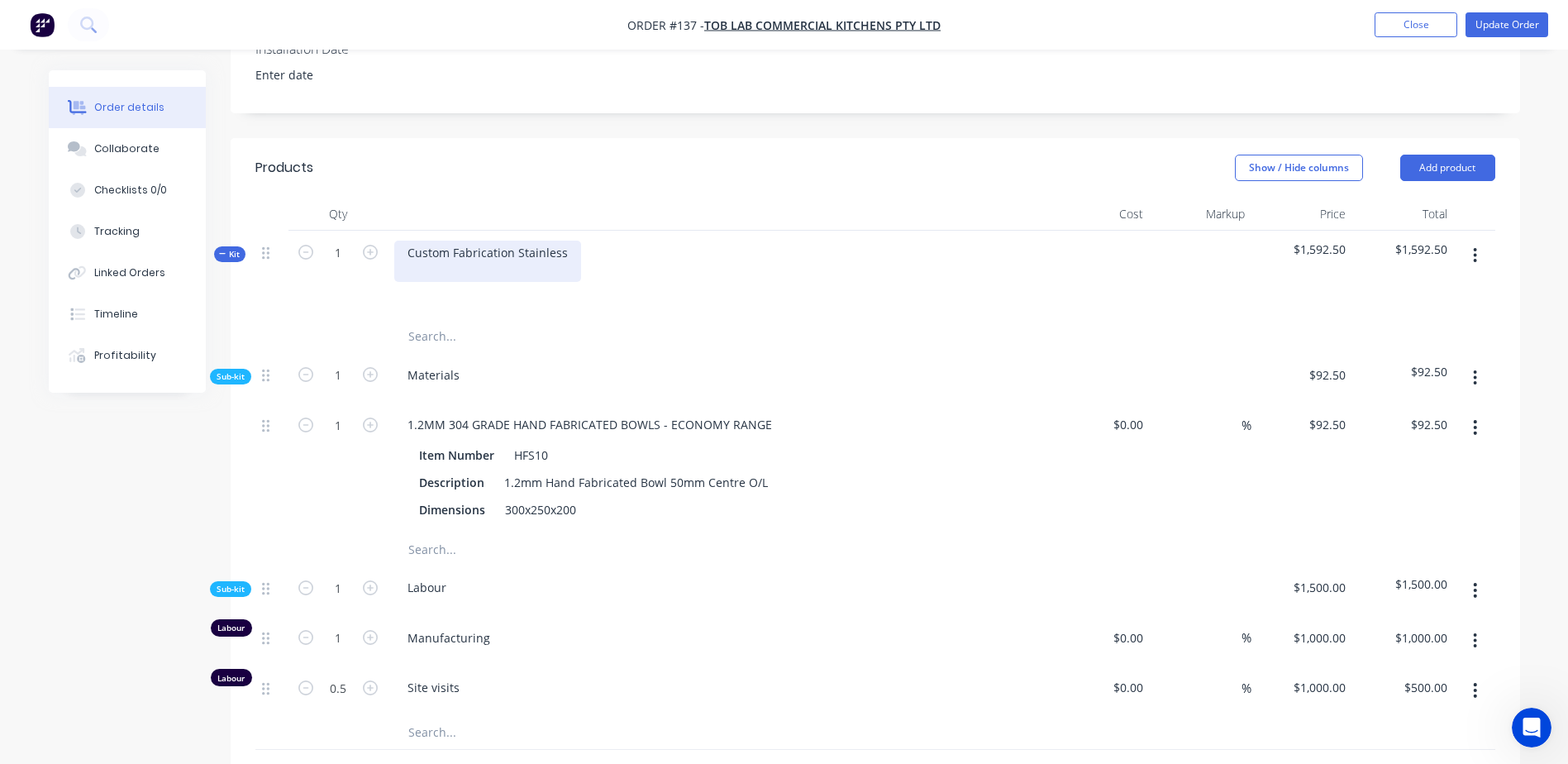
scroll to position [413, 0]
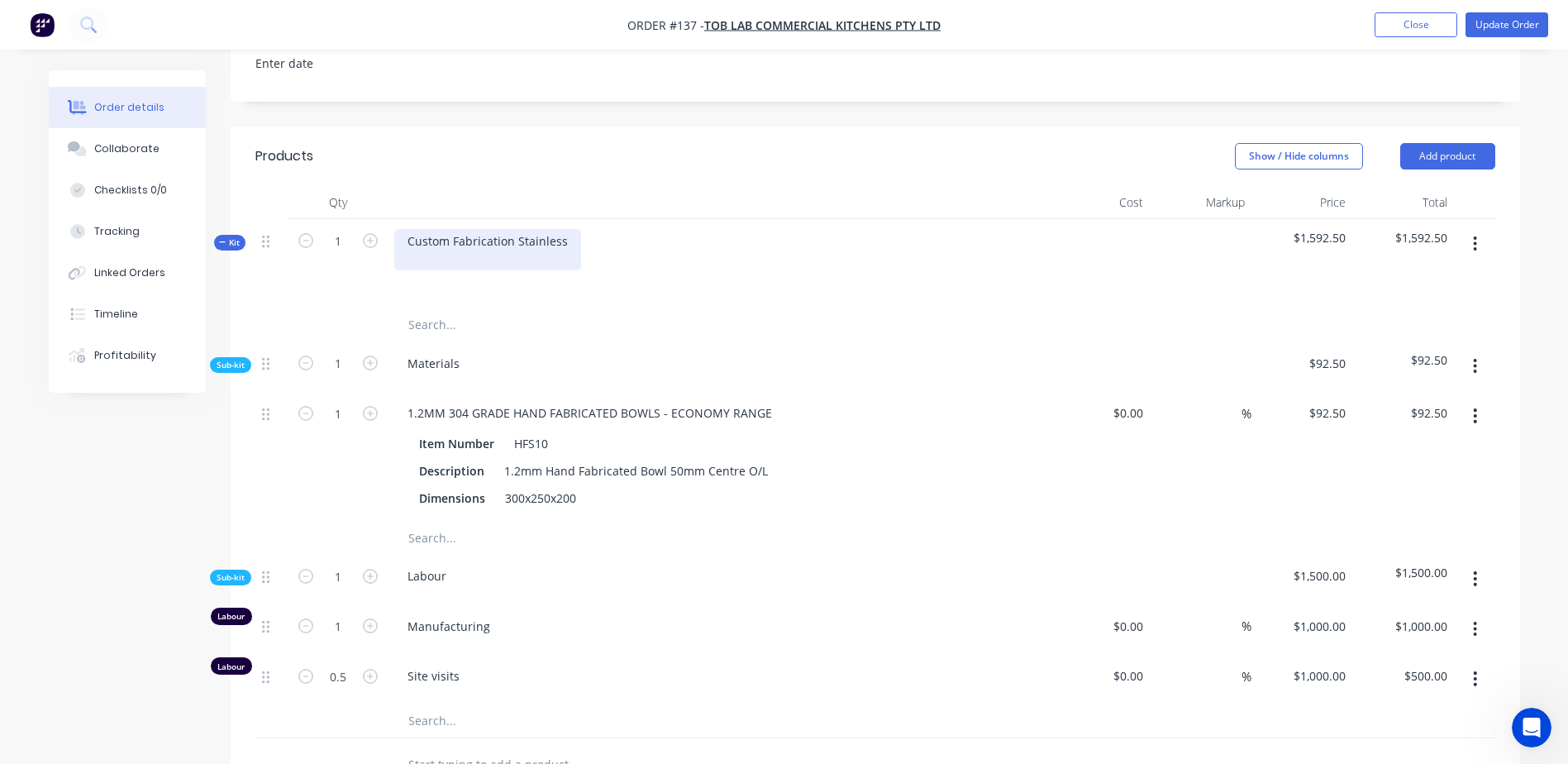
drag, startPoint x: 650, startPoint y: 311, endPoint x: 513, endPoint y: 265, distance: 144.5
click at [649, 309] on input "text" at bounding box center [572, 325] width 331 height 33
click at [497, 320] on input "text" at bounding box center [572, 325] width 331 height 33
click at [473, 241] on div "Custom Fabrication Stainless" at bounding box center [488, 249] width 187 height 41
click at [563, 241] on div "Custom Fabrication Stainless" at bounding box center [488, 249] width 187 height 41
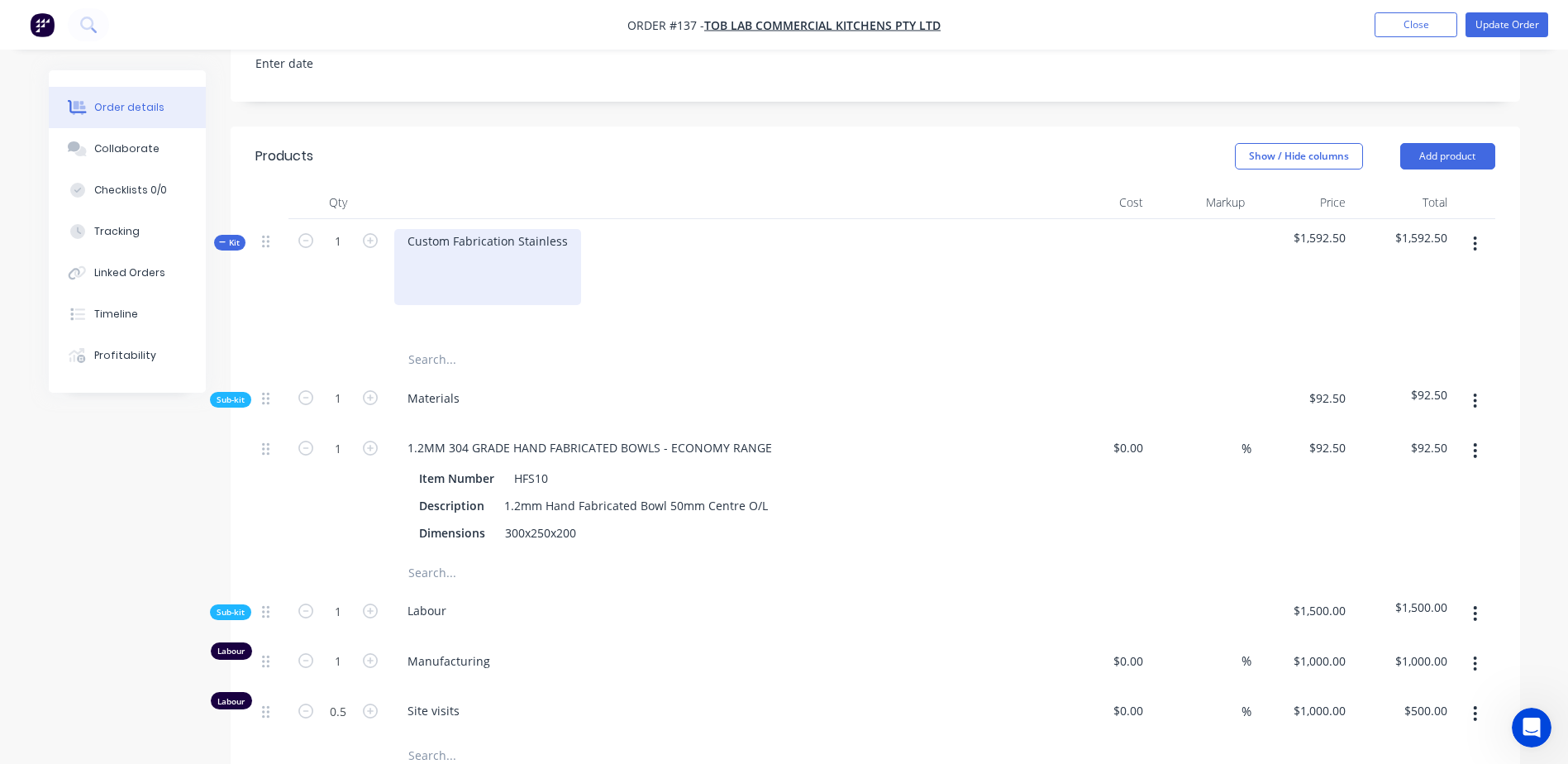
click at [564, 242] on div "Custom Fabrication Stainless" at bounding box center [488, 266] width 187 height 76
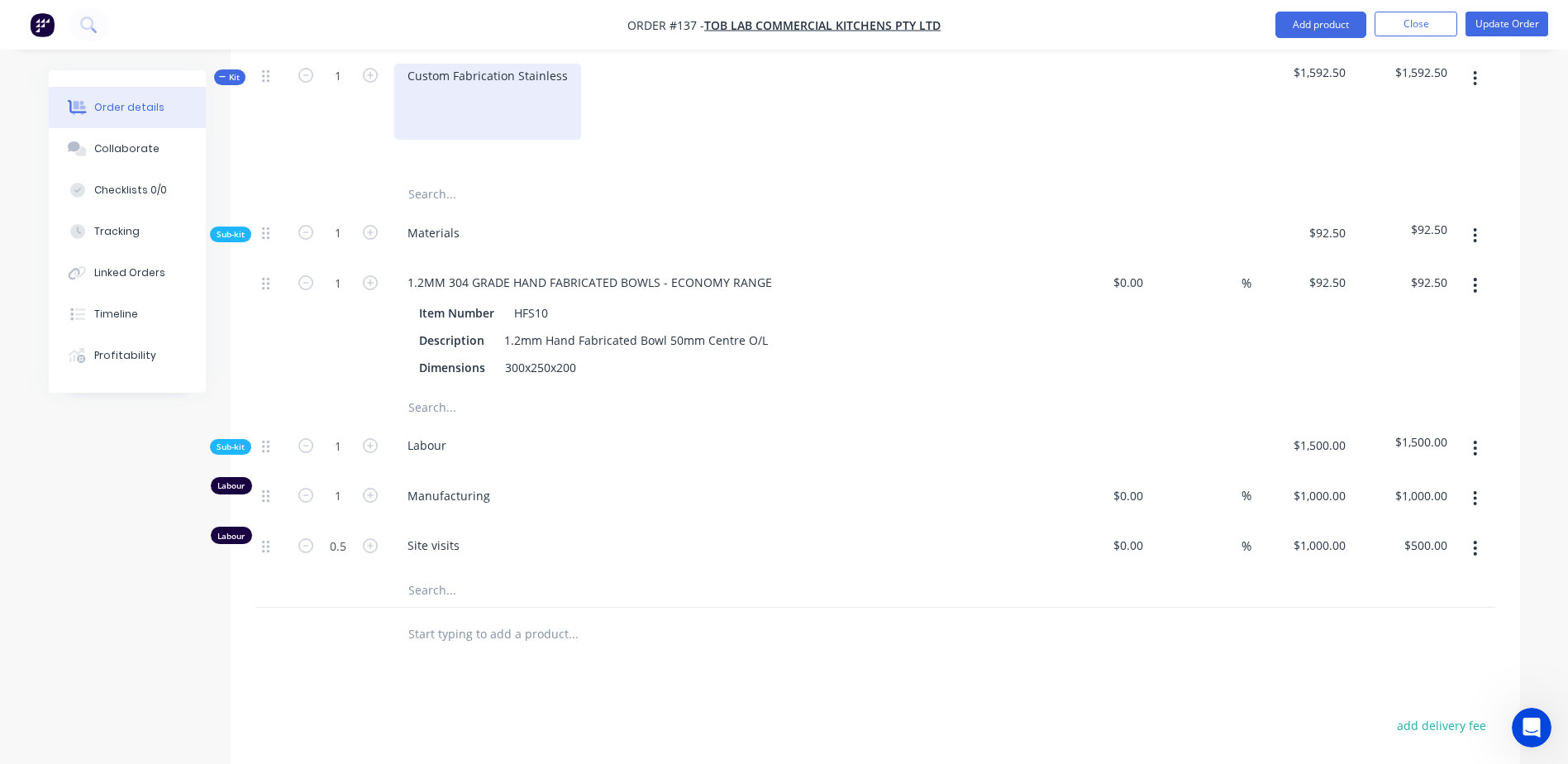
scroll to position [827, 0]
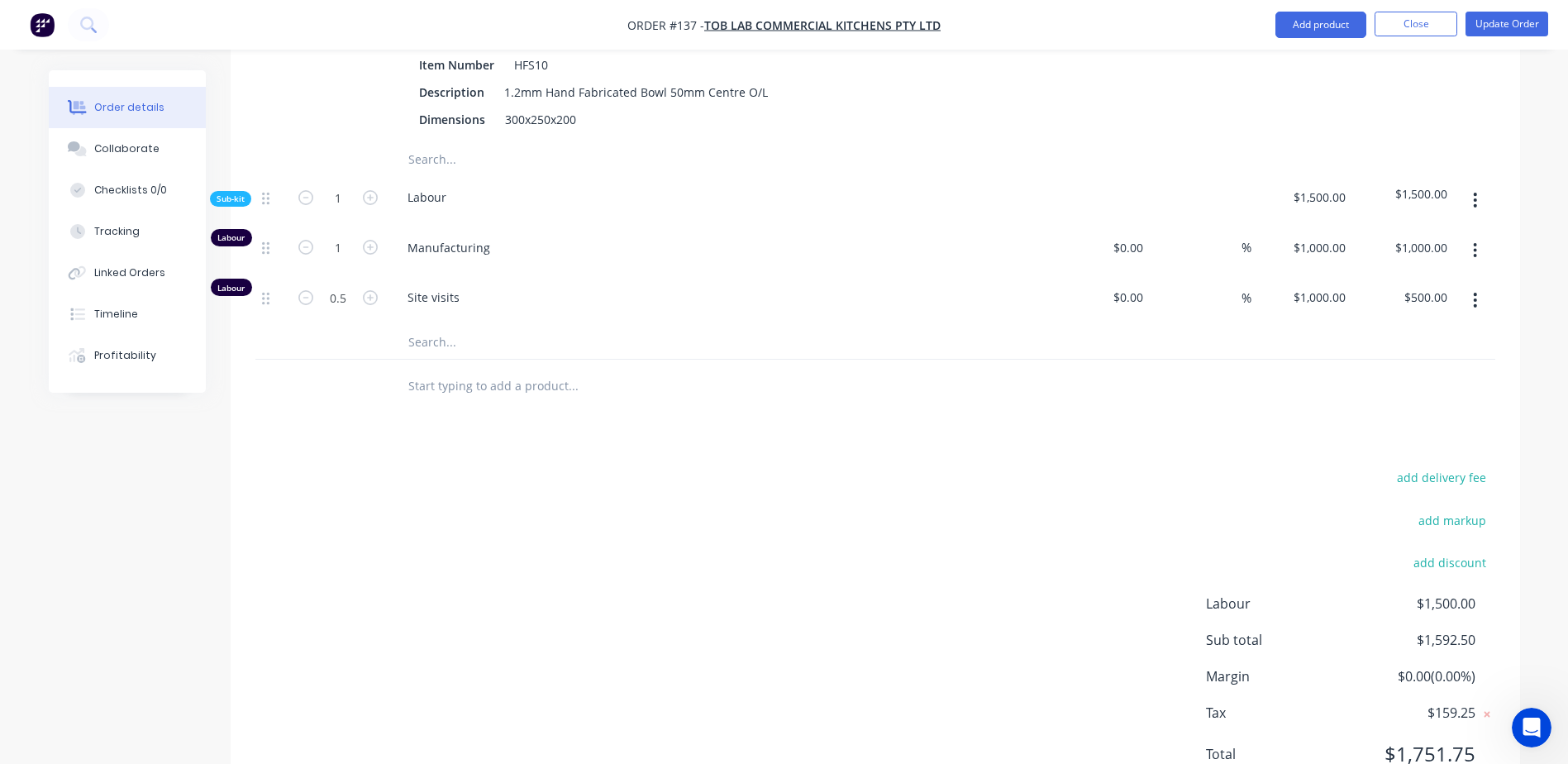
click at [502, 384] on input "text" at bounding box center [572, 386] width 331 height 33
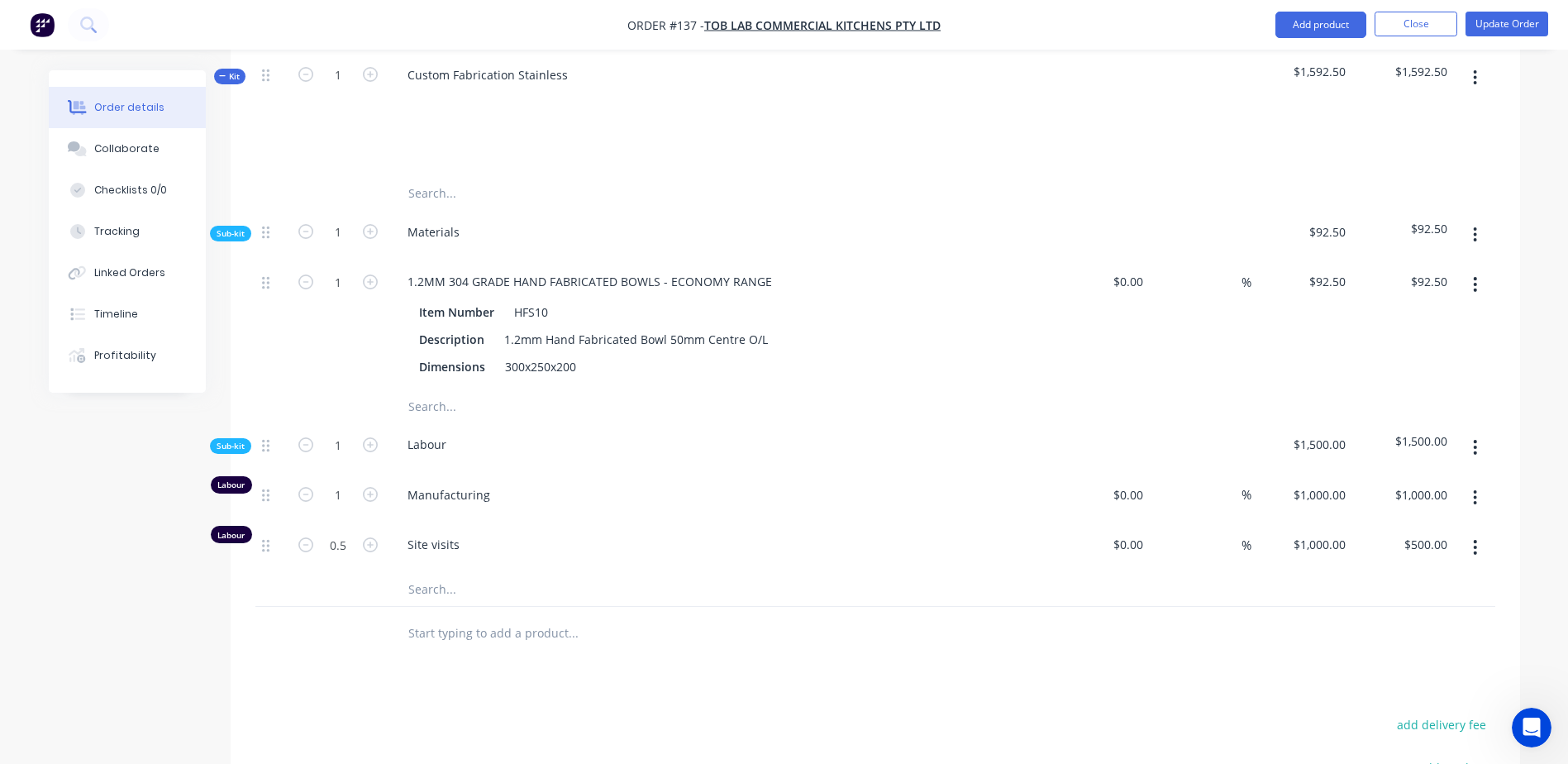
scroll to position [578, 0]
click at [510, 640] on input "text" at bounding box center [572, 634] width 331 height 33
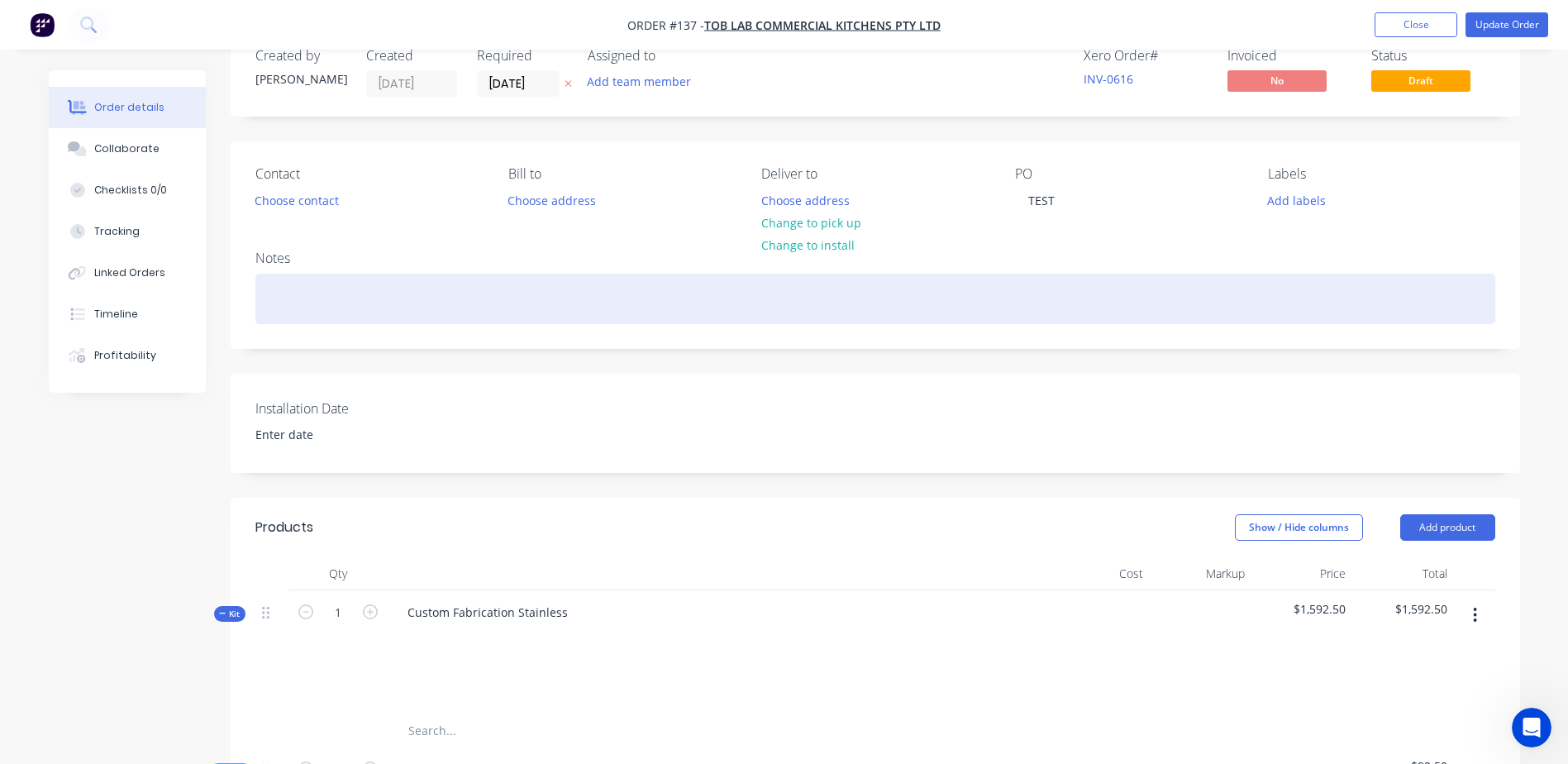
scroll to position [0, 0]
